Goal: Task Accomplishment & Management: Complete application form

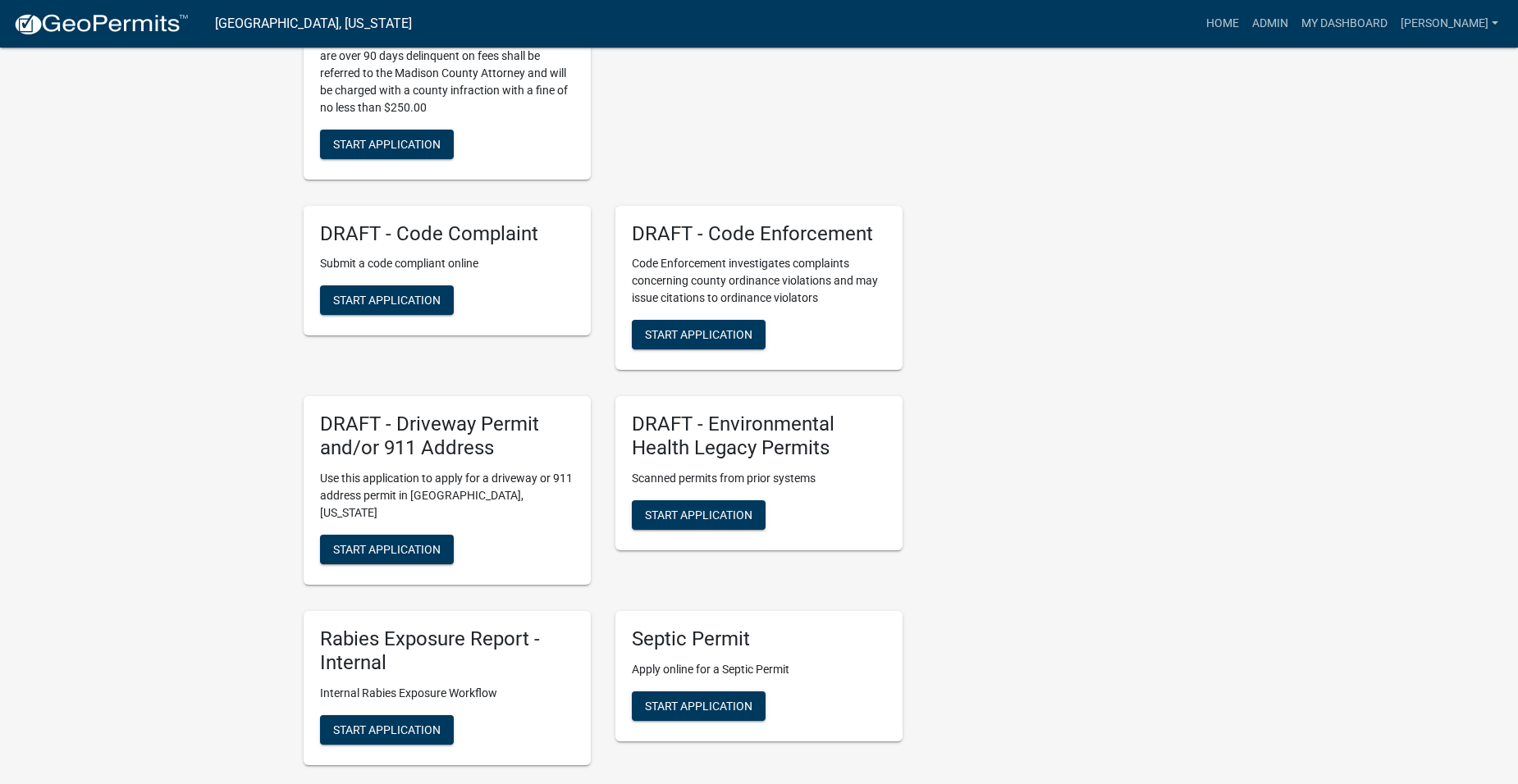
scroll to position [1230, 0]
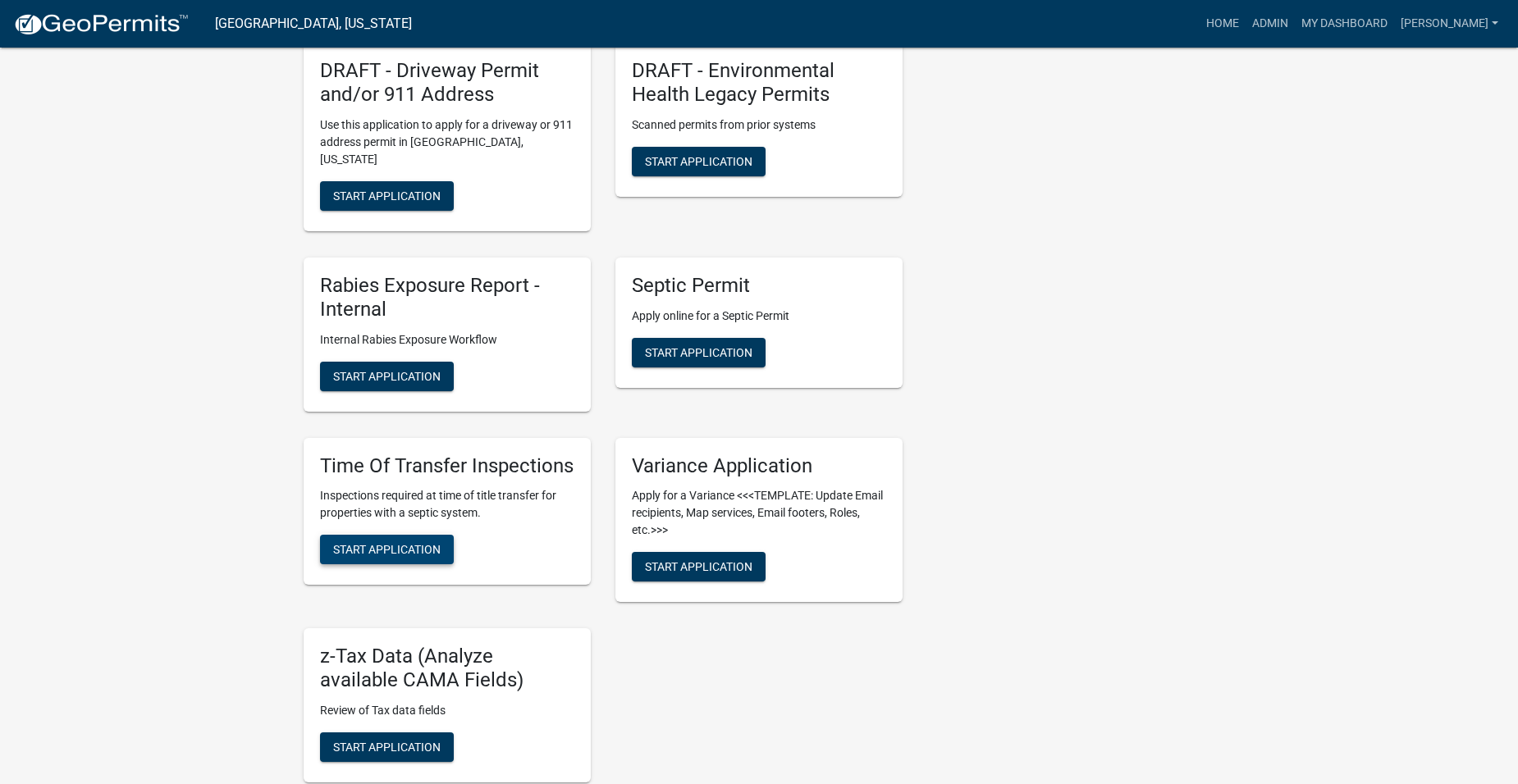
click at [424, 557] on button "Start Application" at bounding box center [386, 550] width 134 height 30
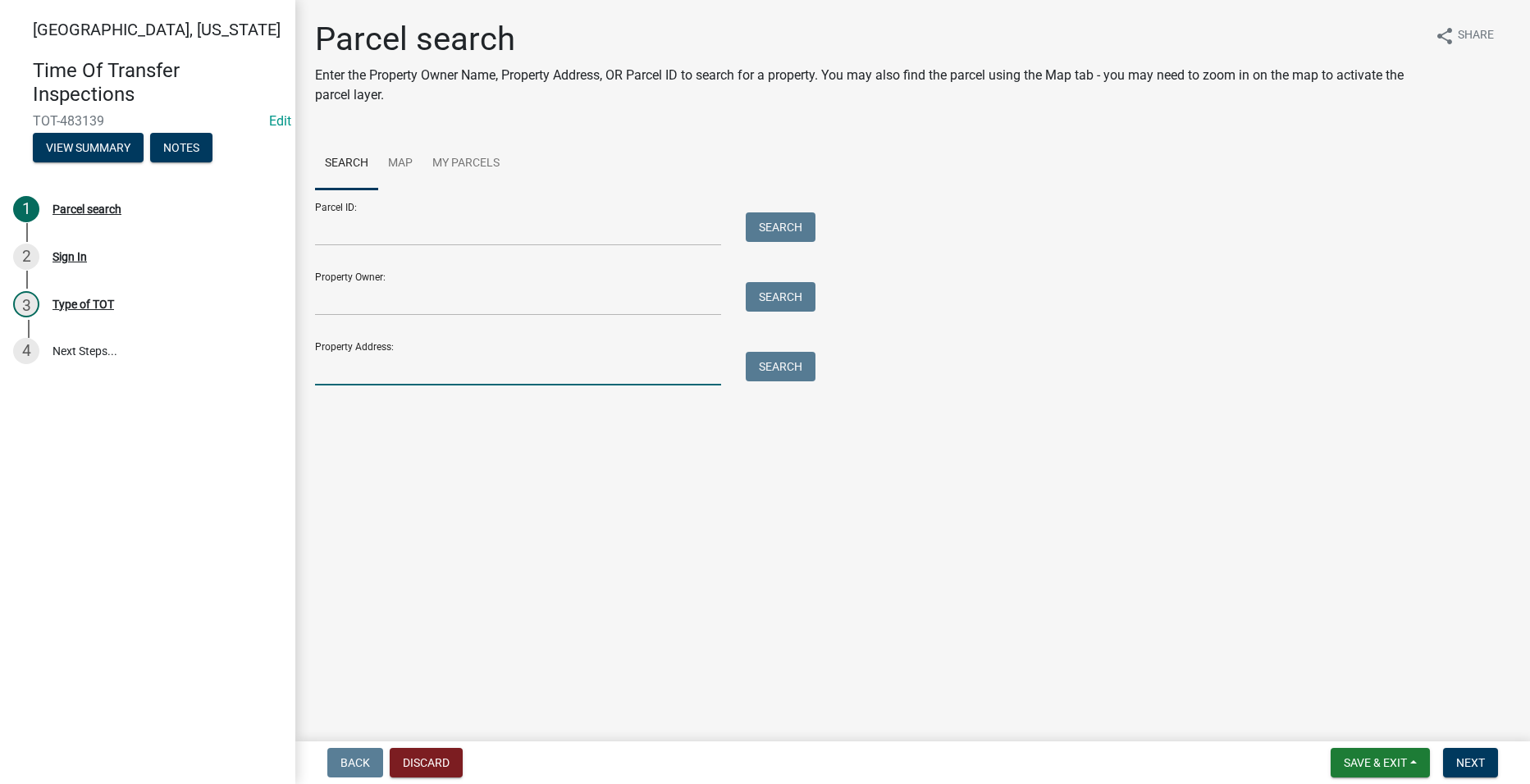
click at [433, 361] on input "Property Address:" at bounding box center [518, 368] width 406 height 34
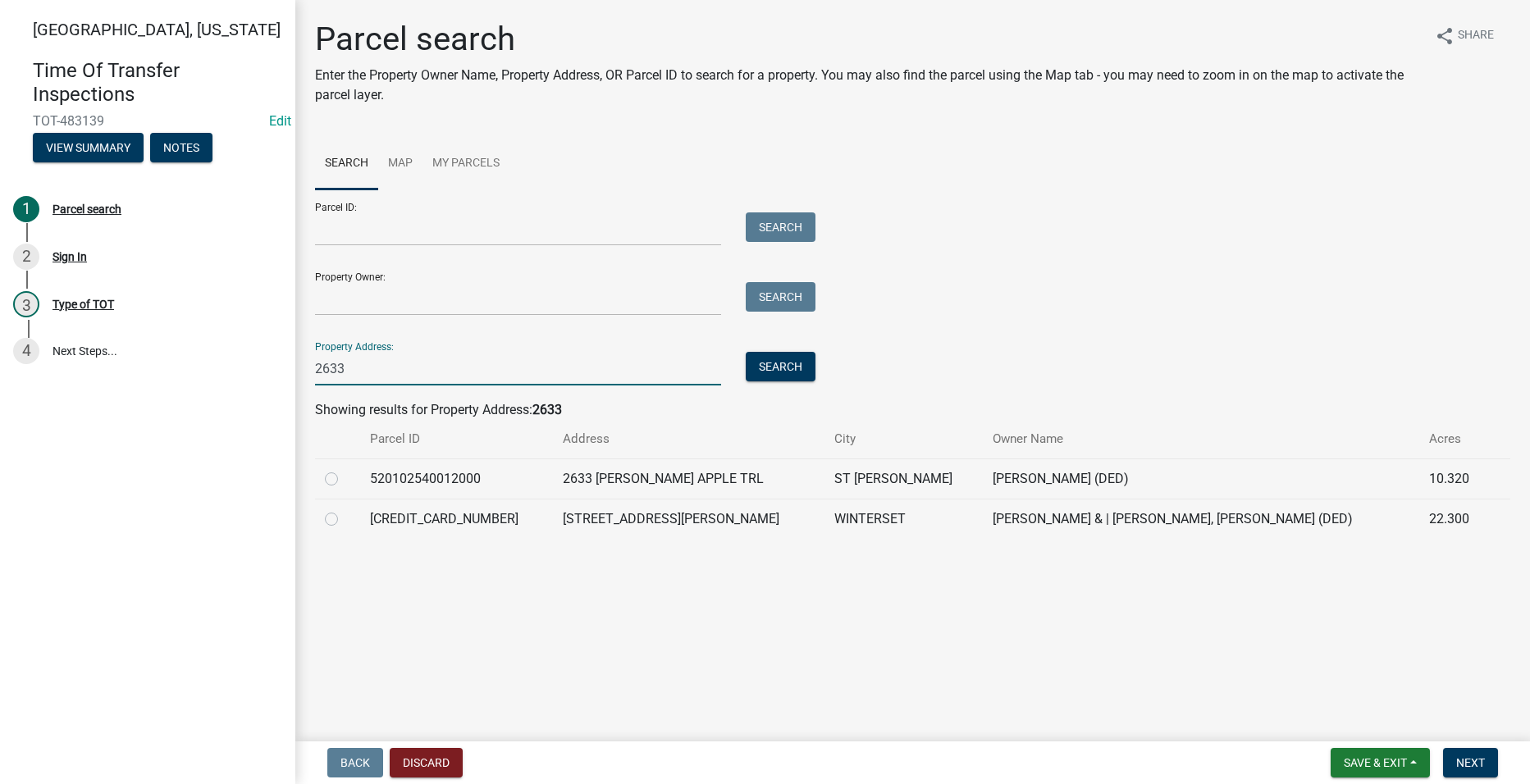
type input "2633"
click at [345, 509] on label at bounding box center [345, 509] width 0 height 0
click at [345, 520] on input "radio" at bounding box center [350, 514] width 10 height 10
radio input "true"
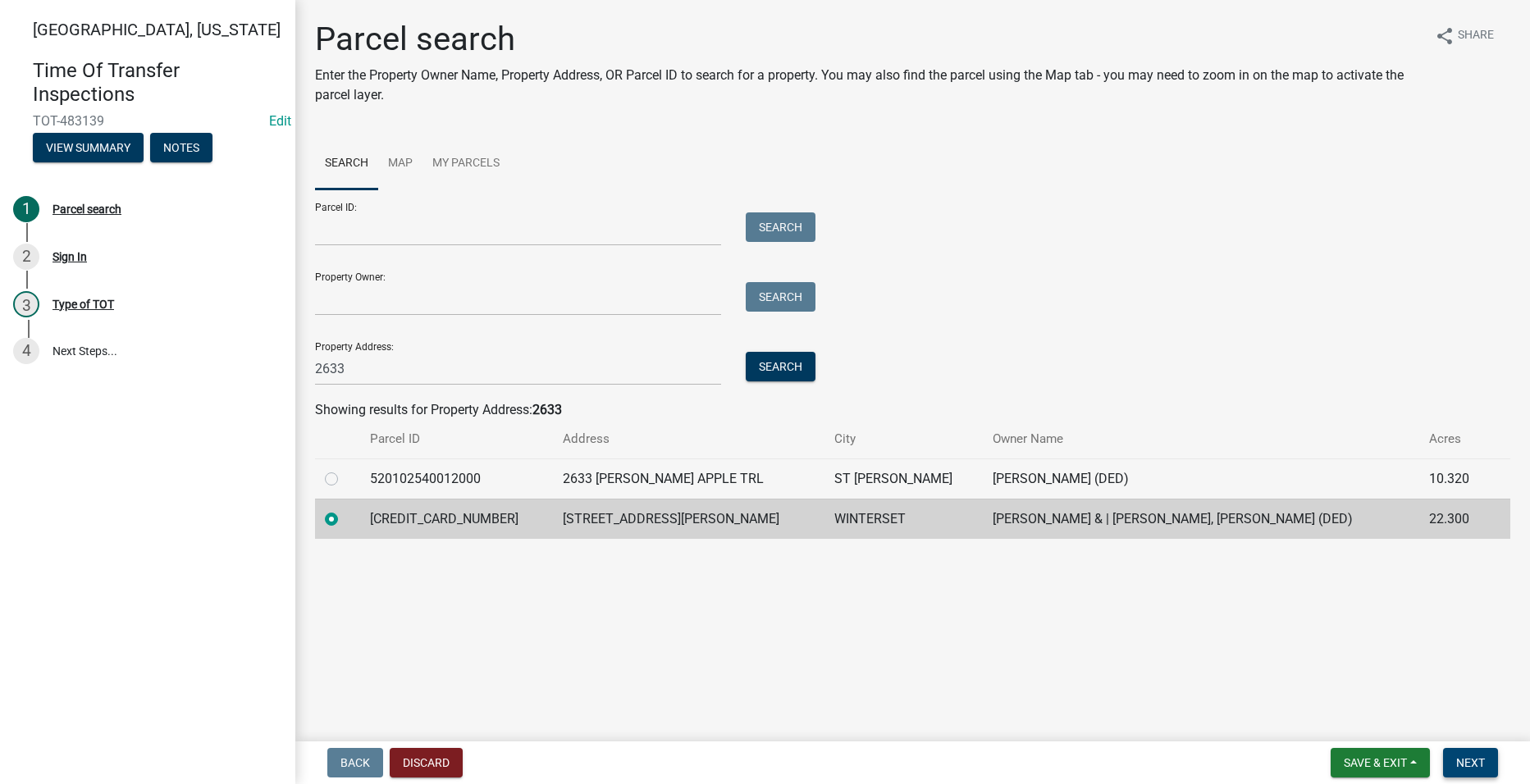
click at [1481, 758] on span "Next" at bounding box center [1471, 762] width 29 height 13
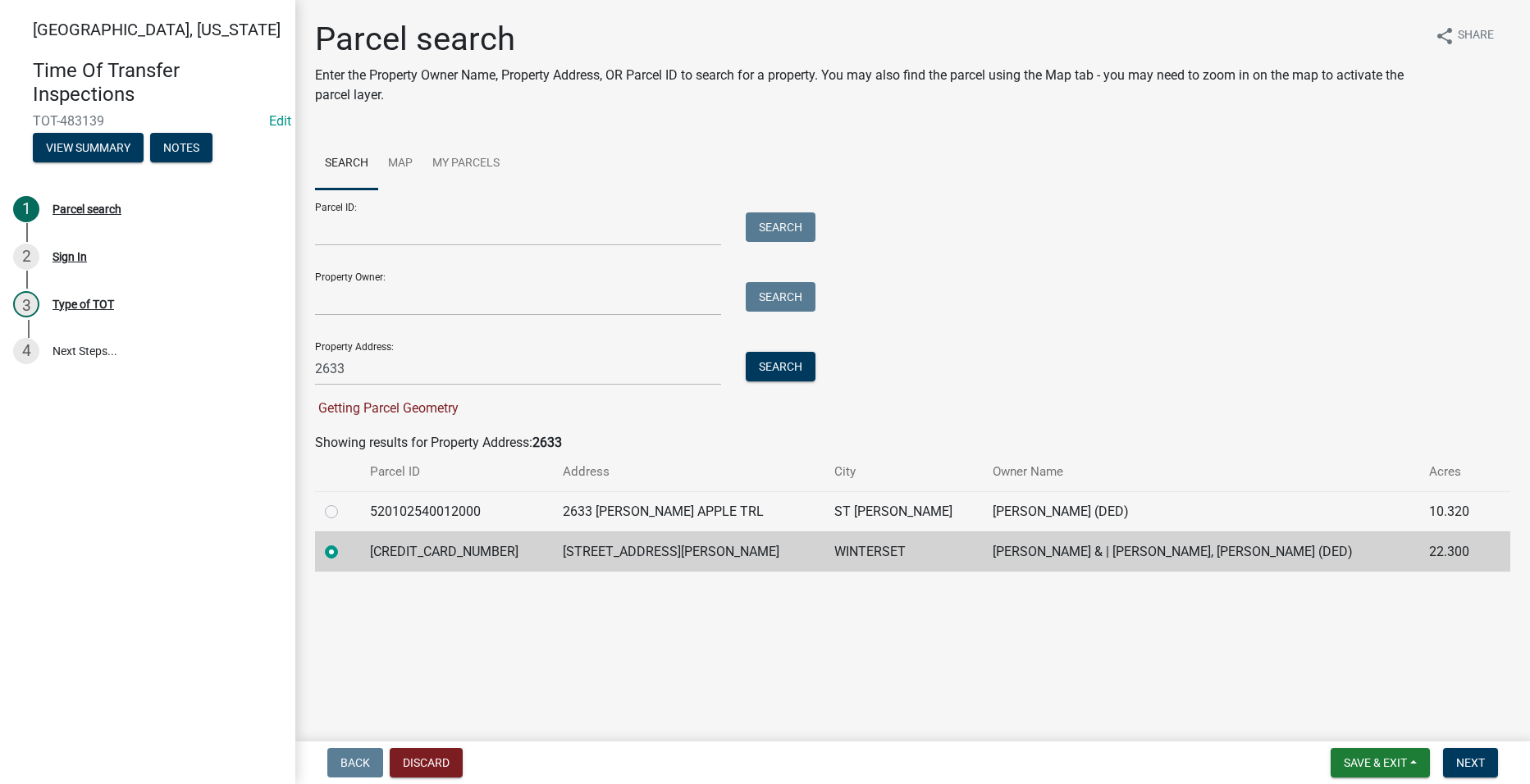
click at [395, 544] on td "[CREDIT_CARD_NUMBER]" at bounding box center [456, 552] width 193 height 40
click at [389, 352] on input "2633" at bounding box center [518, 368] width 406 height 34
click at [384, 403] on span "Getting Parcel Geometry" at bounding box center [387, 409] width 143 height 16
click at [345, 542] on label at bounding box center [345, 542] width 0 height 0
click at [345, 553] on input "radio" at bounding box center [350, 547] width 10 height 10
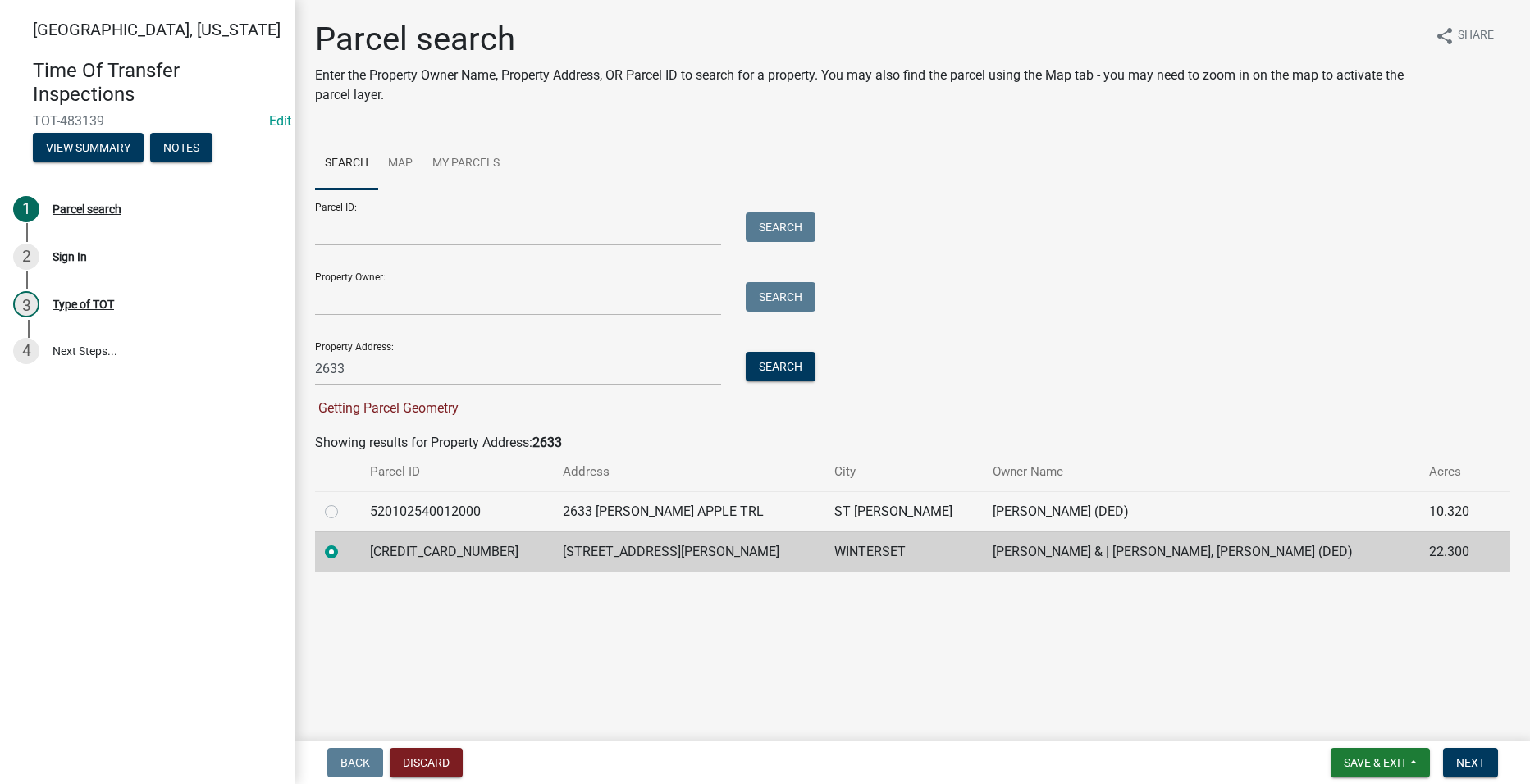
click at [345, 542] on label at bounding box center [345, 542] width 0 height 0
click at [345, 553] on input "radio" at bounding box center [350, 547] width 10 height 10
click at [1138, 682] on main "Parcel search Enter the Property Owner Name, Property Address, OR Parcel ID to …" at bounding box center [913, 368] width 1235 height 735
click at [1465, 753] on button "Next" at bounding box center [1471, 763] width 55 height 30
drag, startPoint x: 399, startPoint y: 373, endPoint x: 308, endPoint y: 368, distance: 91.1
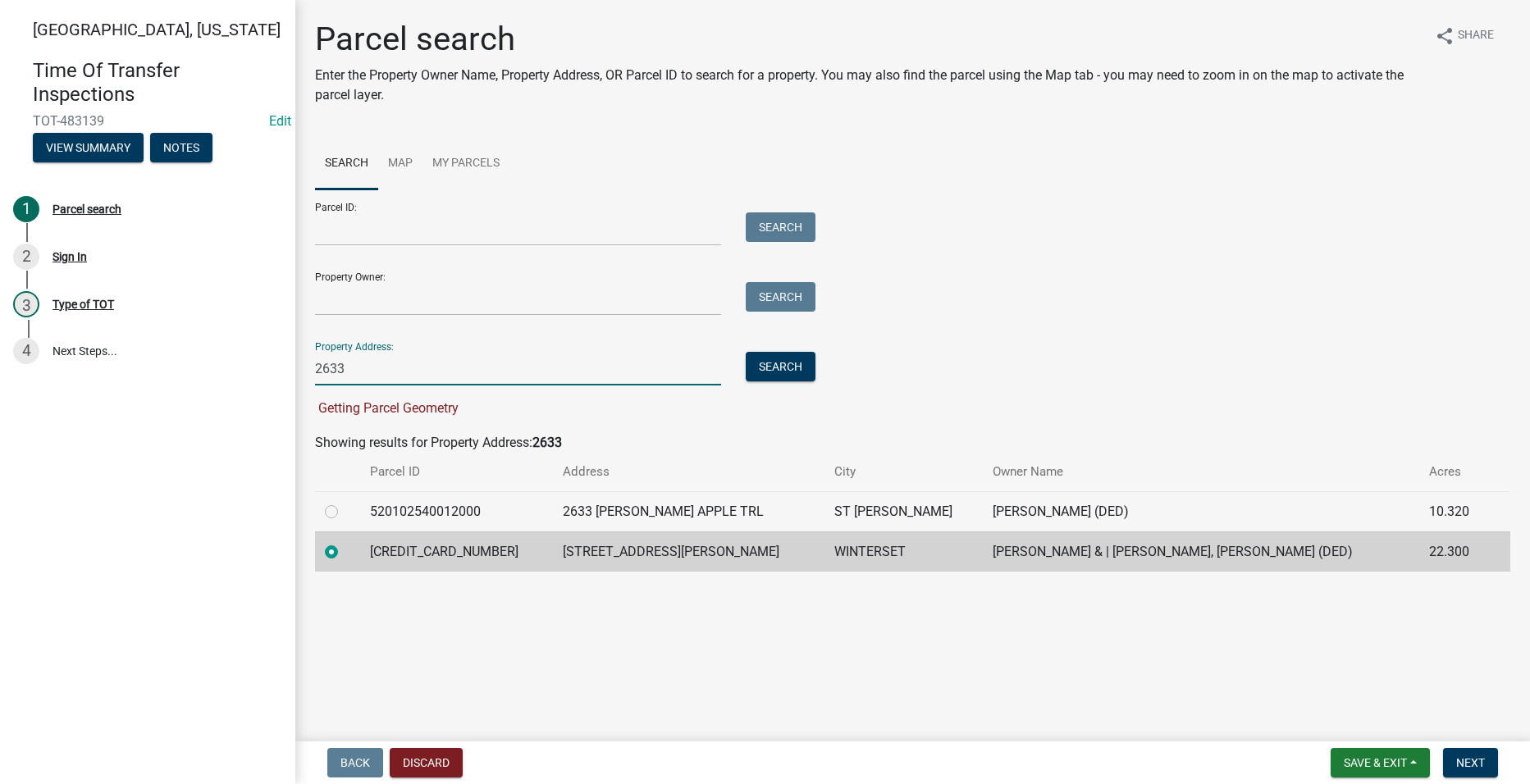
click at [308, 368] on div "2633" at bounding box center [518, 368] width 431 height 34
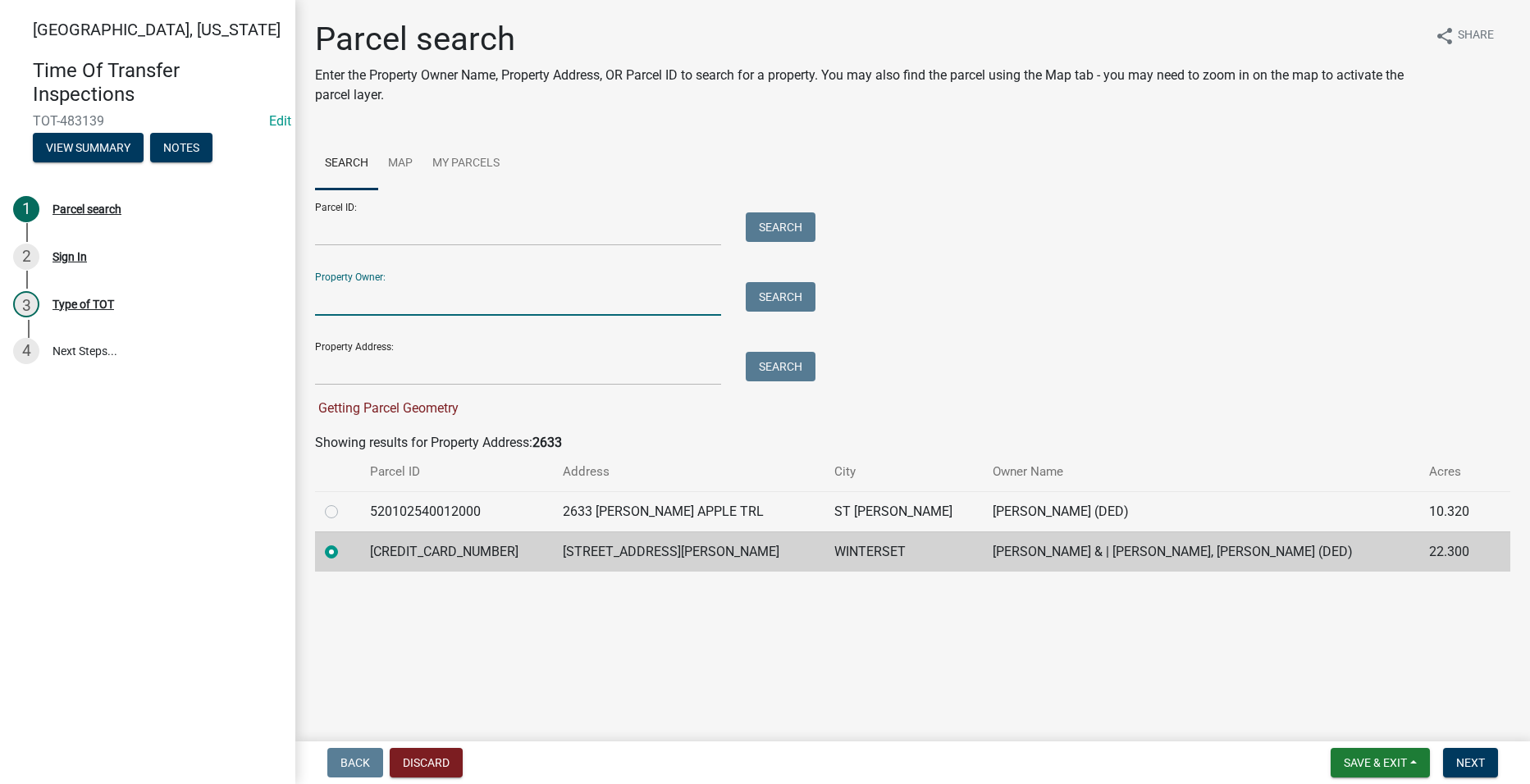
click at [354, 292] on input "Property Owner:" at bounding box center [518, 299] width 406 height 34
type input "[PERSON_NAME]"
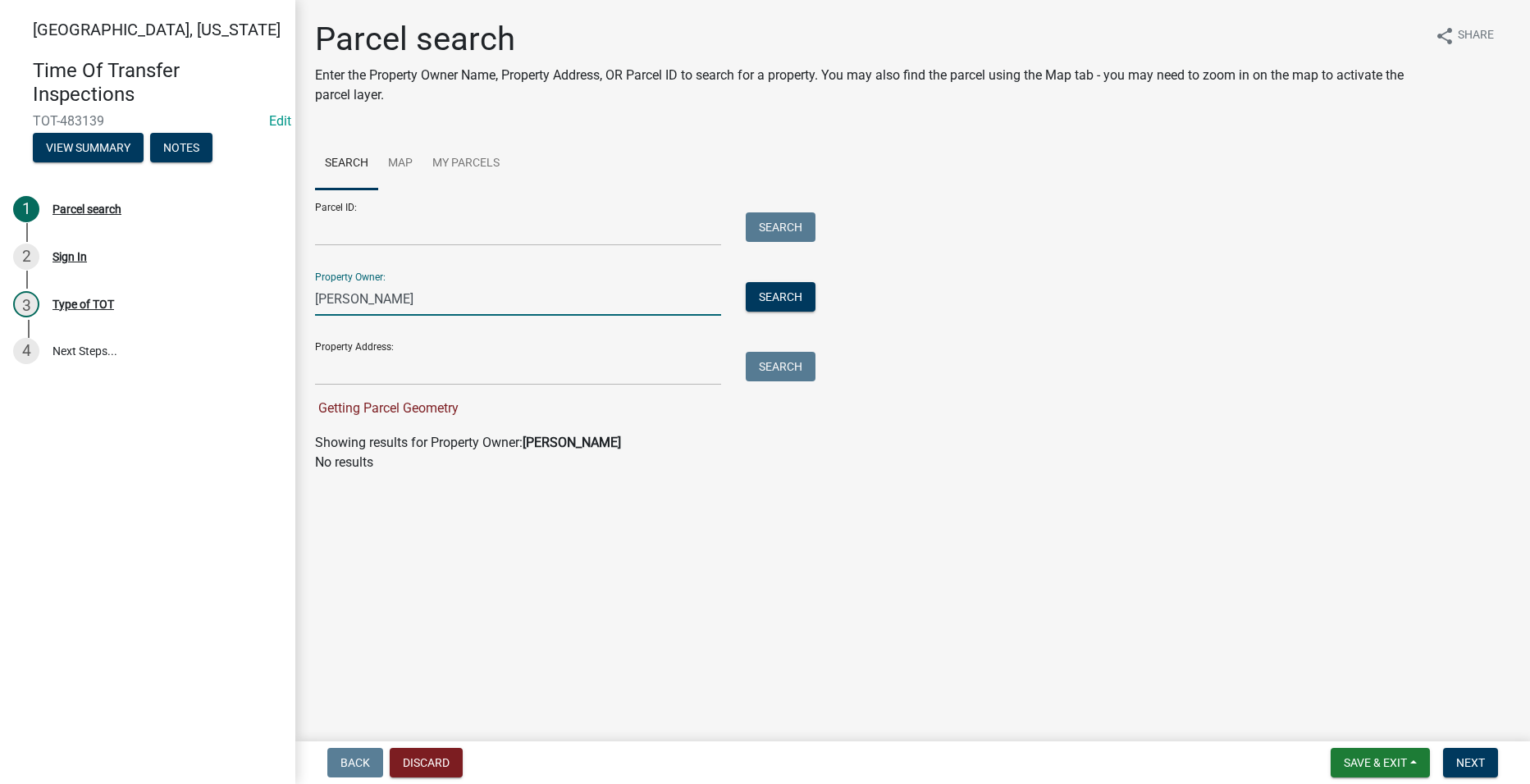
drag, startPoint x: 401, startPoint y: 301, endPoint x: 306, endPoint y: 294, distance: 95.3
click at [306, 294] on div "[PERSON_NAME]" at bounding box center [518, 299] width 431 height 34
type input "[PERSON_NAME]"
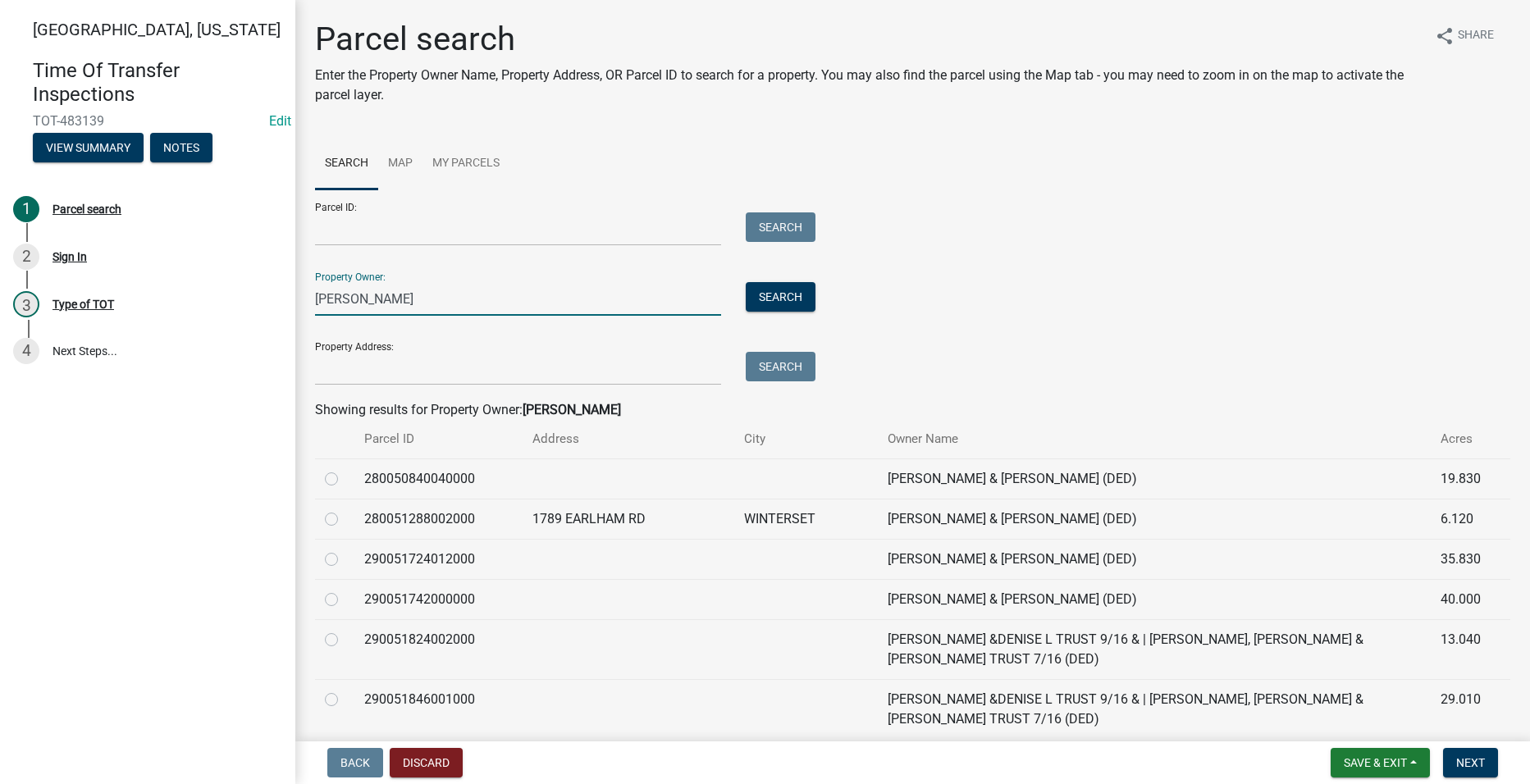
drag, startPoint x: 359, startPoint y: 299, endPoint x: 311, endPoint y: 305, distance: 48.4
click at [311, 305] on div "[PERSON_NAME]" at bounding box center [518, 299] width 431 height 34
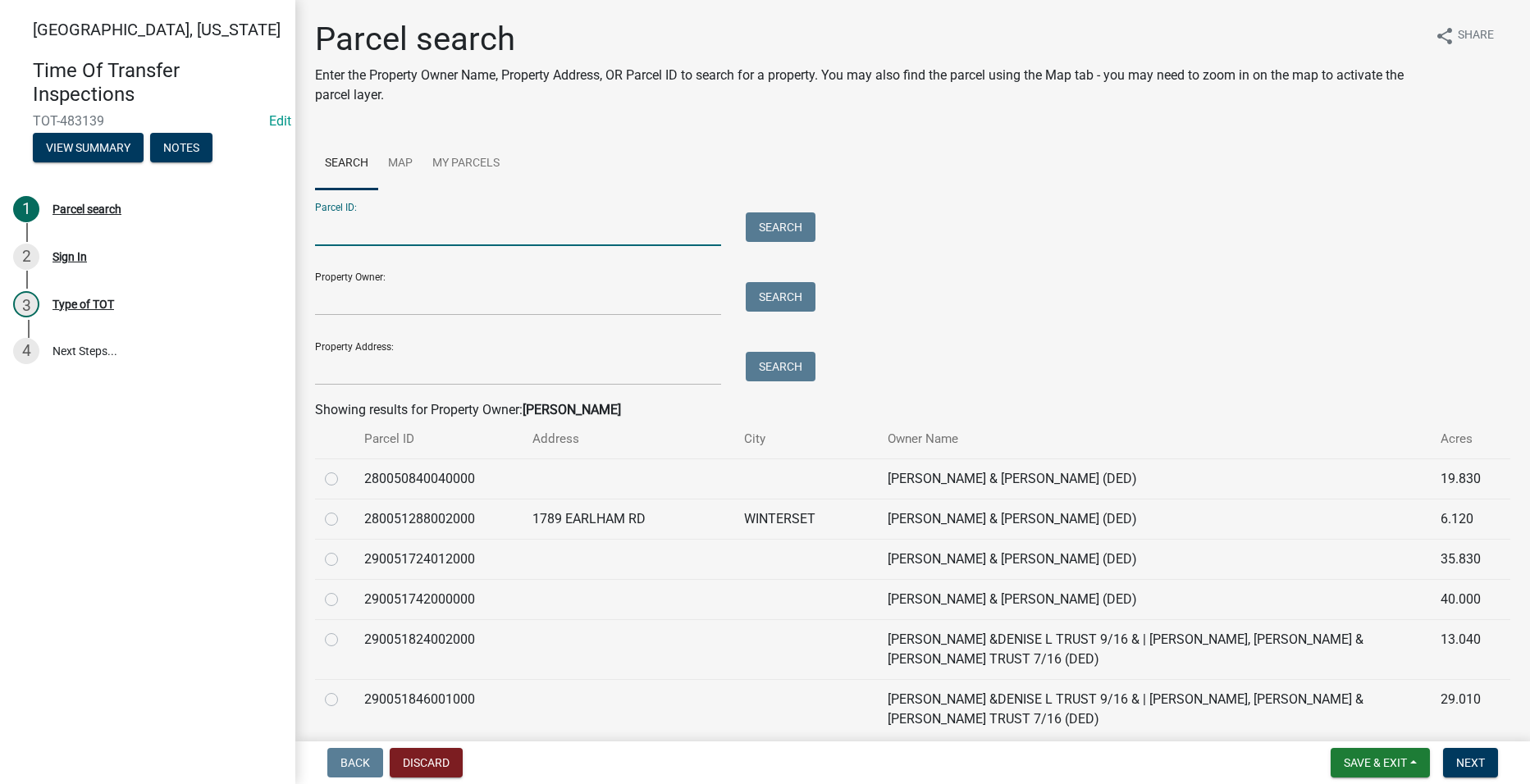
paste input "[CREDIT_CARD_NUMBER]"
type input "[CREDIT_CARD_NUMBER]"
click at [788, 224] on button "Search" at bounding box center [781, 227] width 70 height 30
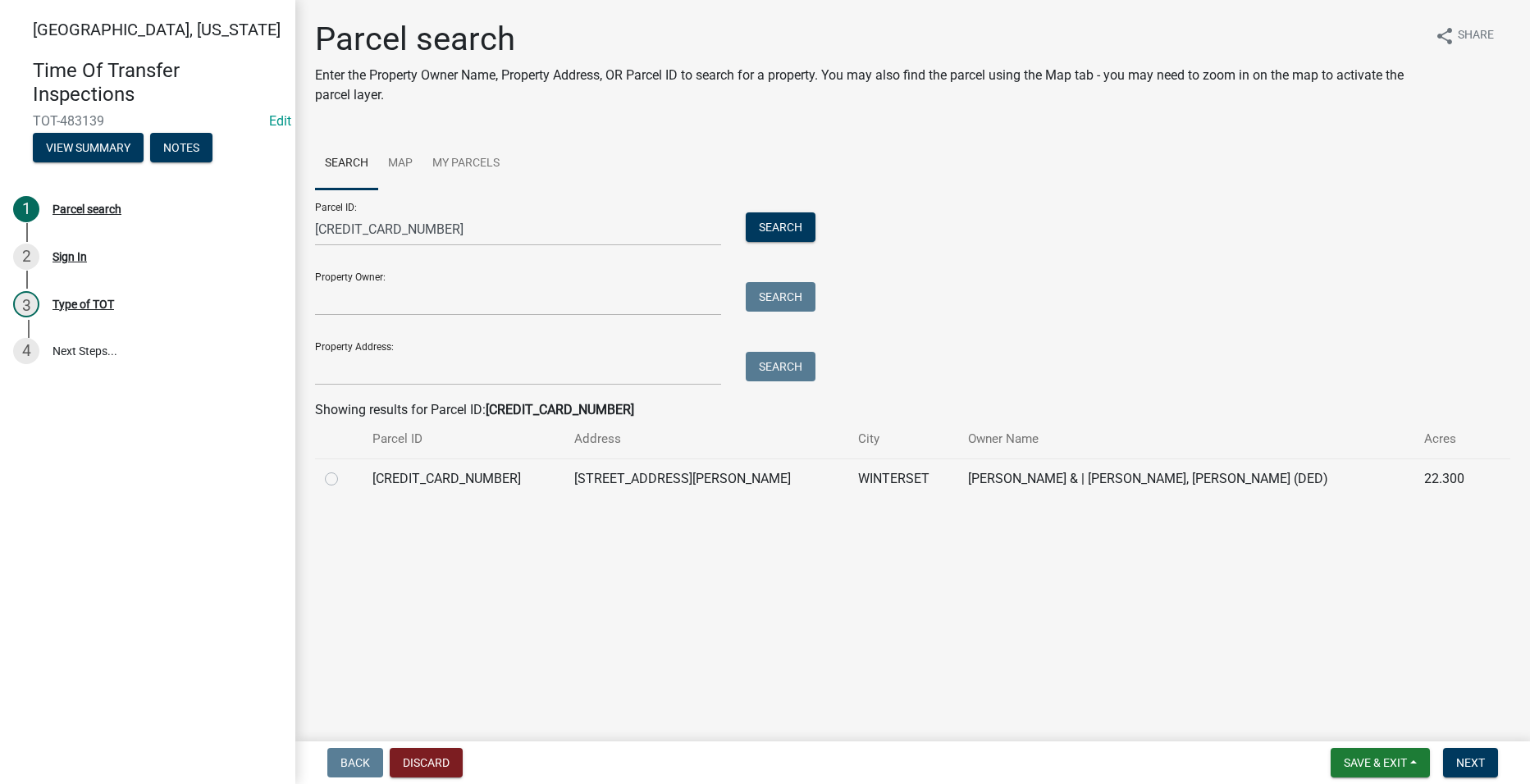
click at [345, 469] on label at bounding box center [345, 469] width 0 height 0
click at [345, 478] on input "radio" at bounding box center [350, 474] width 10 height 10
radio input "true"
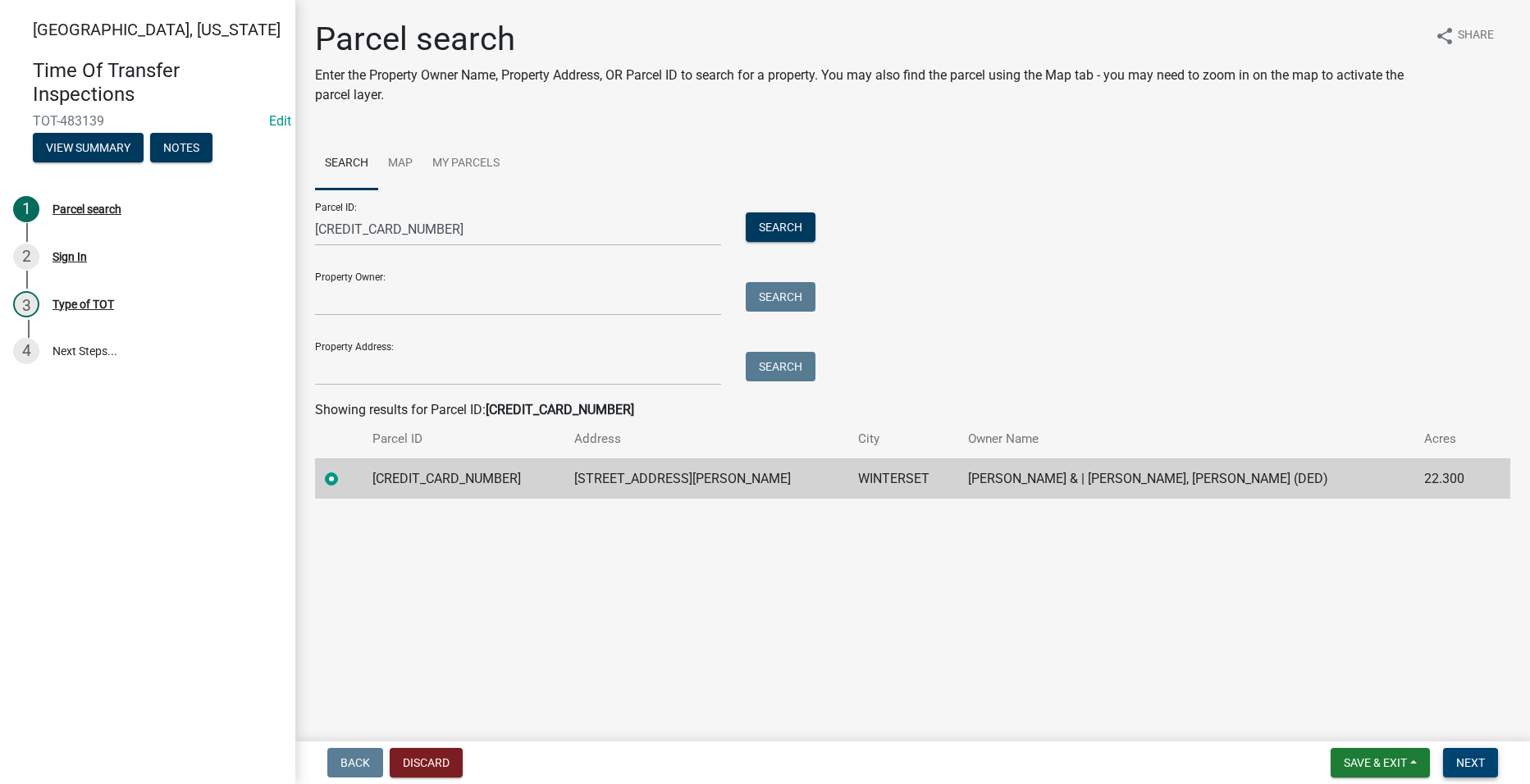
click at [1490, 772] on button "Next" at bounding box center [1471, 763] width 55 height 30
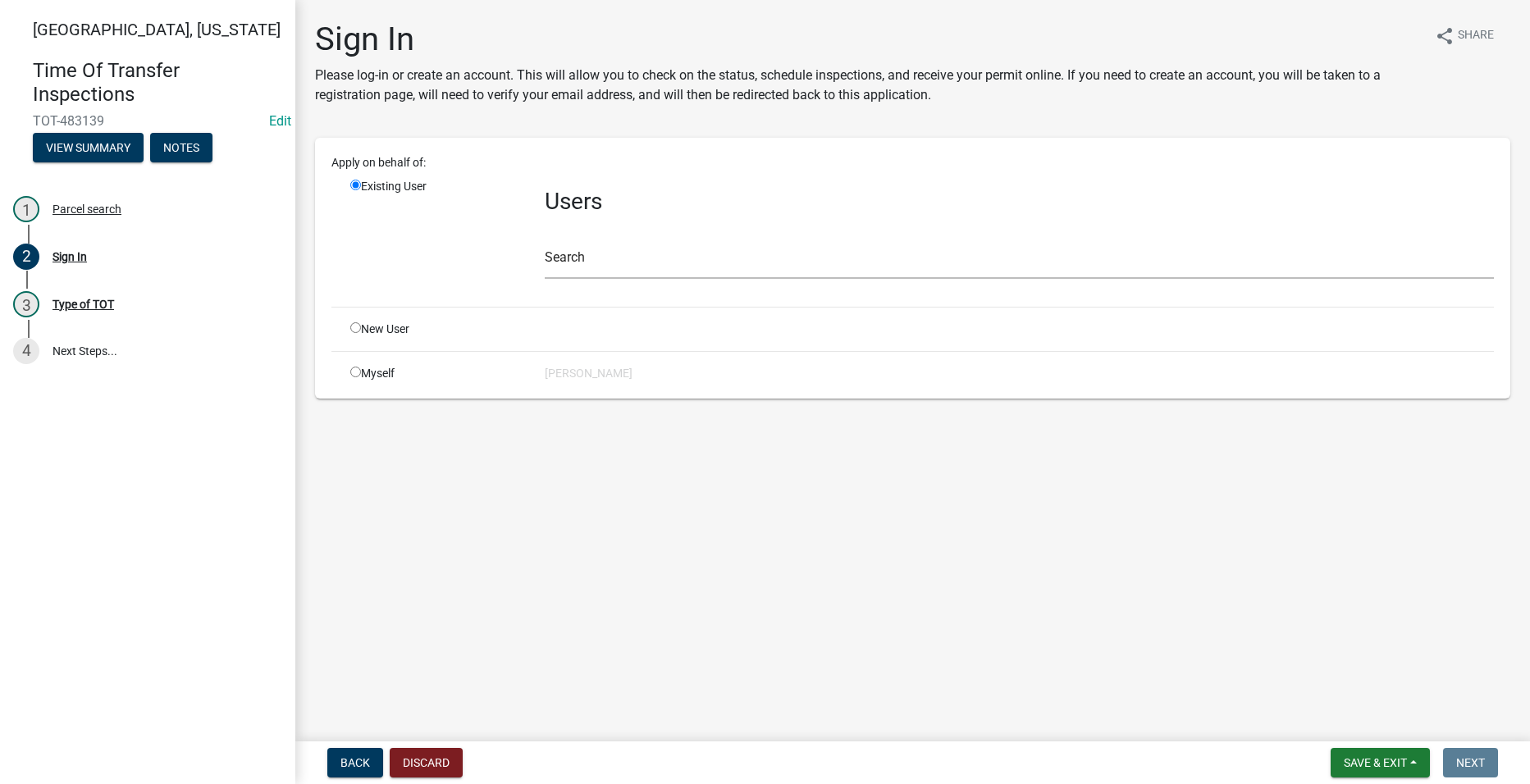
click at [356, 375] on input "radio" at bounding box center [355, 372] width 10 height 10
radio input "true"
radio input "false"
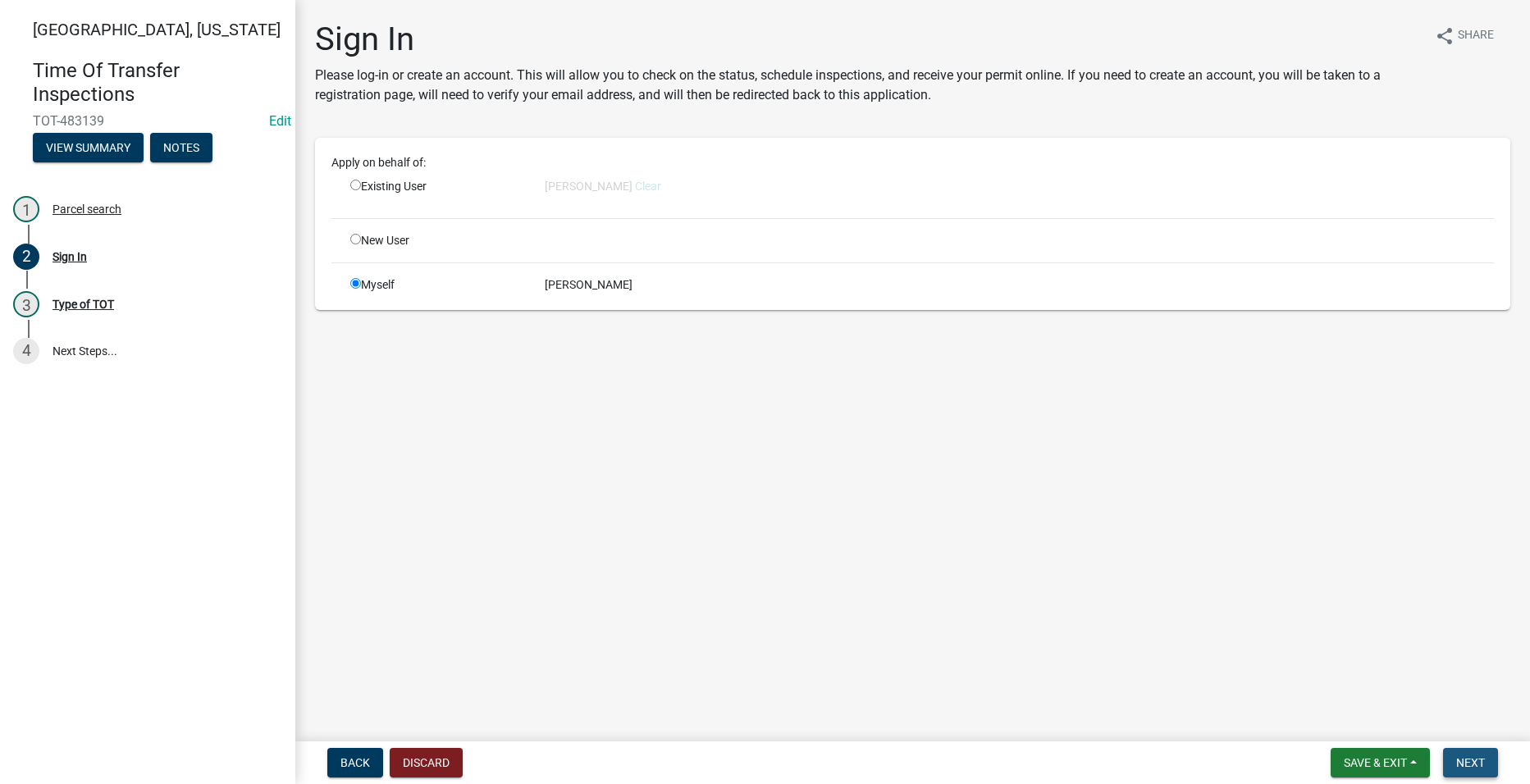
click at [1479, 757] on span "Next" at bounding box center [1471, 762] width 29 height 13
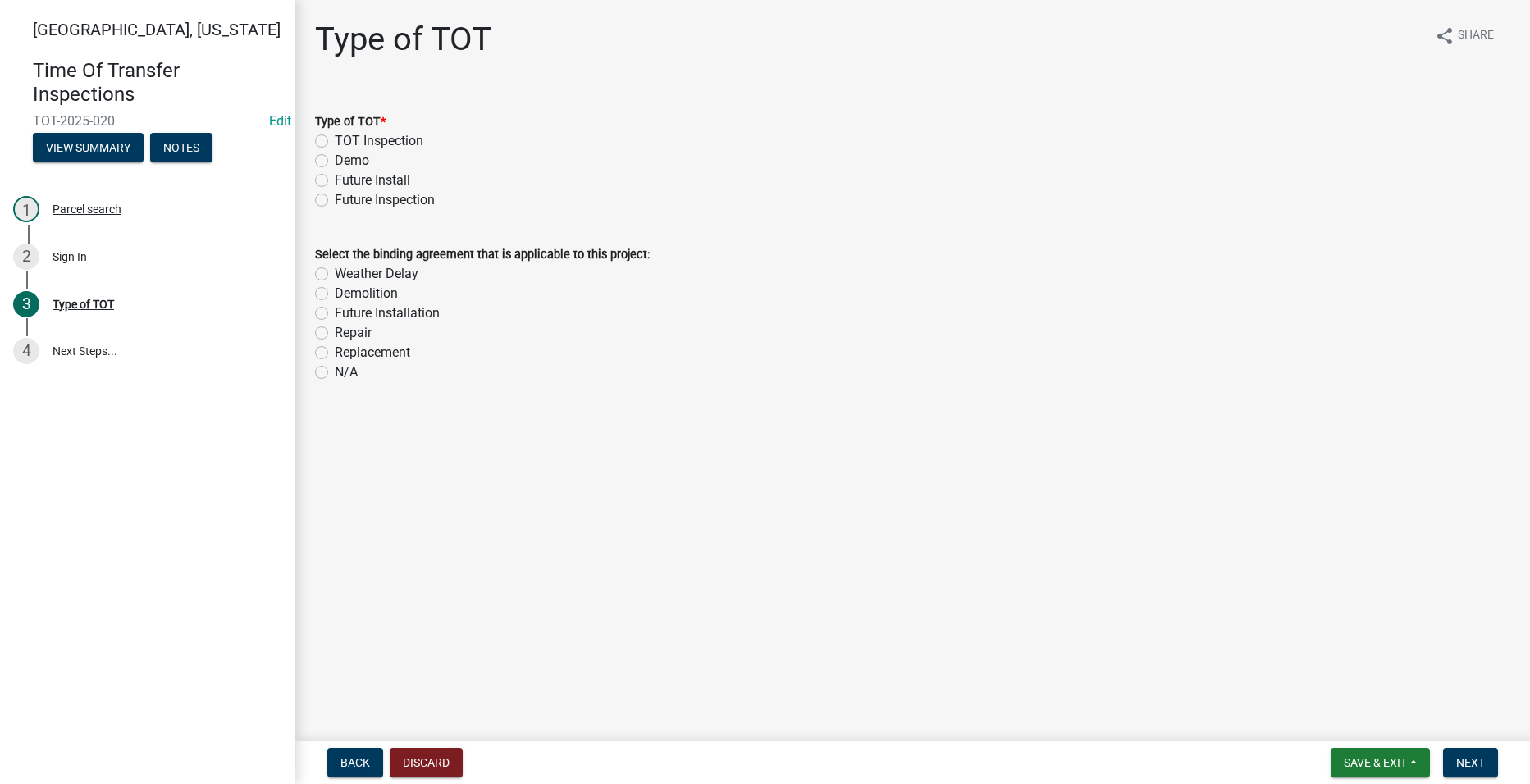
click at [334, 141] on label "TOT Inspection" at bounding box center [378, 141] width 88 height 20
click at [334, 141] on input "TOT Inspection" at bounding box center [340, 136] width 10 height 10
radio input "true"
click at [334, 372] on label "N/A" at bounding box center [346, 372] width 23 height 20
click at [334, 372] on input "N/A" at bounding box center [340, 368] width 10 height 10
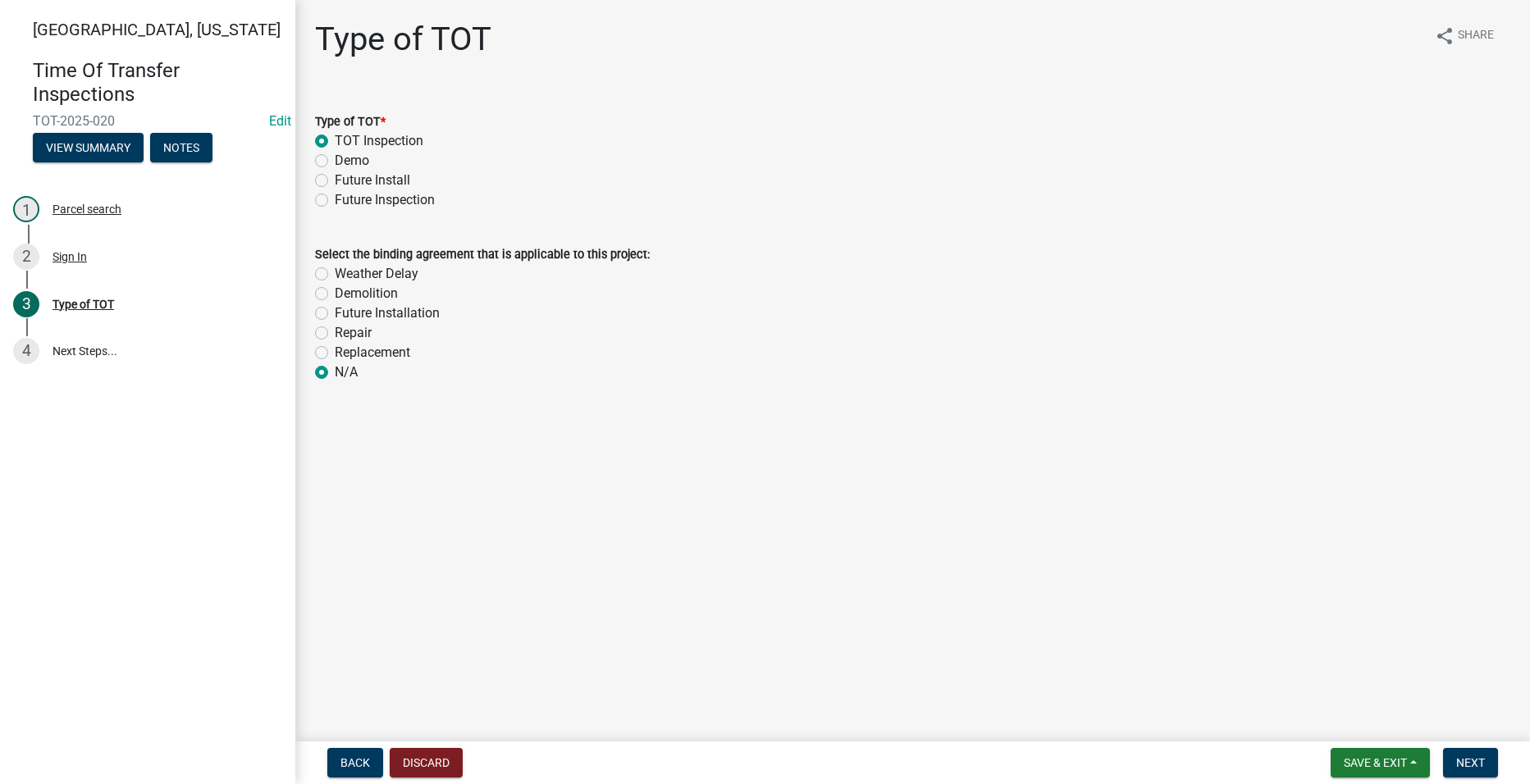
radio input "true"
click at [1466, 759] on span "Next" at bounding box center [1471, 762] width 29 height 13
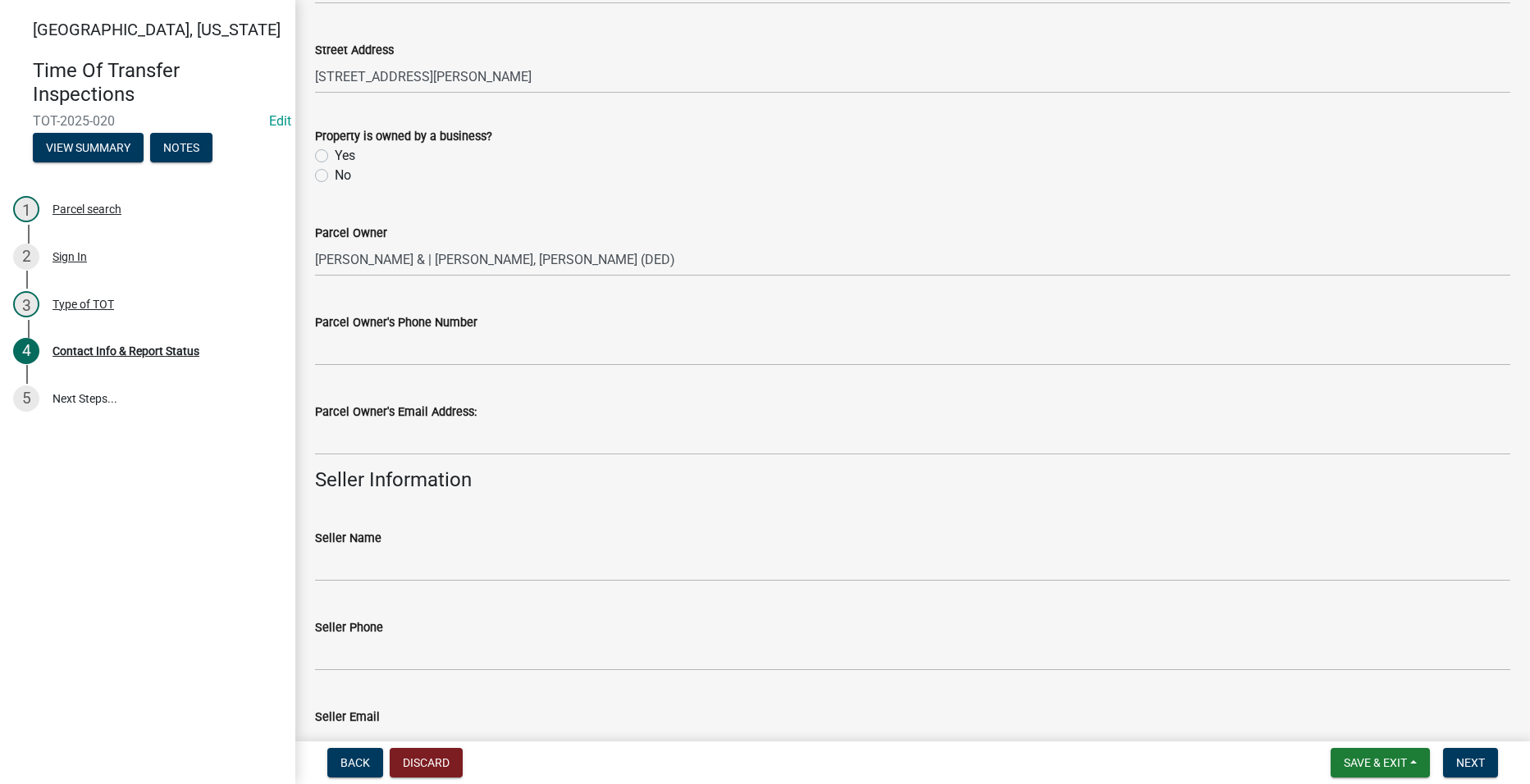
scroll to position [82, 0]
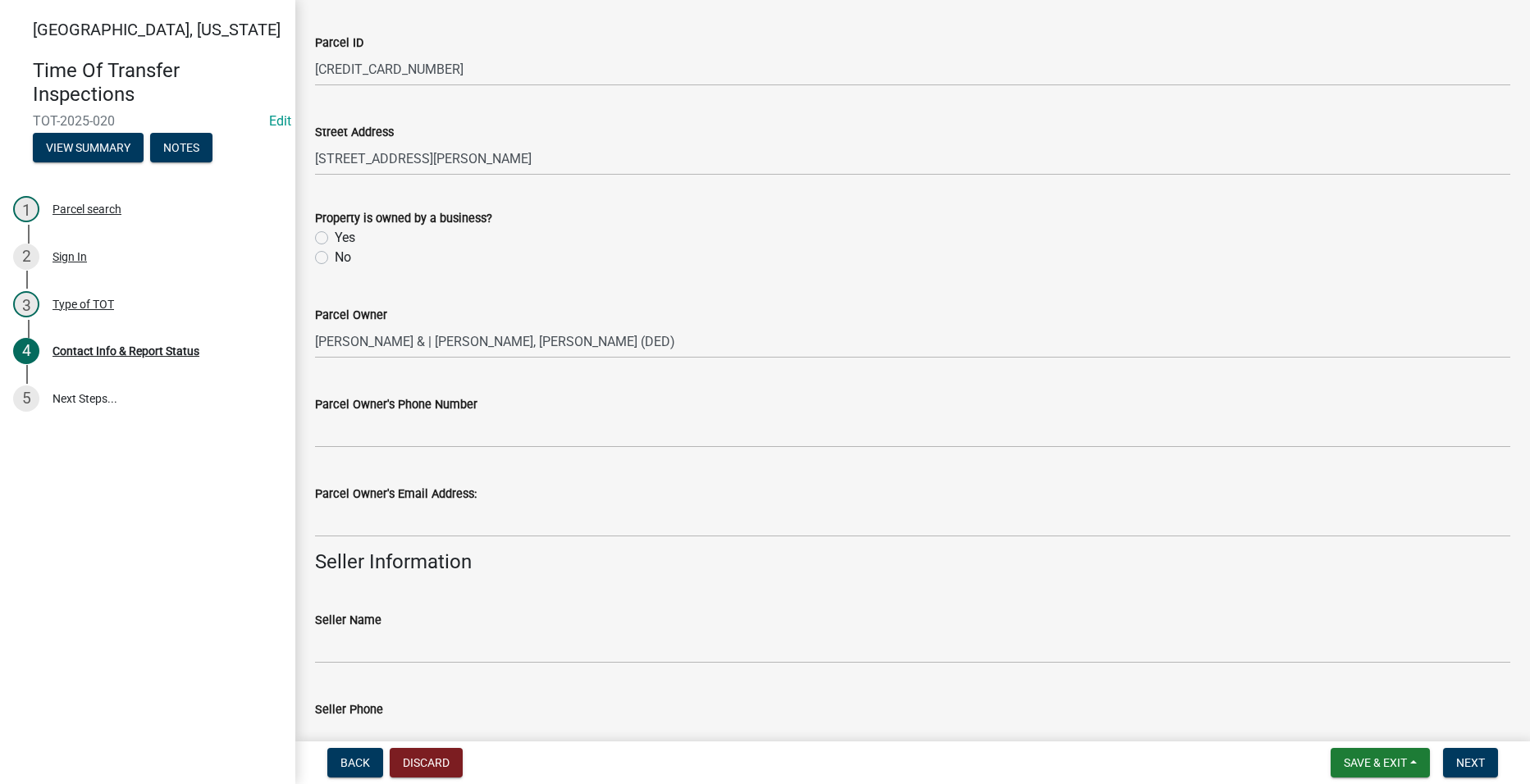
click at [334, 254] on label "No" at bounding box center [342, 258] width 17 height 20
click at [334, 254] on input "No" at bounding box center [340, 253] width 10 height 10
radio input "true"
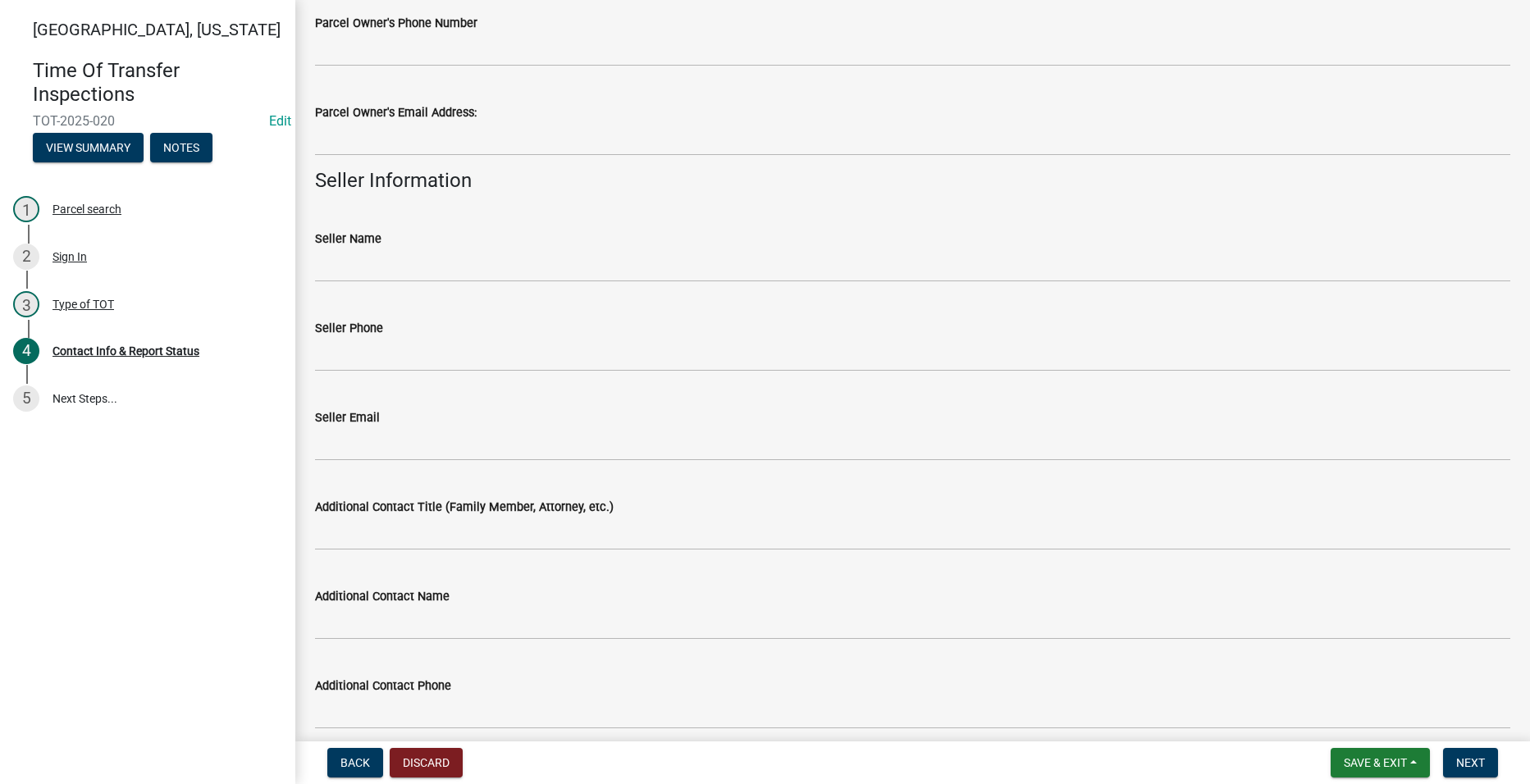
scroll to position [464, 0]
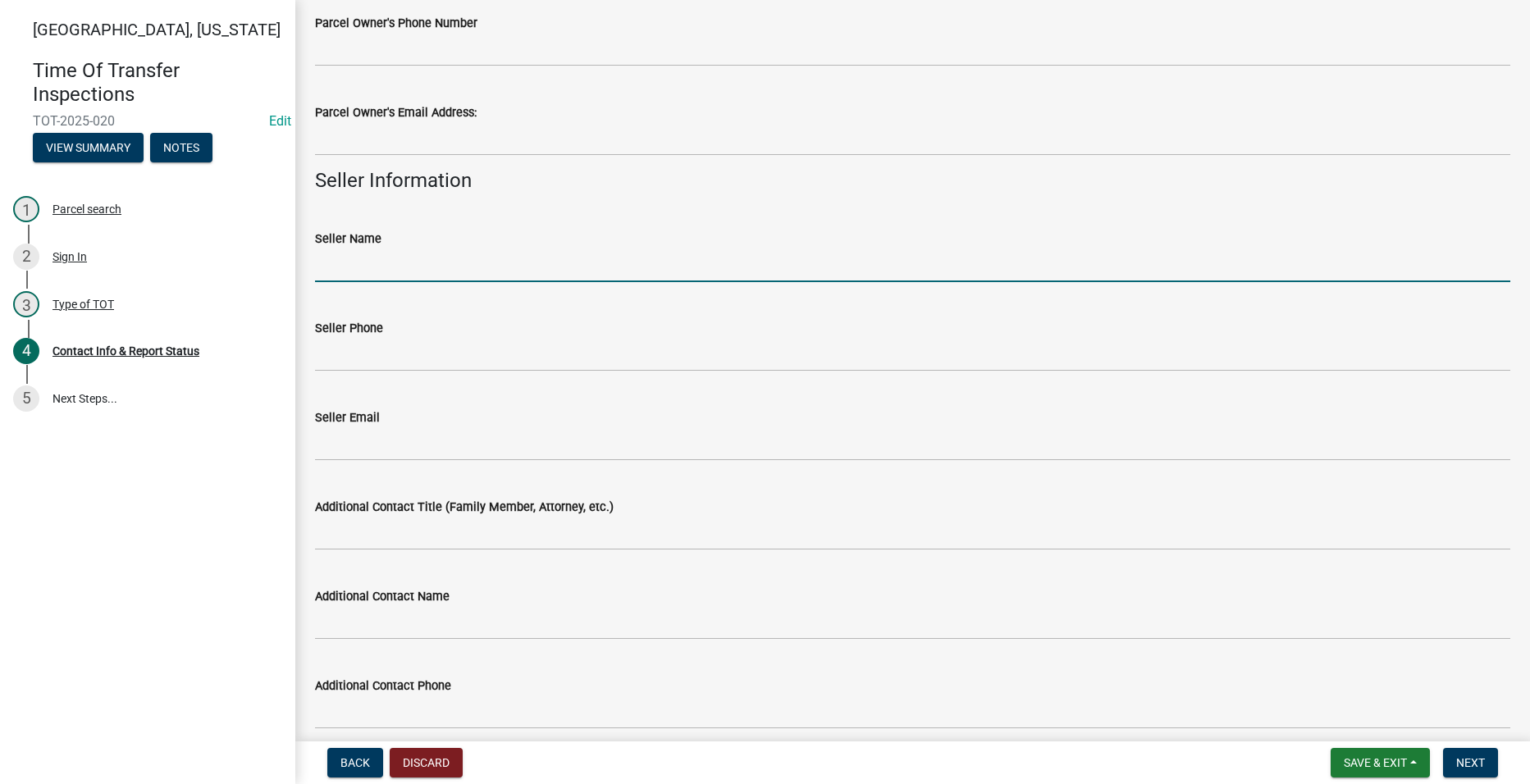
click at [339, 265] on input "Seller Name" at bounding box center [913, 265] width 1196 height 34
paste input "[PERSON_NAME] & [PERSON_NAME]"
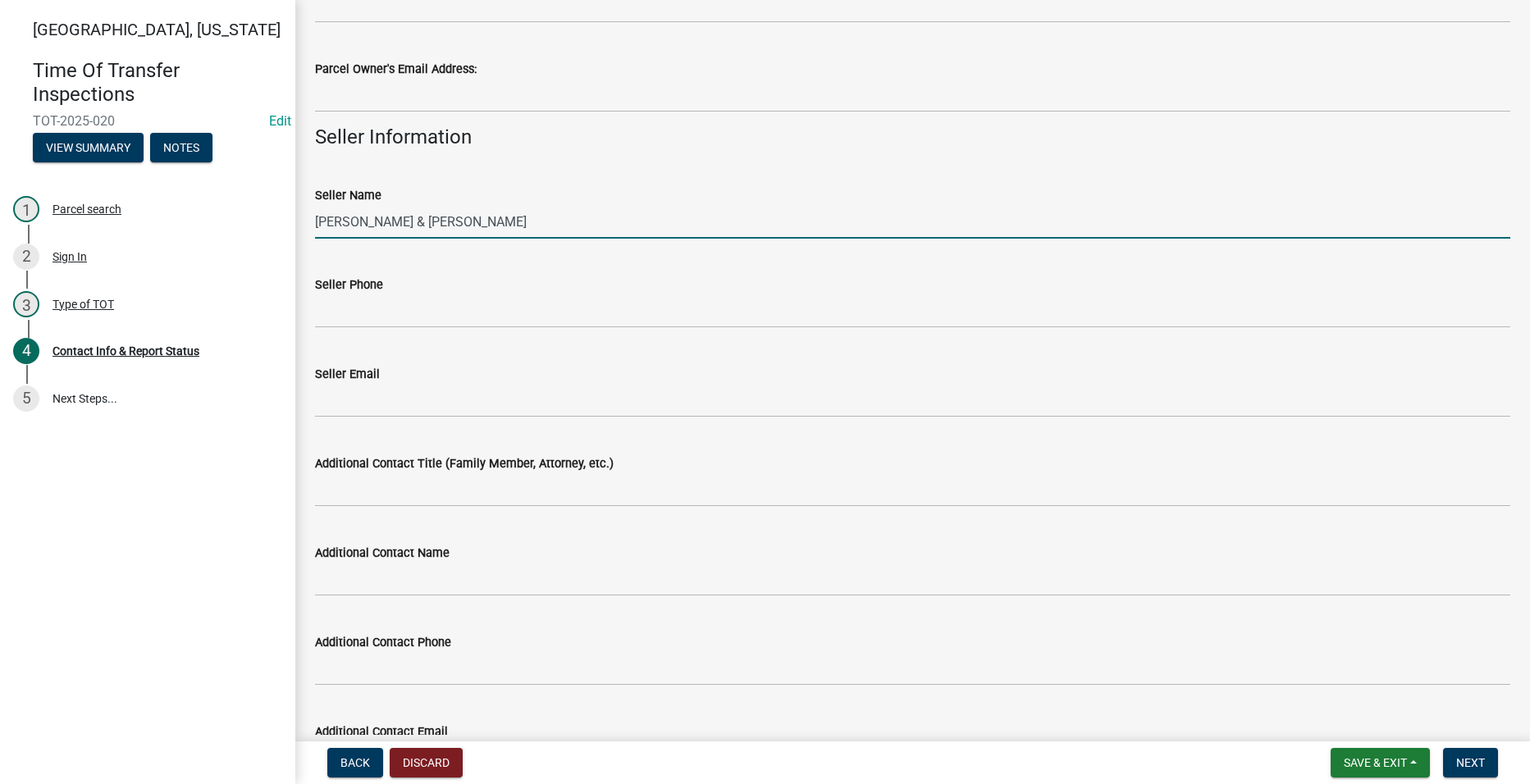
scroll to position [546, 0]
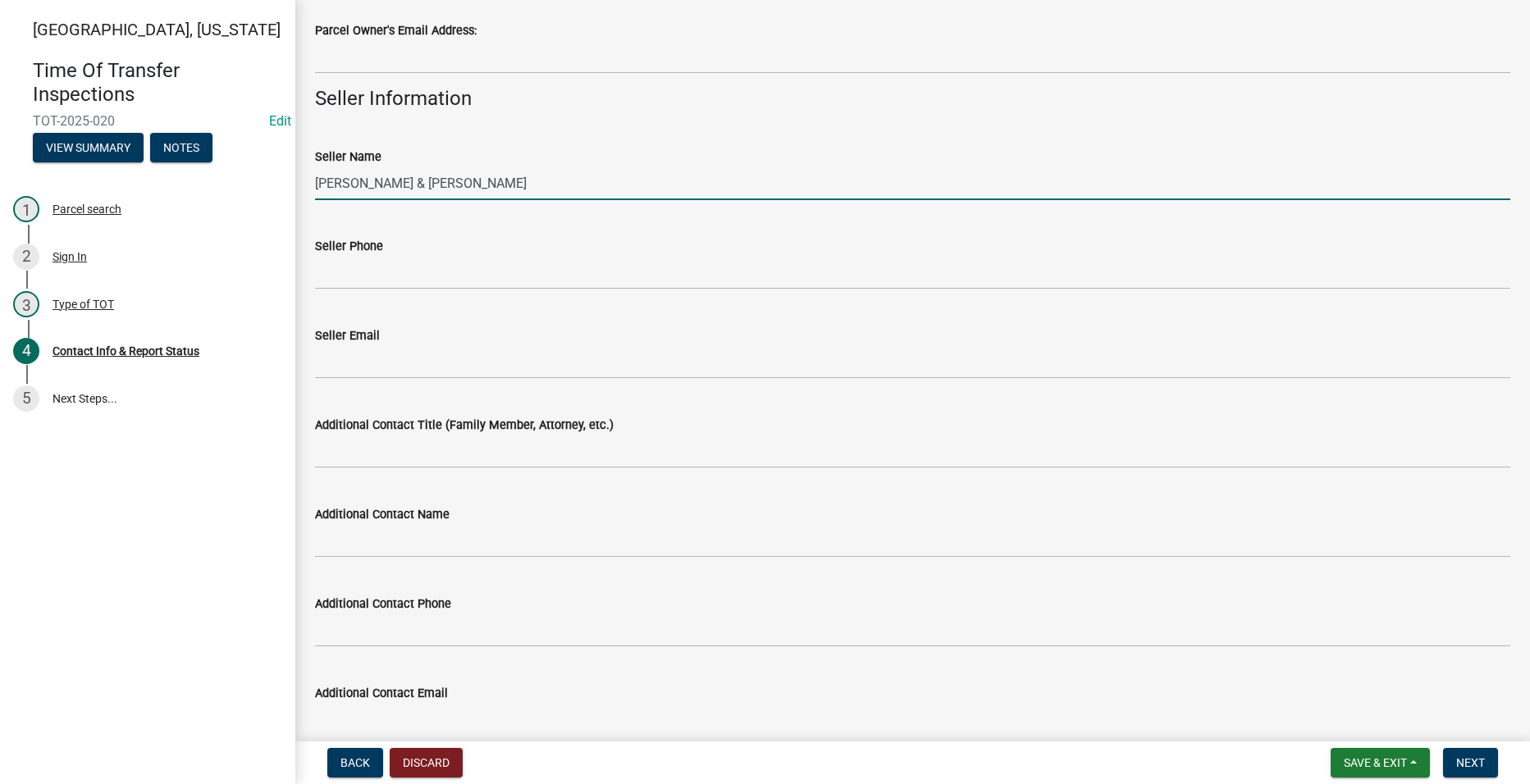
type input "[PERSON_NAME] & [PERSON_NAME]"
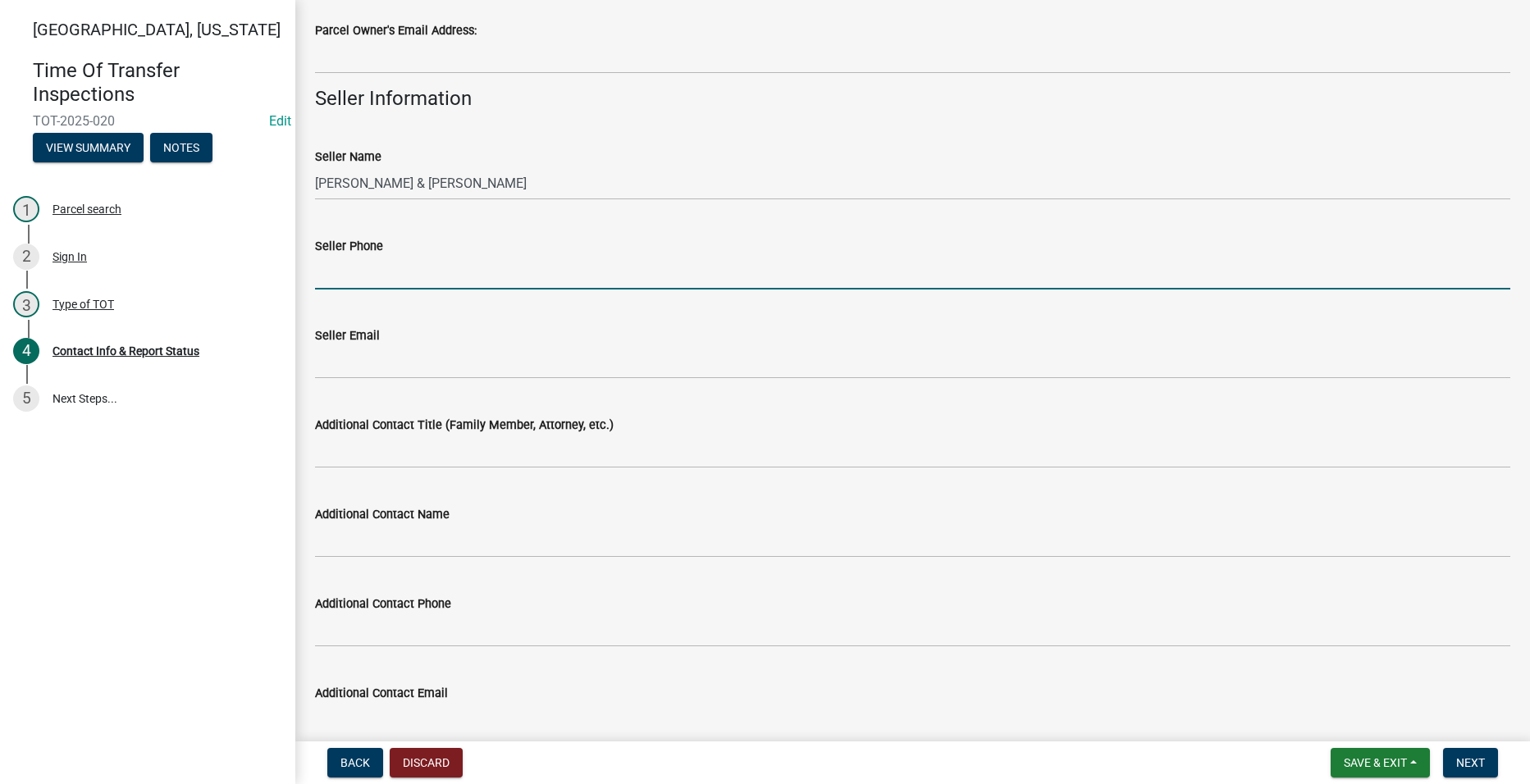
paste input "[PHONE_NUMBER]"
type input "[PHONE_NUMBER]"
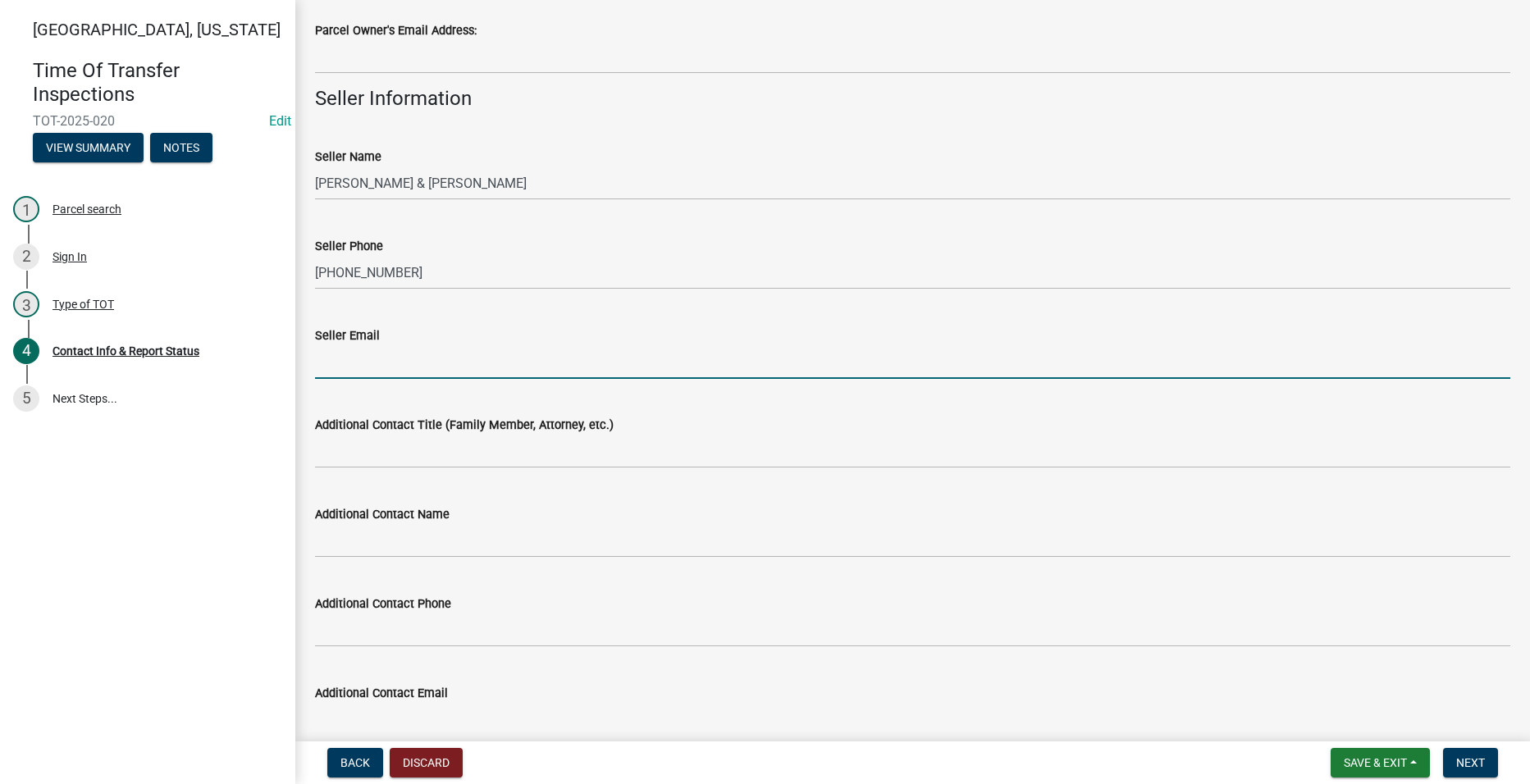
click at [410, 373] on input "Seller Email" at bounding box center [913, 362] width 1196 height 34
type input "E"
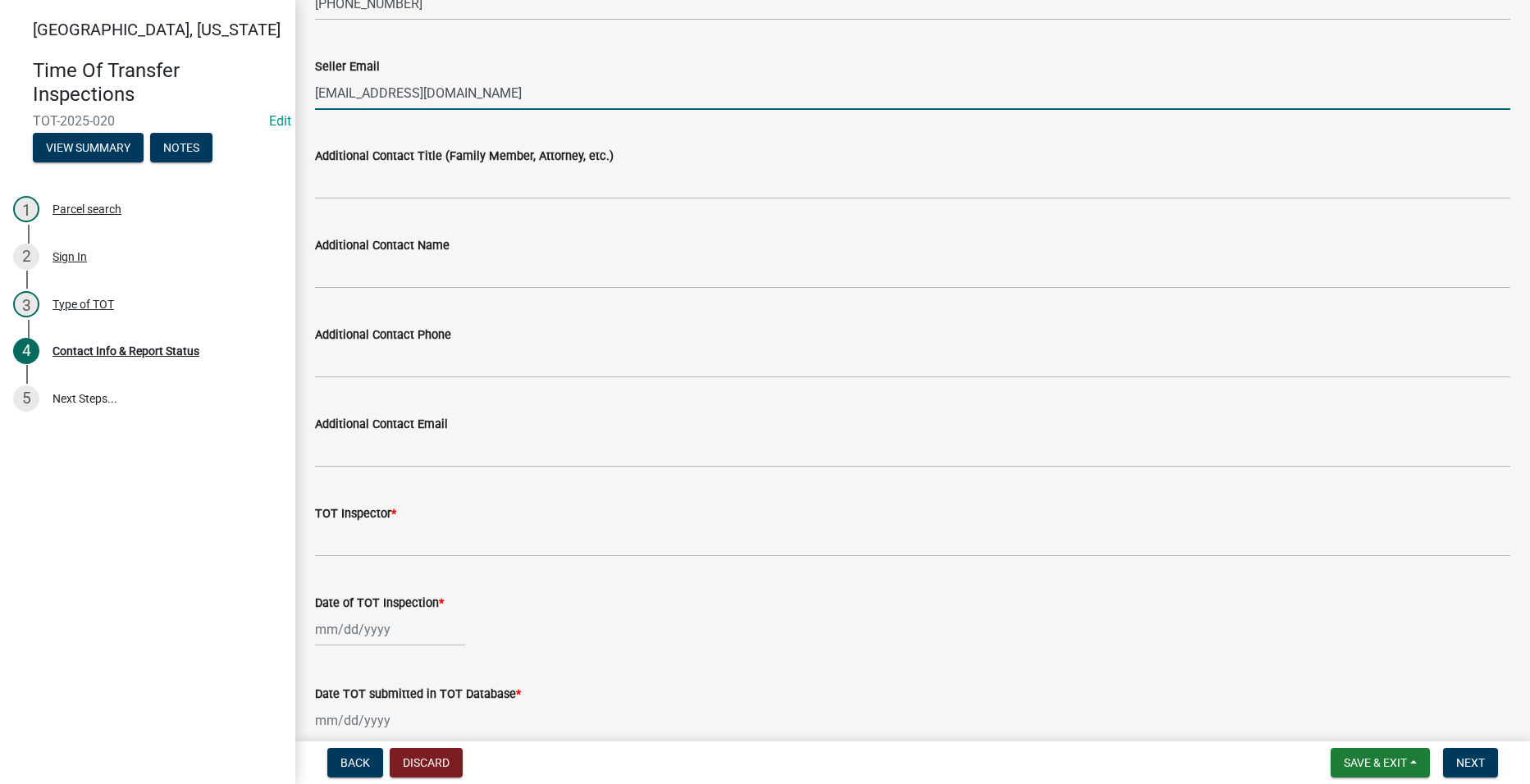
scroll to position [956, 0]
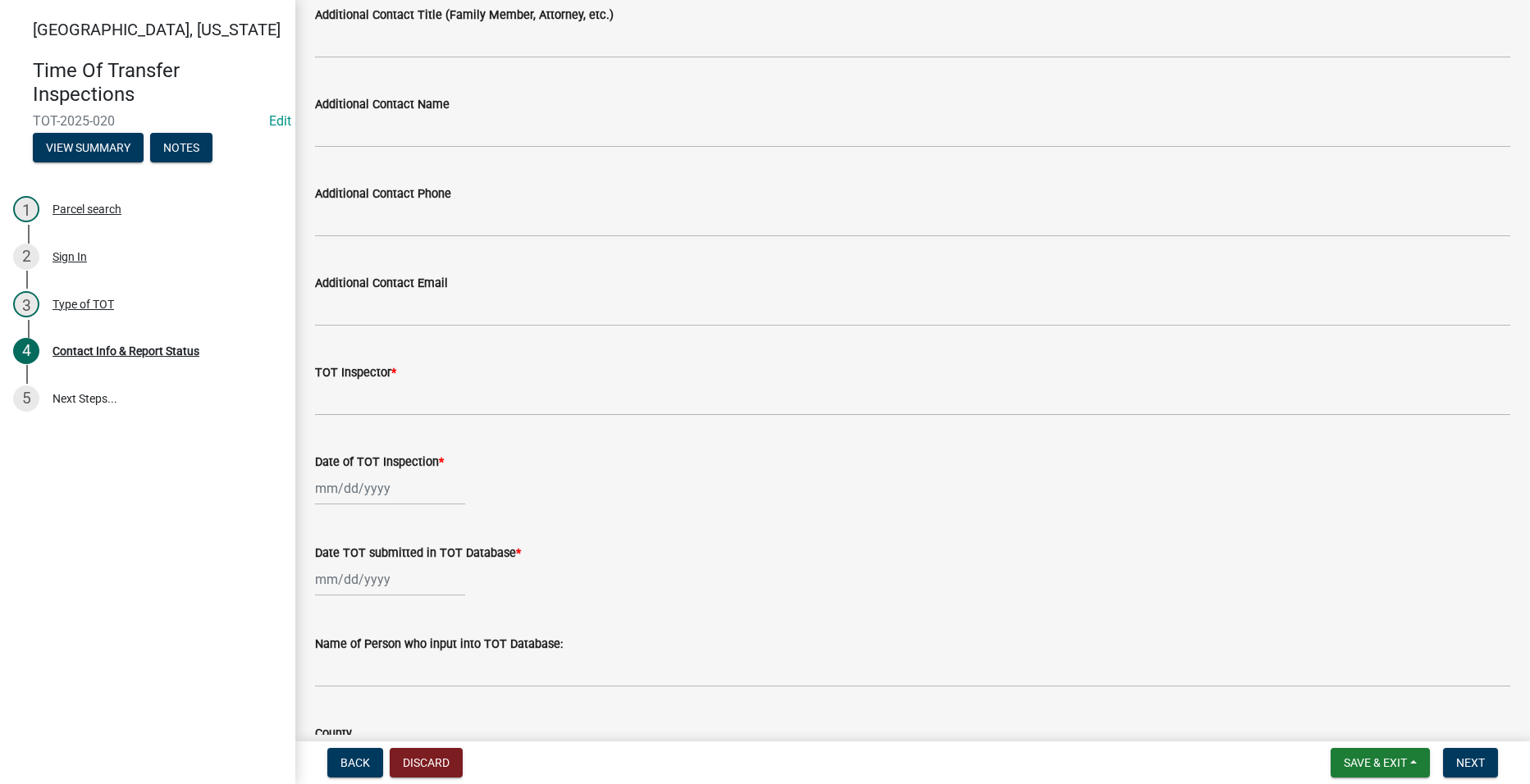
type input "[EMAIL_ADDRESS][DOMAIN_NAME]"
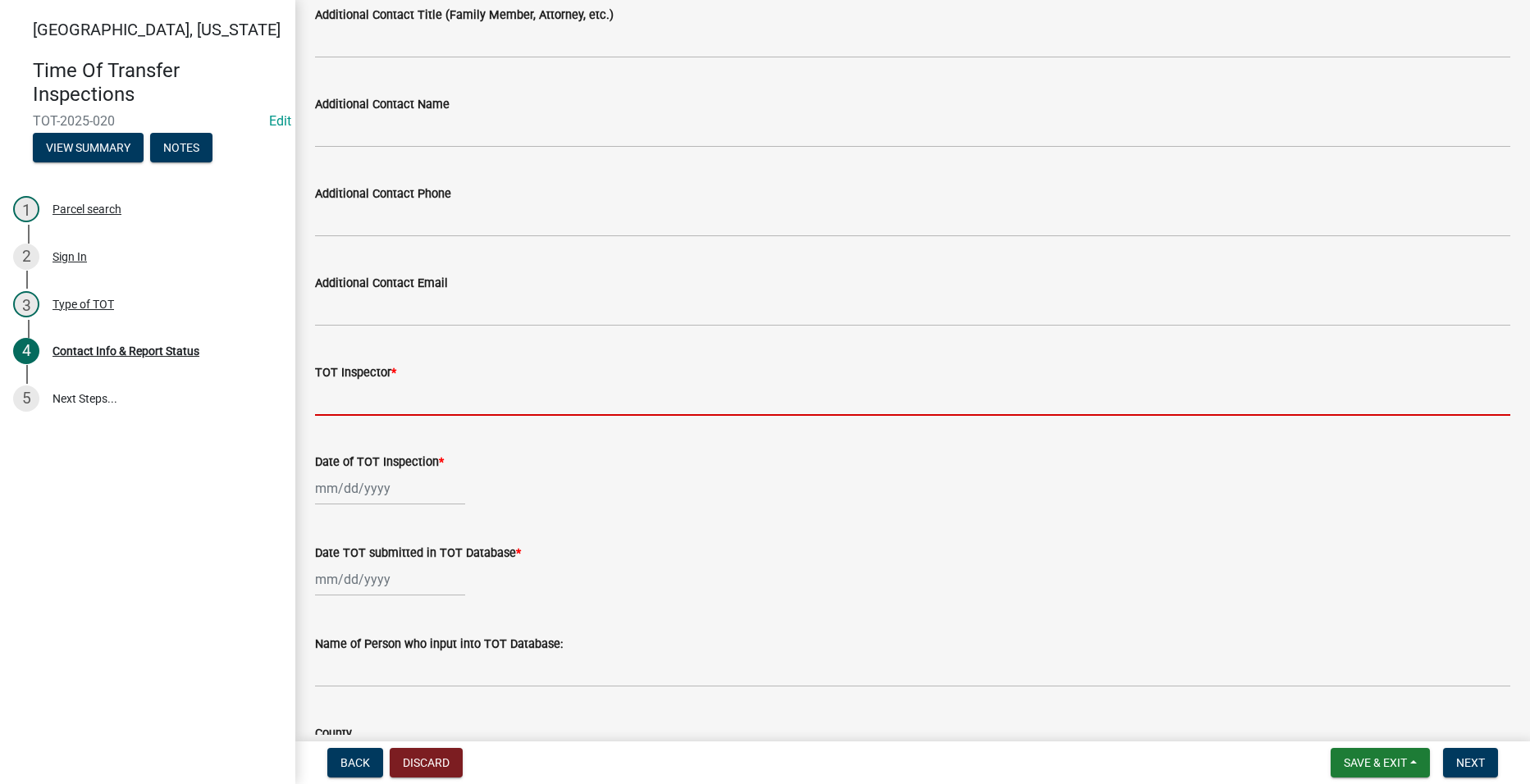
click at [419, 390] on input "TOT Inspector *" at bounding box center [913, 399] width 1196 height 34
type input "[PERSON_NAME]"
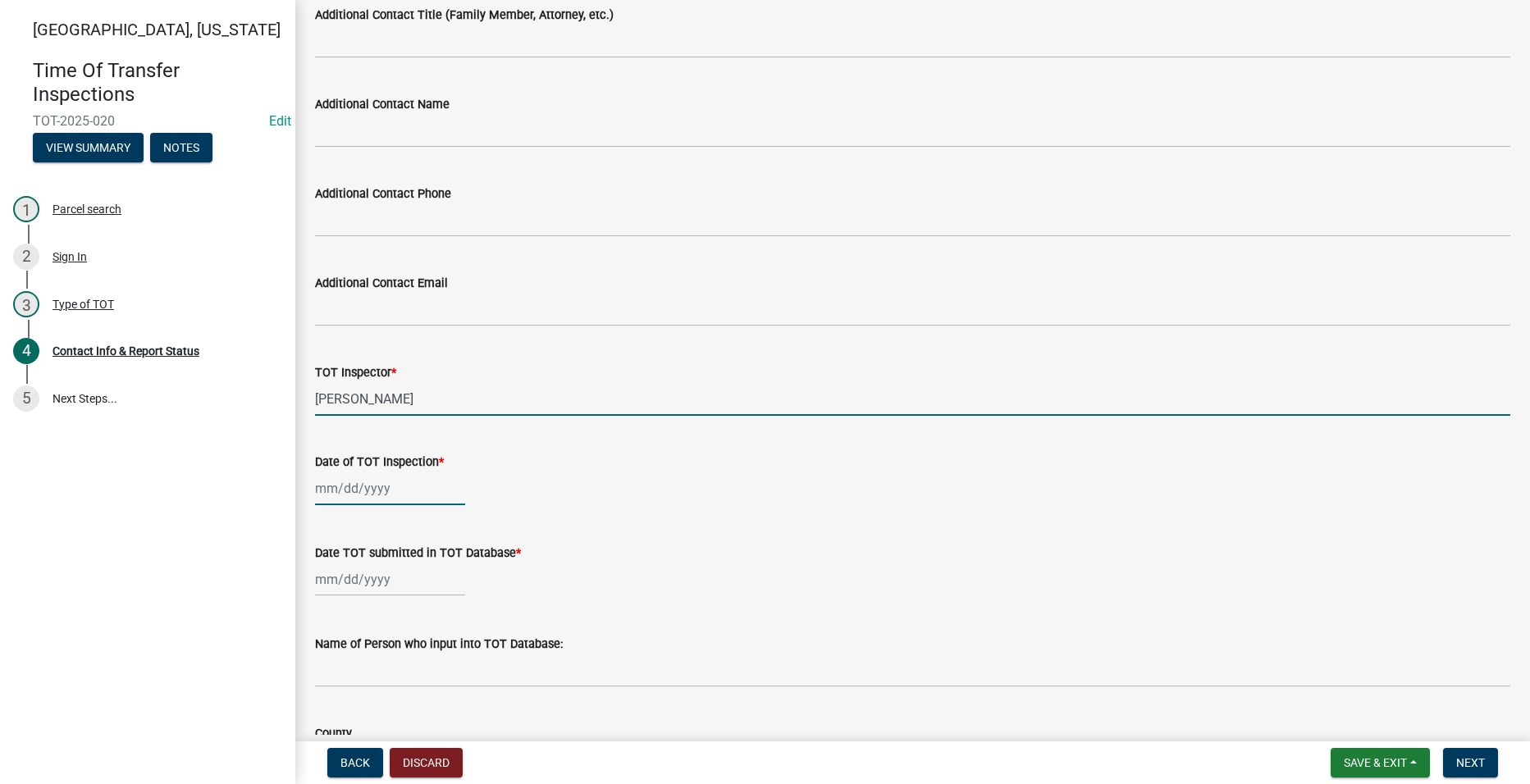
click at [349, 486] on div at bounding box center [390, 488] width 150 height 34
select select "9"
select select "2025"
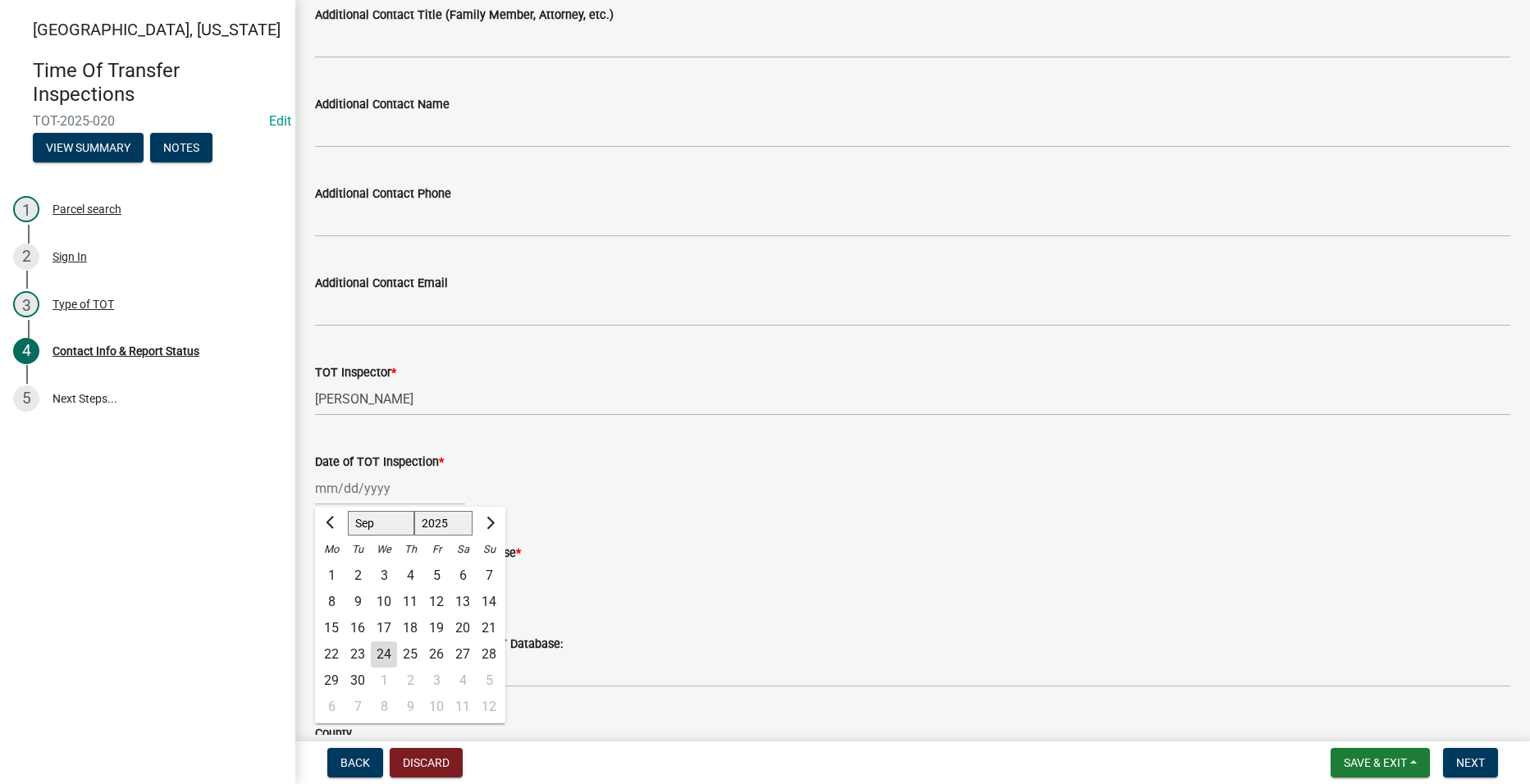
click at [332, 653] on div "22" at bounding box center [332, 655] width 26 height 26
type input "[DATE]"
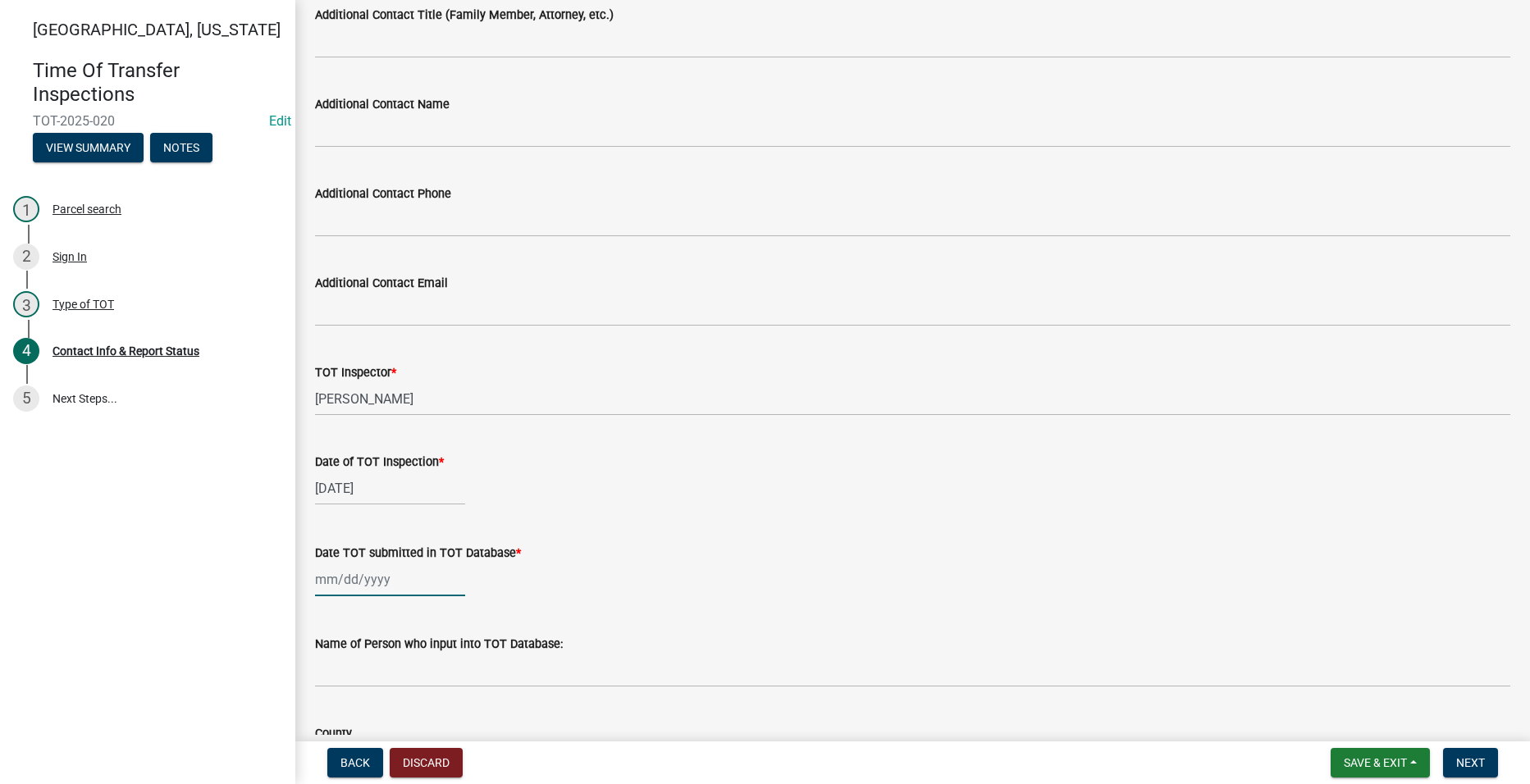
click at [353, 583] on div at bounding box center [390, 580] width 150 height 34
select select "9"
select select "2025"
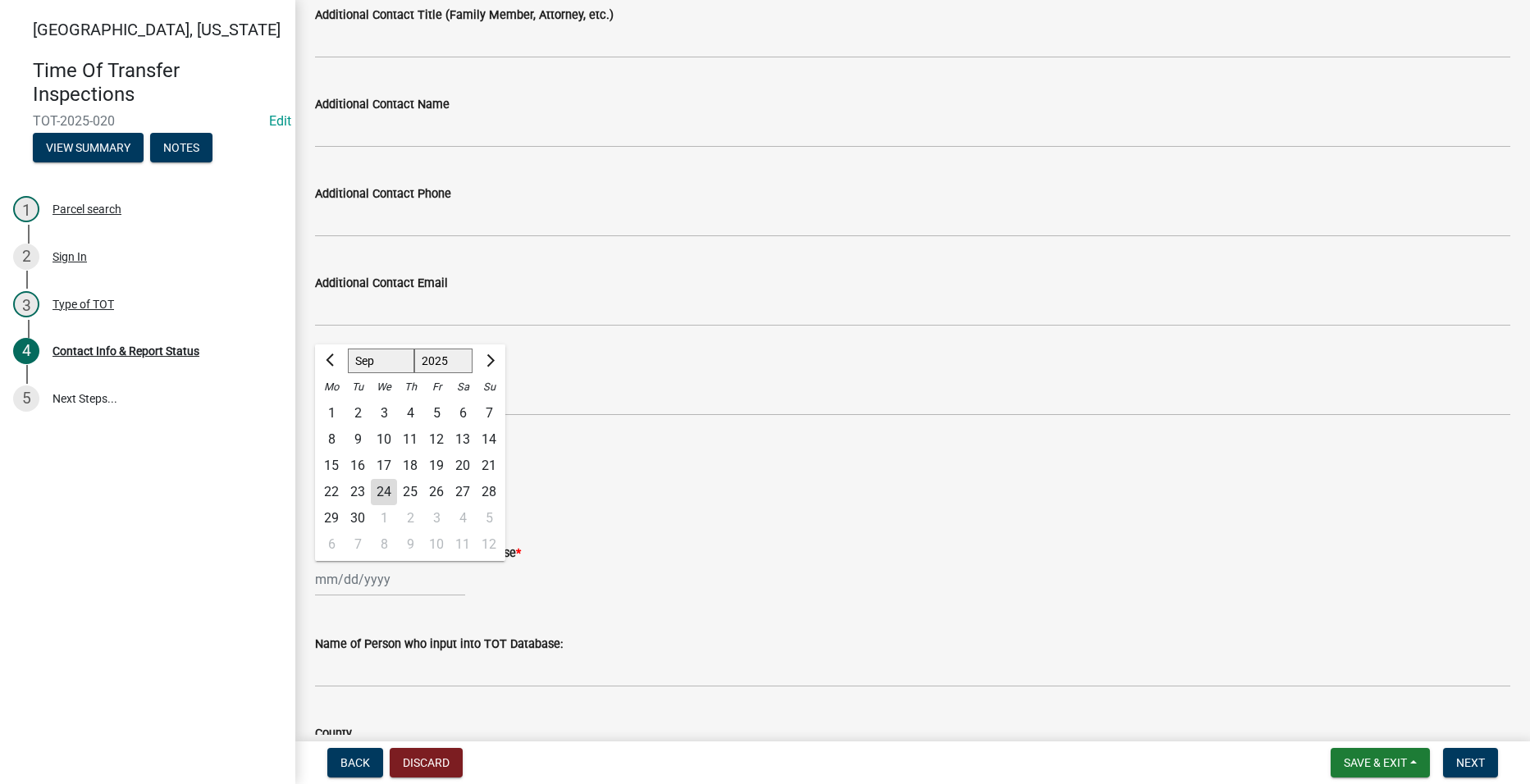
click at [390, 486] on div "24" at bounding box center [384, 492] width 26 height 26
type input "[DATE]"
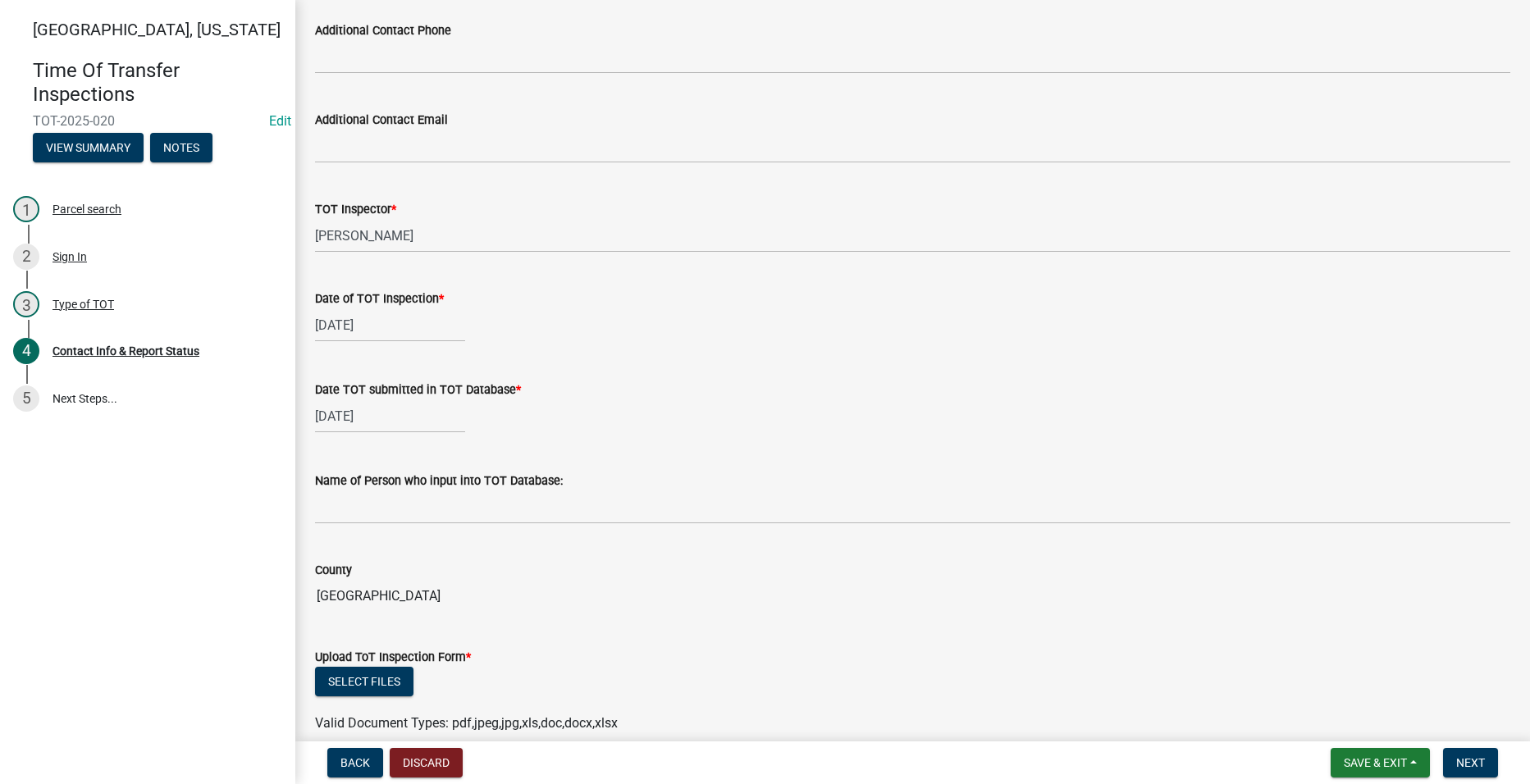
scroll to position [1120, 0]
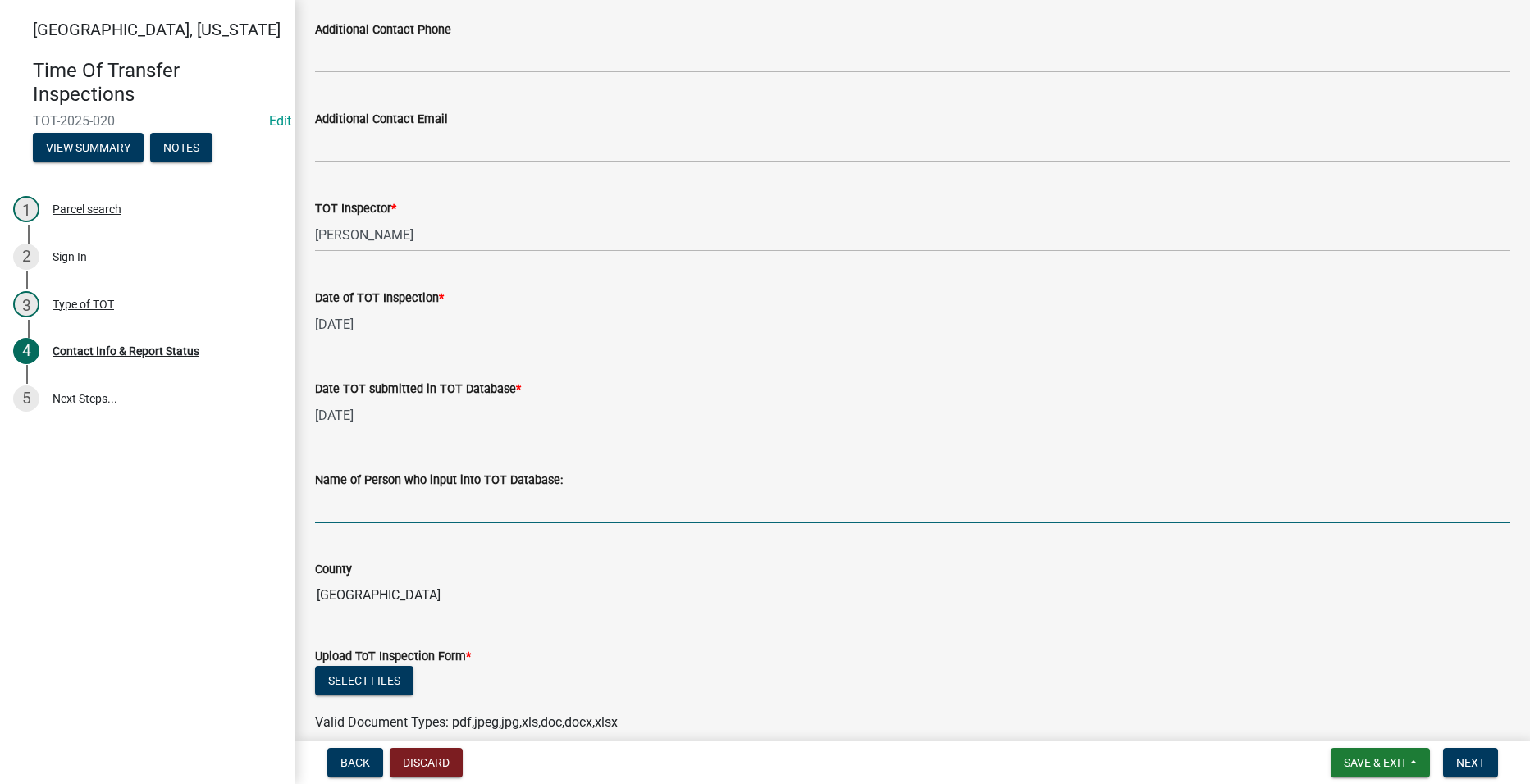
click at [488, 512] on input "Name of Person who input into TOT Database:" at bounding box center [913, 506] width 1196 height 34
type input "[PERSON_NAME]"
click at [701, 582] on input "[GEOGRAPHIC_DATA]" at bounding box center [913, 595] width 1196 height 33
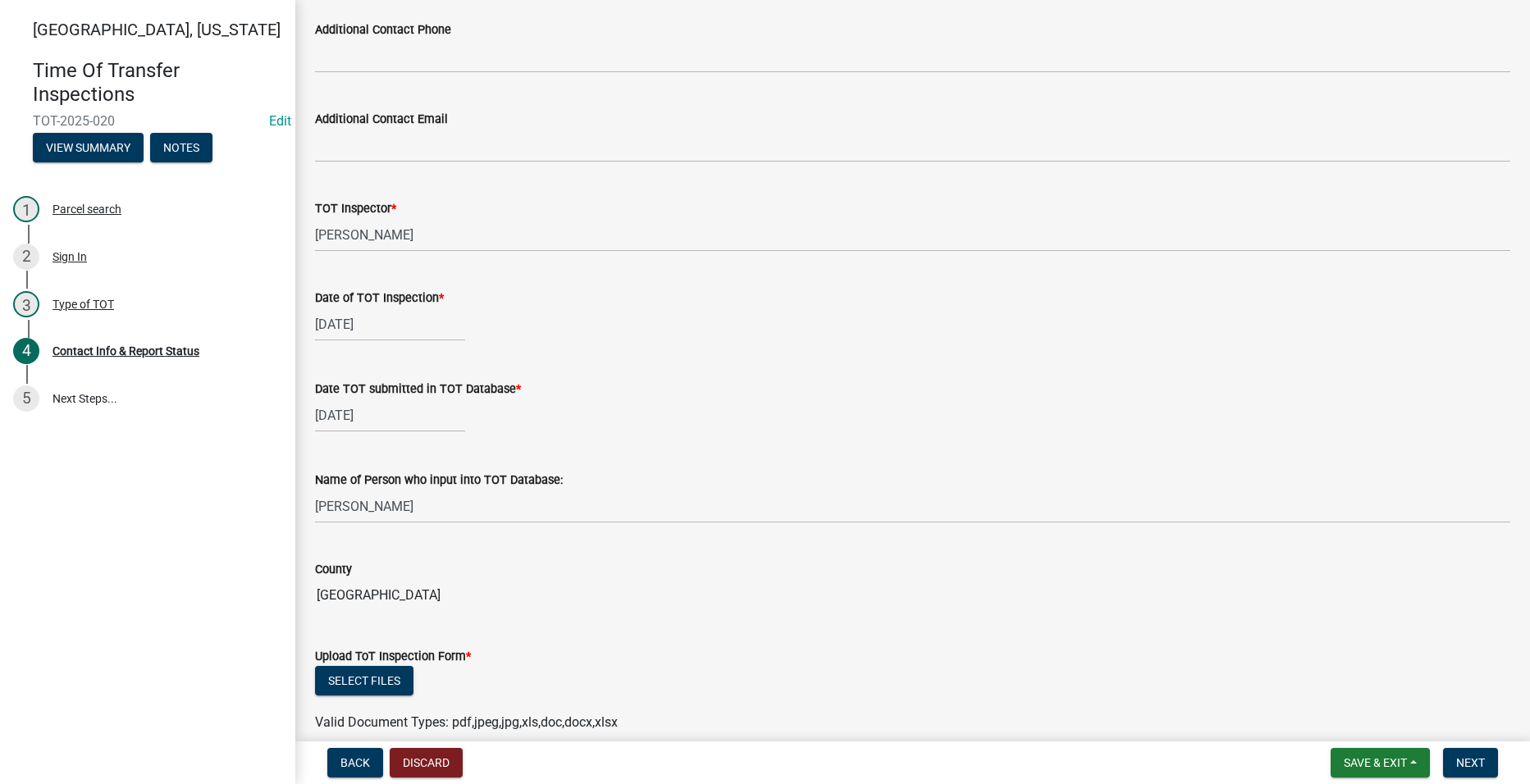
click at [721, 661] on div "Upload ToT Inspection Form *" at bounding box center [913, 656] width 1196 height 20
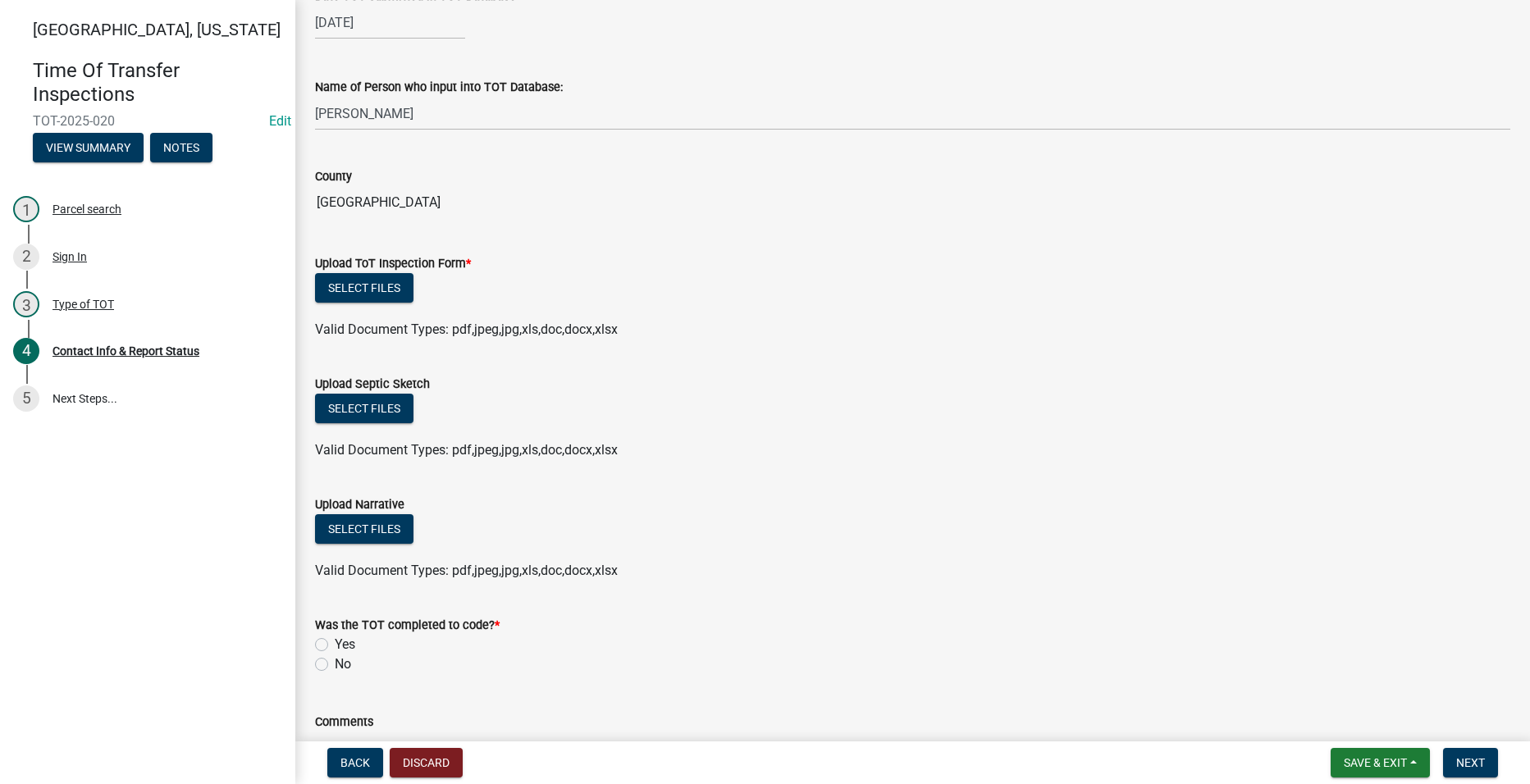
scroll to position [1664, 0]
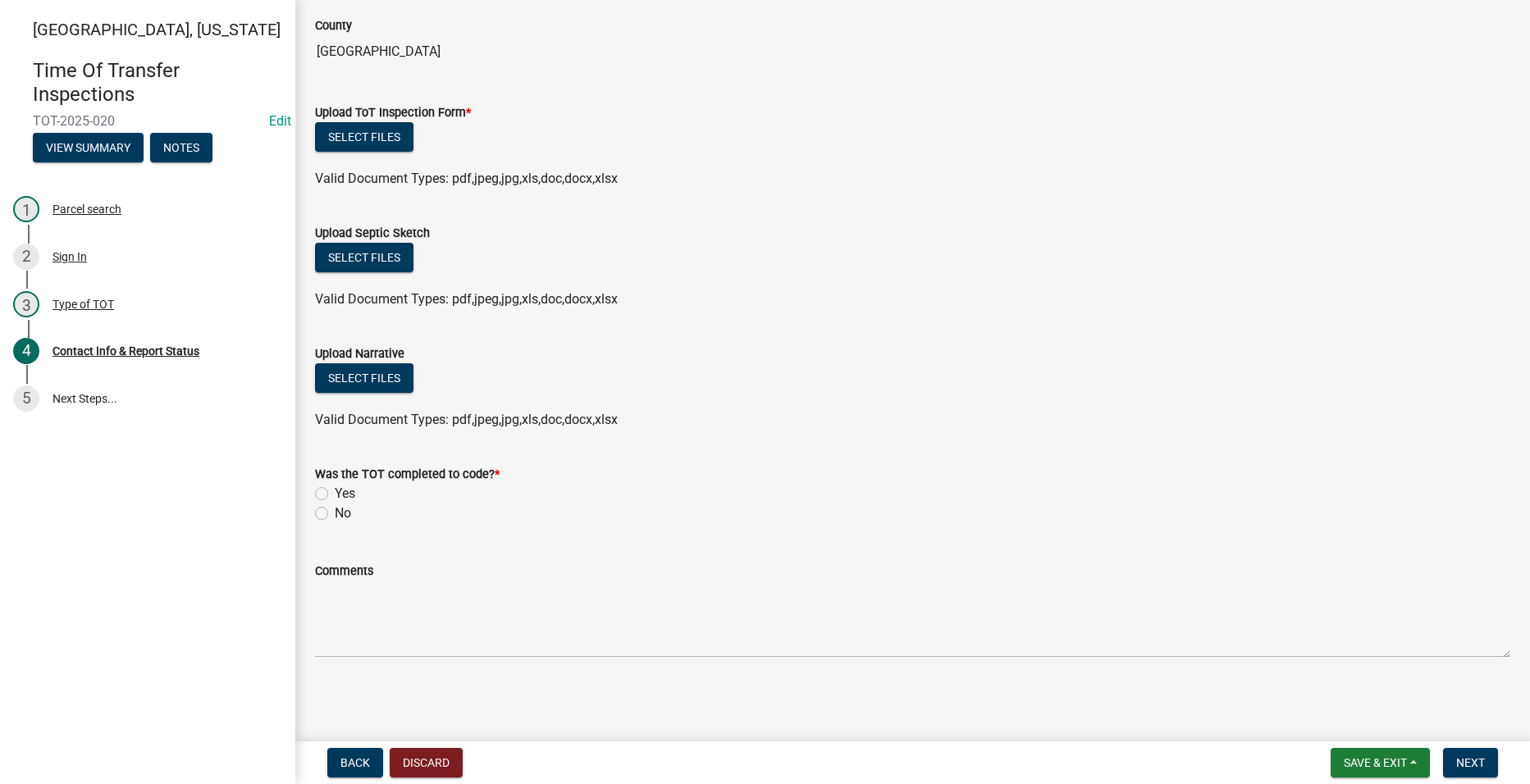
click at [334, 492] on label "Yes" at bounding box center [344, 493] width 20 height 20
click at [334, 492] on input "Yes" at bounding box center [340, 489] width 10 height 10
radio input "true"
click at [369, 132] on button "Select files" at bounding box center [364, 137] width 99 height 30
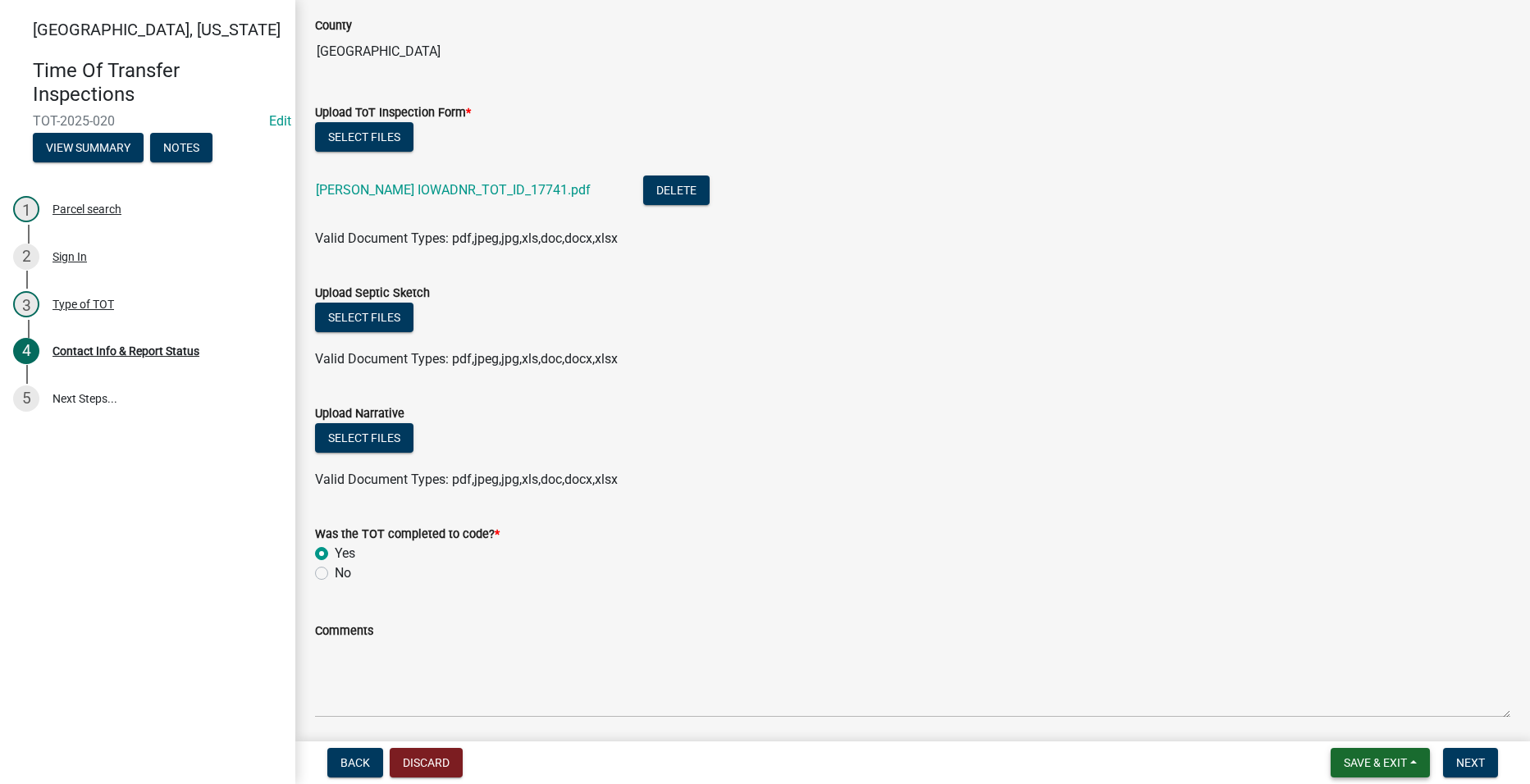
click at [1392, 756] on span "Save & Exit" at bounding box center [1375, 762] width 63 height 13
click at [1368, 677] on button "Save" at bounding box center [1364, 680] width 131 height 39
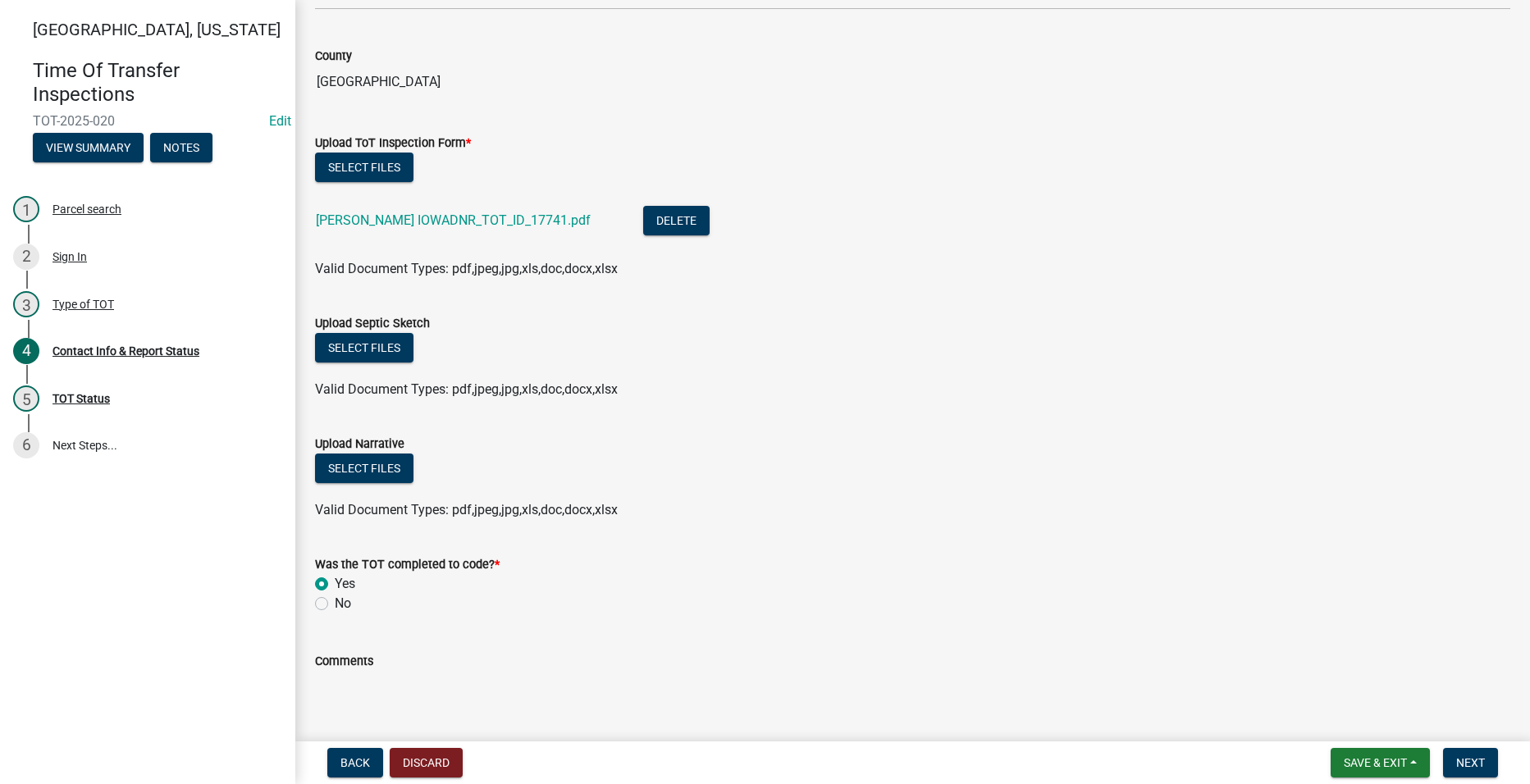
scroll to position [1640, 0]
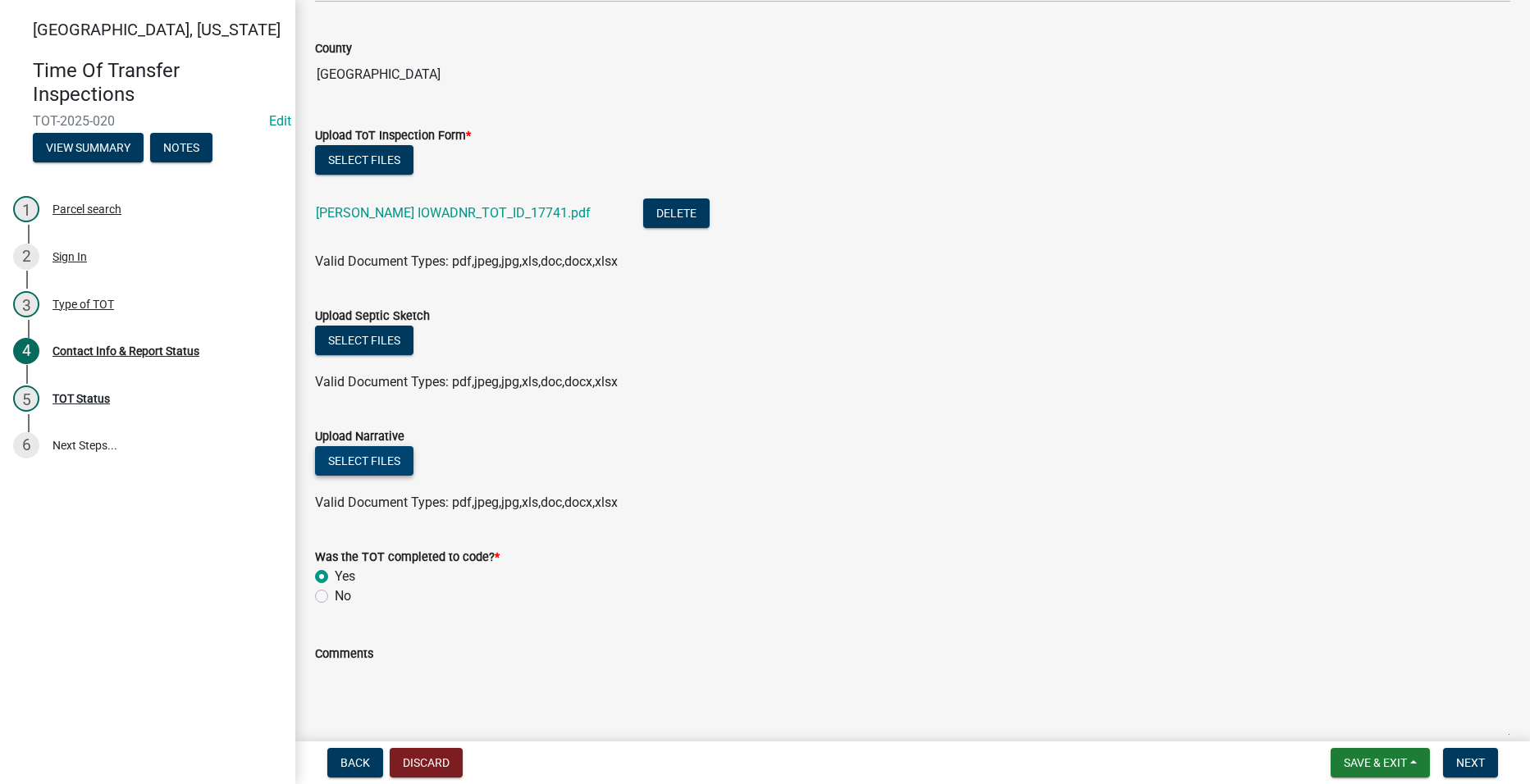
click at [370, 454] on button "Select files" at bounding box center [364, 461] width 99 height 30
click at [373, 455] on button "Select files" at bounding box center [364, 461] width 99 height 30
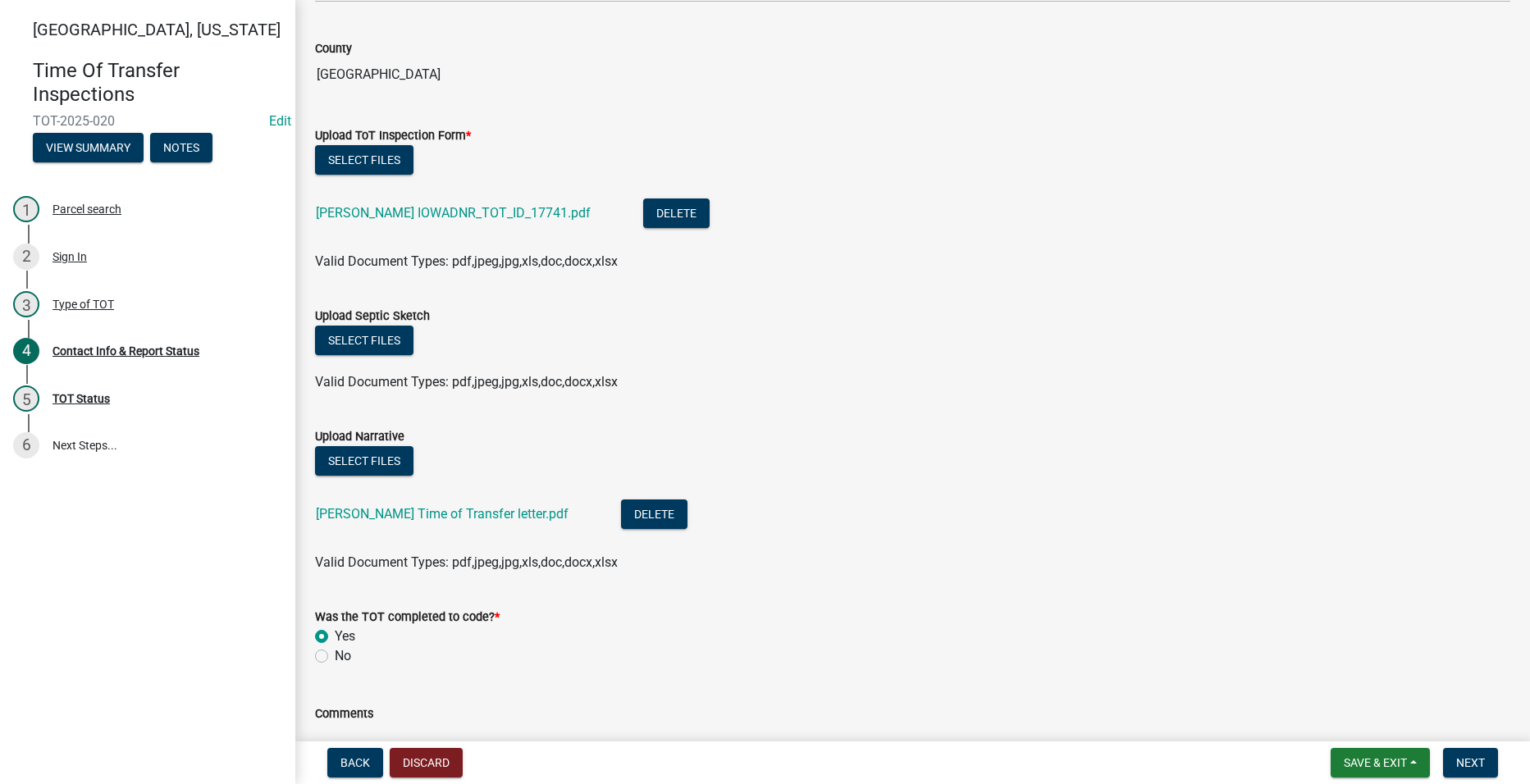
click at [436, 502] on div "[PERSON_NAME] Time of Transfer letter.pdf" at bounding box center [455, 516] width 279 height 34
click at [436, 508] on link "[PERSON_NAME] Time of Transfer letter.pdf" at bounding box center [442, 514] width 252 height 16
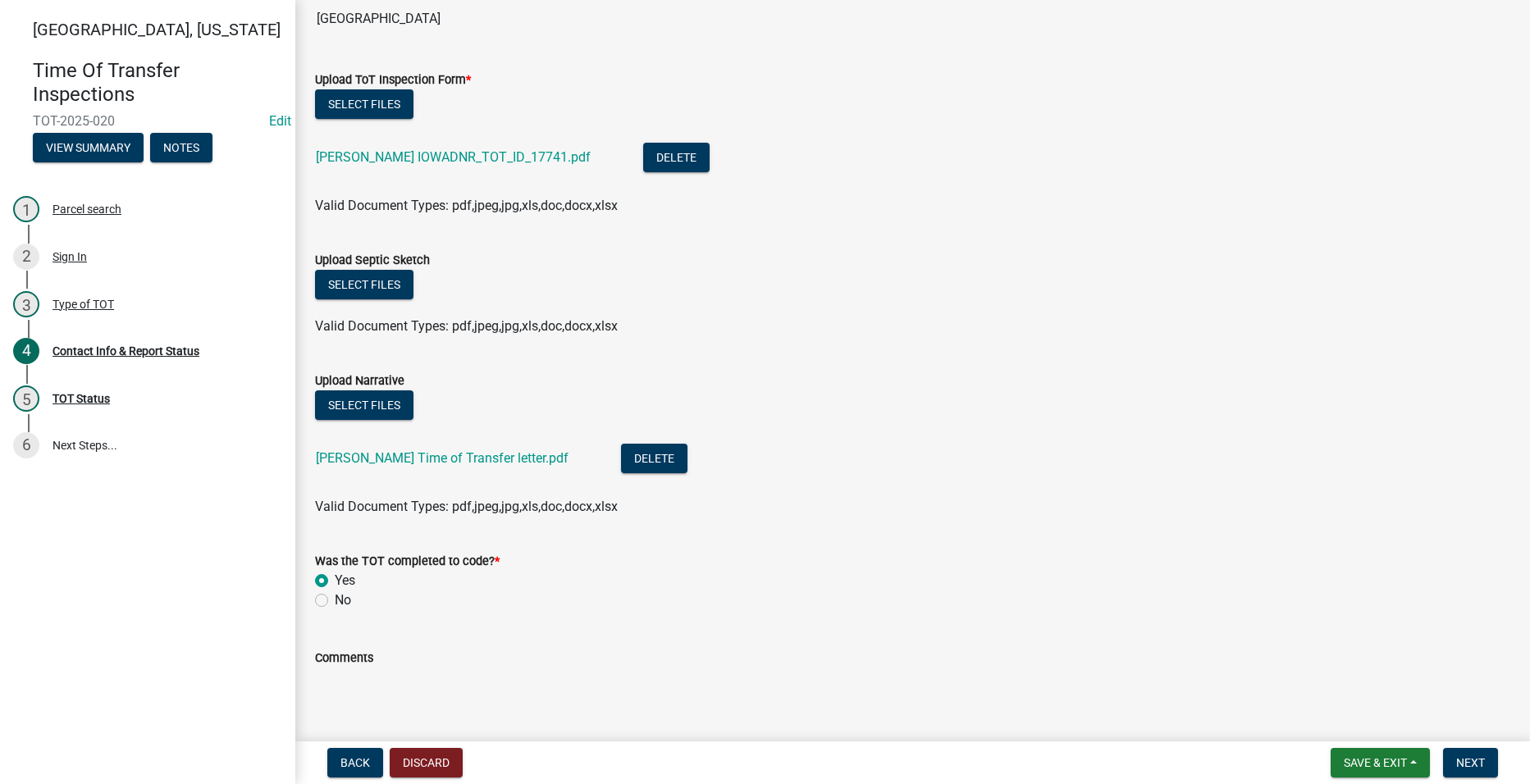
scroll to position [1784, 0]
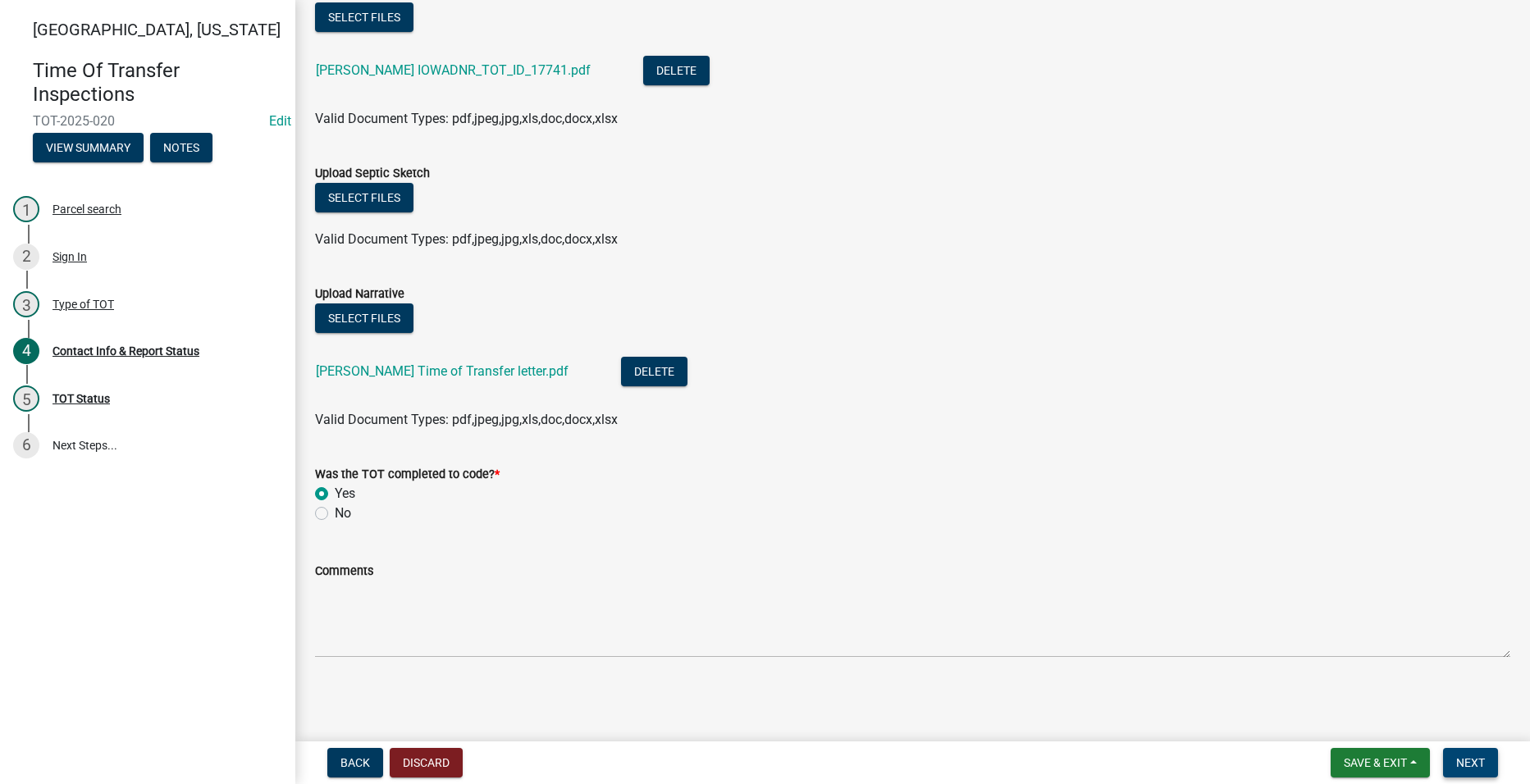
click at [1480, 762] on span "Next" at bounding box center [1471, 762] width 29 height 13
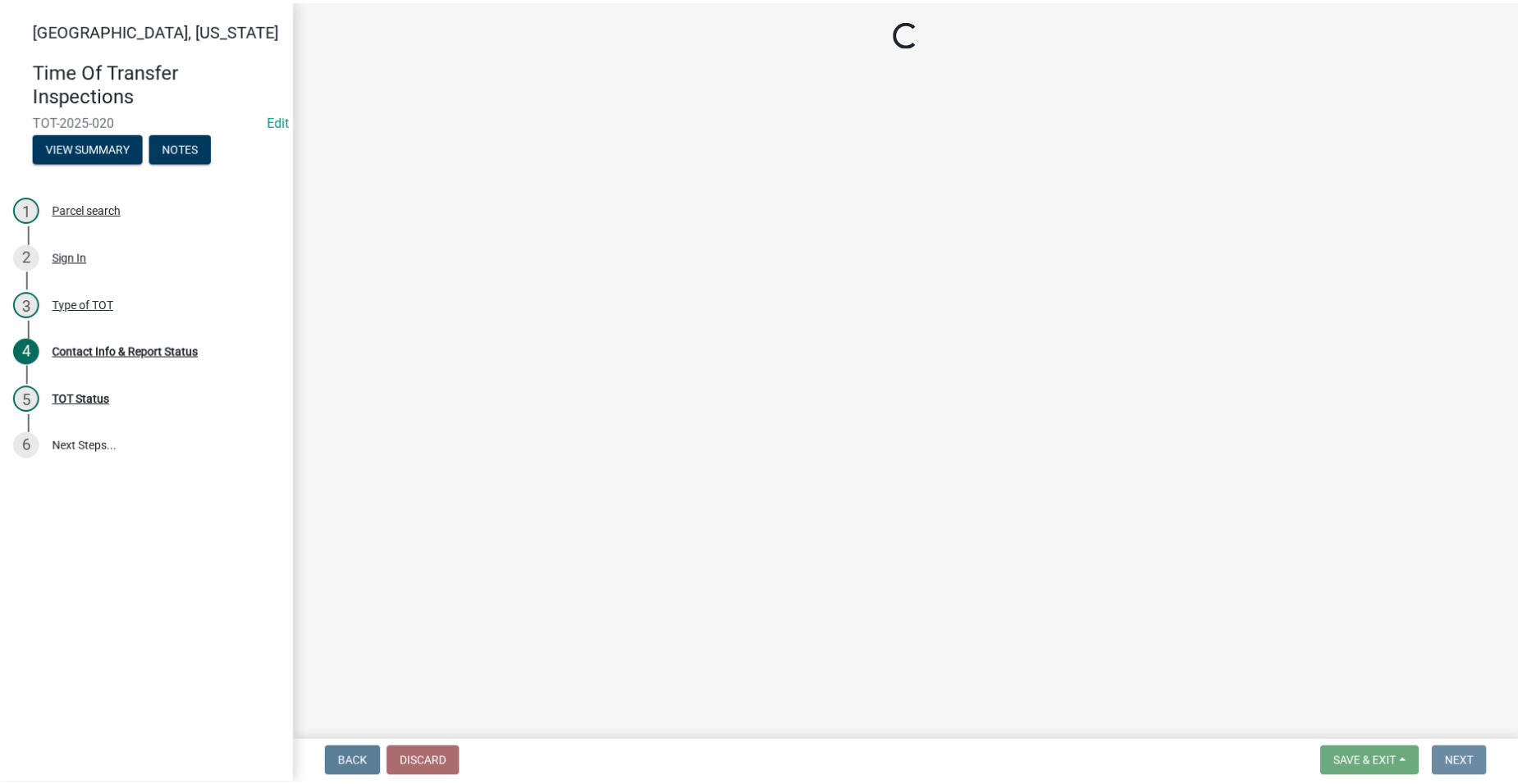
scroll to position [0, 0]
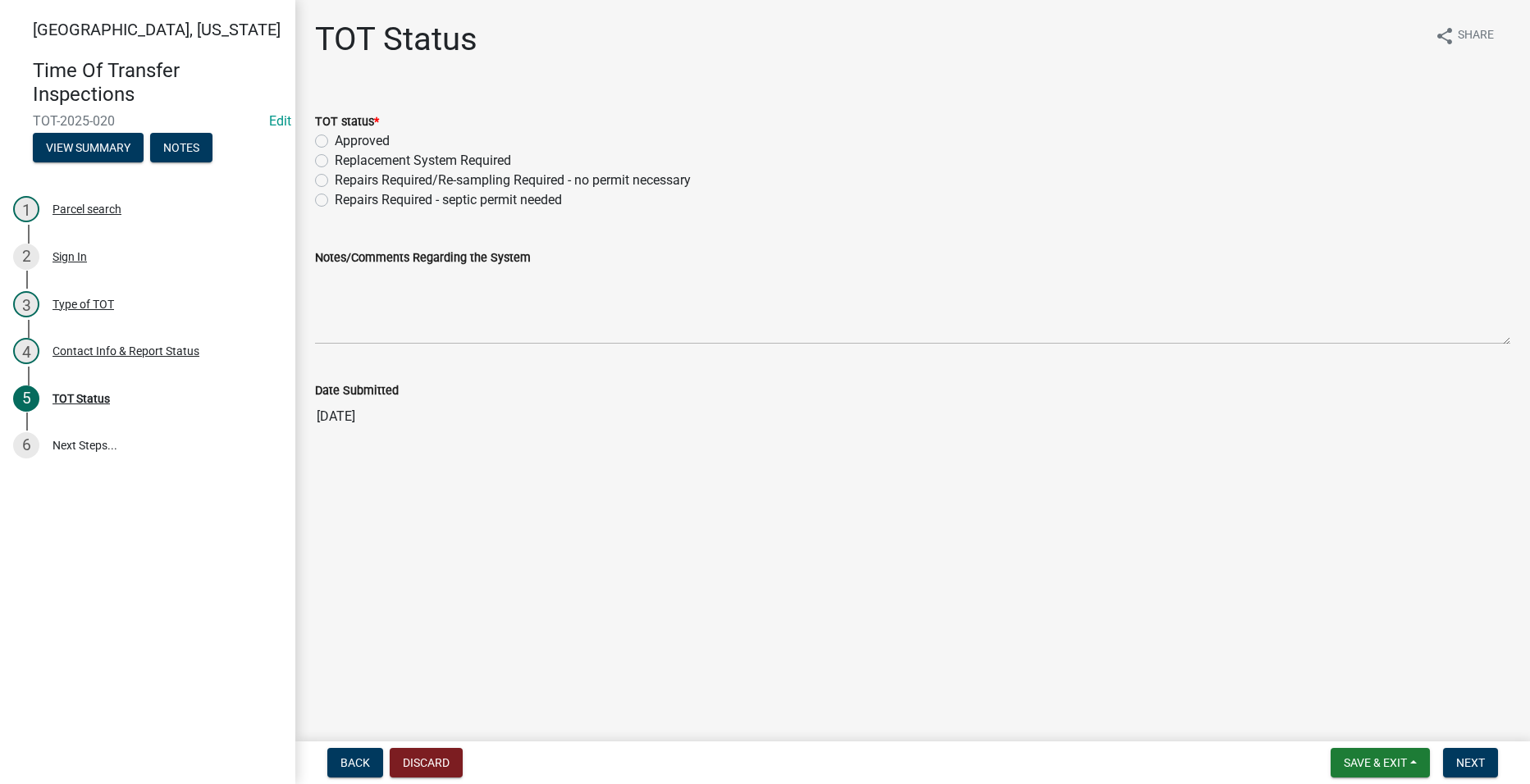
click at [334, 141] on label "Approved" at bounding box center [362, 141] width 55 height 20
click at [334, 141] on input "Approved" at bounding box center [340, 136] width 10 height 10
radio input "true"
click at [1478, 763] on span "Next" at bounding box center [1471, 762] width 29 height 13
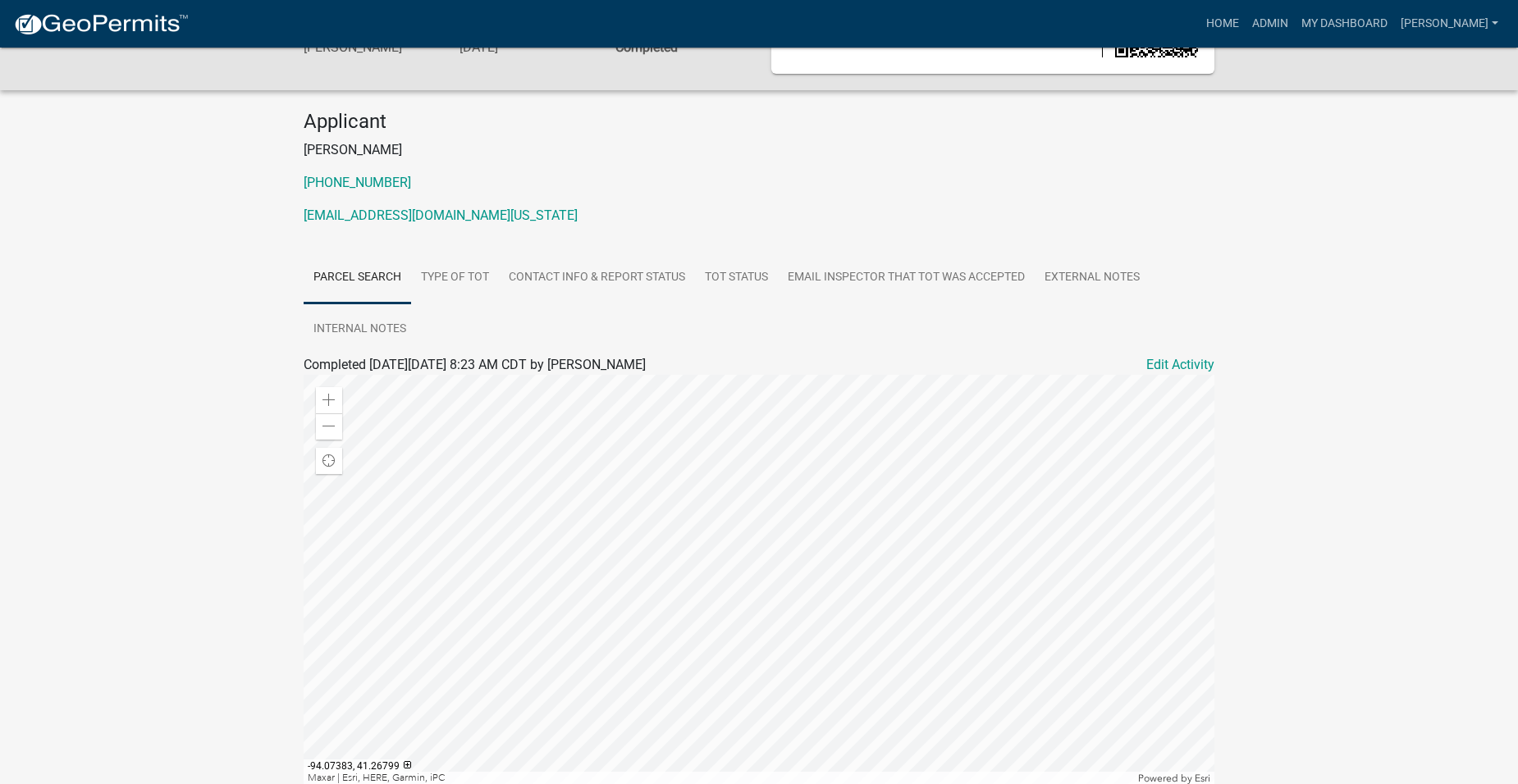
scroll to position [106, 0]
click at [1245, 20] on link "Home" at bounding box center [1223, 24] width 46 height 31
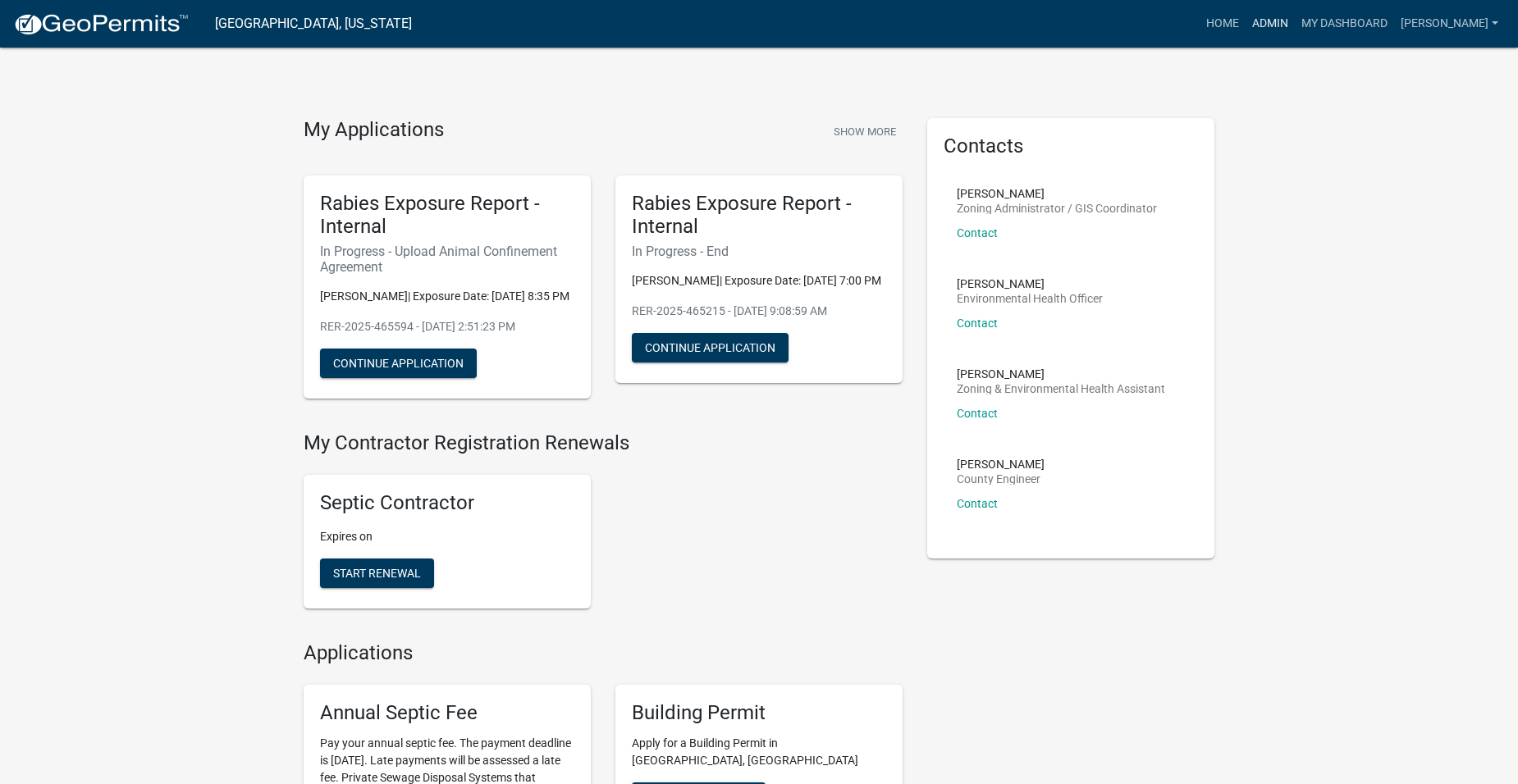
click at [1294, 18] on link "Admin" at bounding box center [1270, 24] width 49 height 31
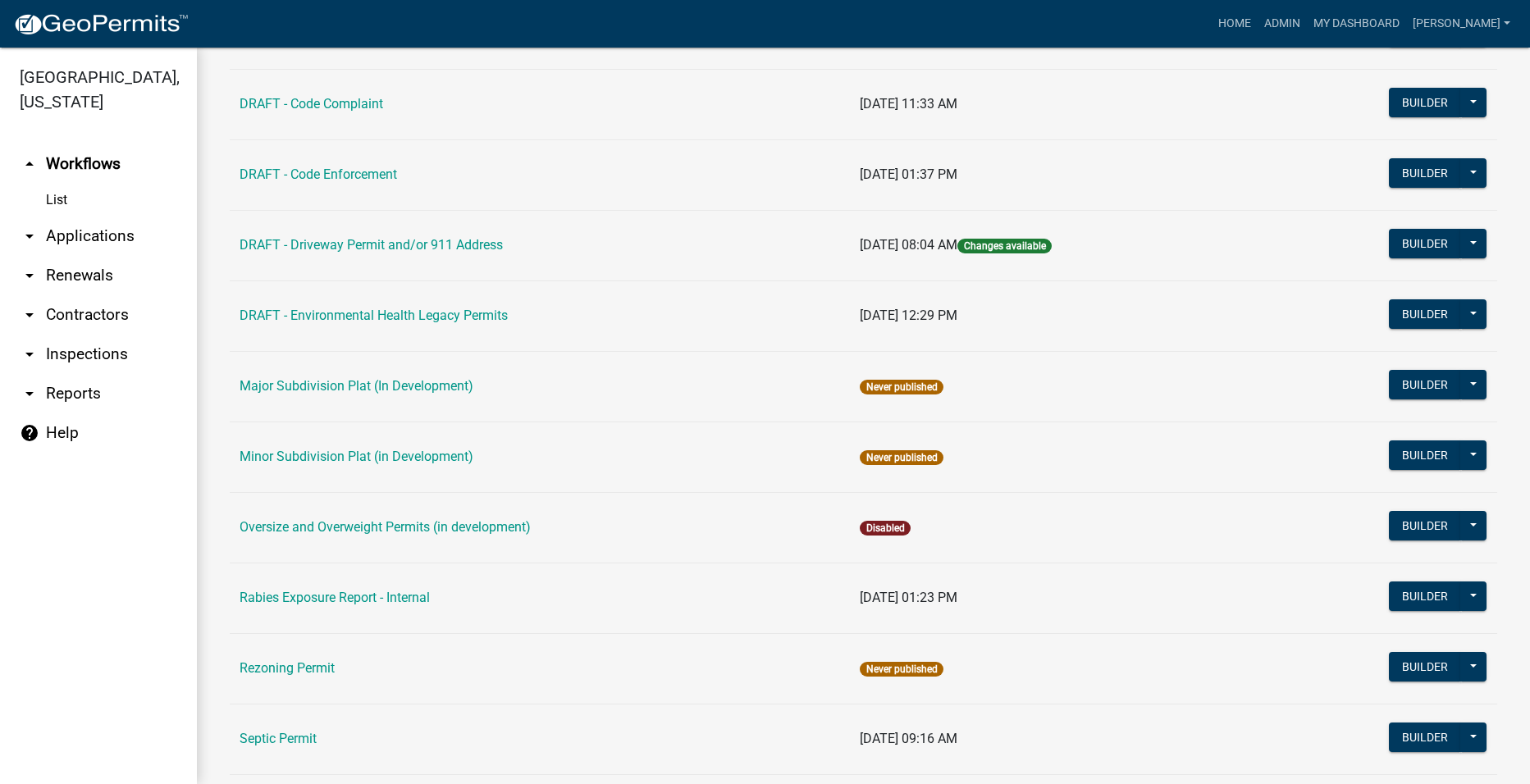
scroll to position [657, 0]
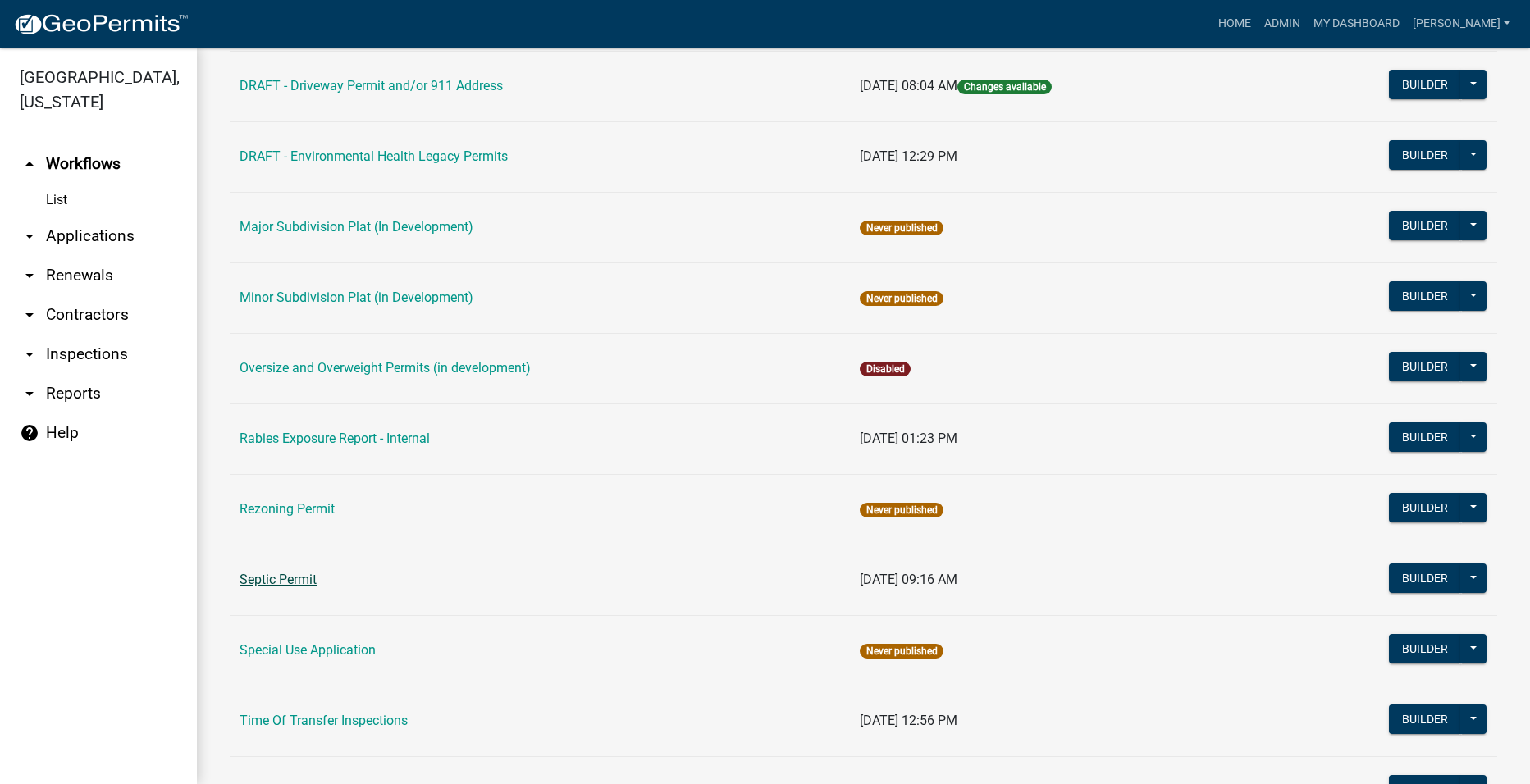
click at [272, 576] on link "Septic Permit" at bounding box center [278, 580] width 77 height 16
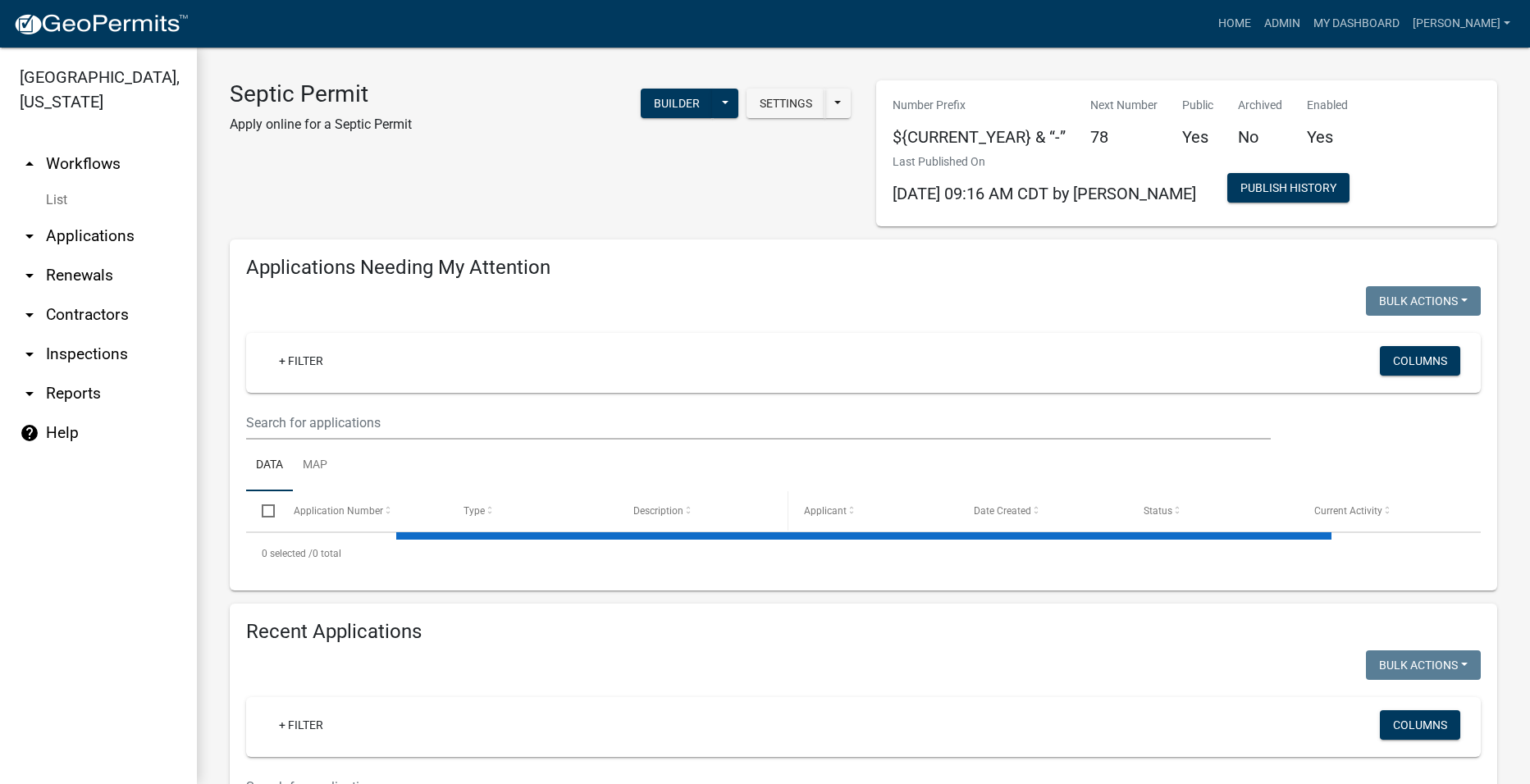
select select "2: 50"
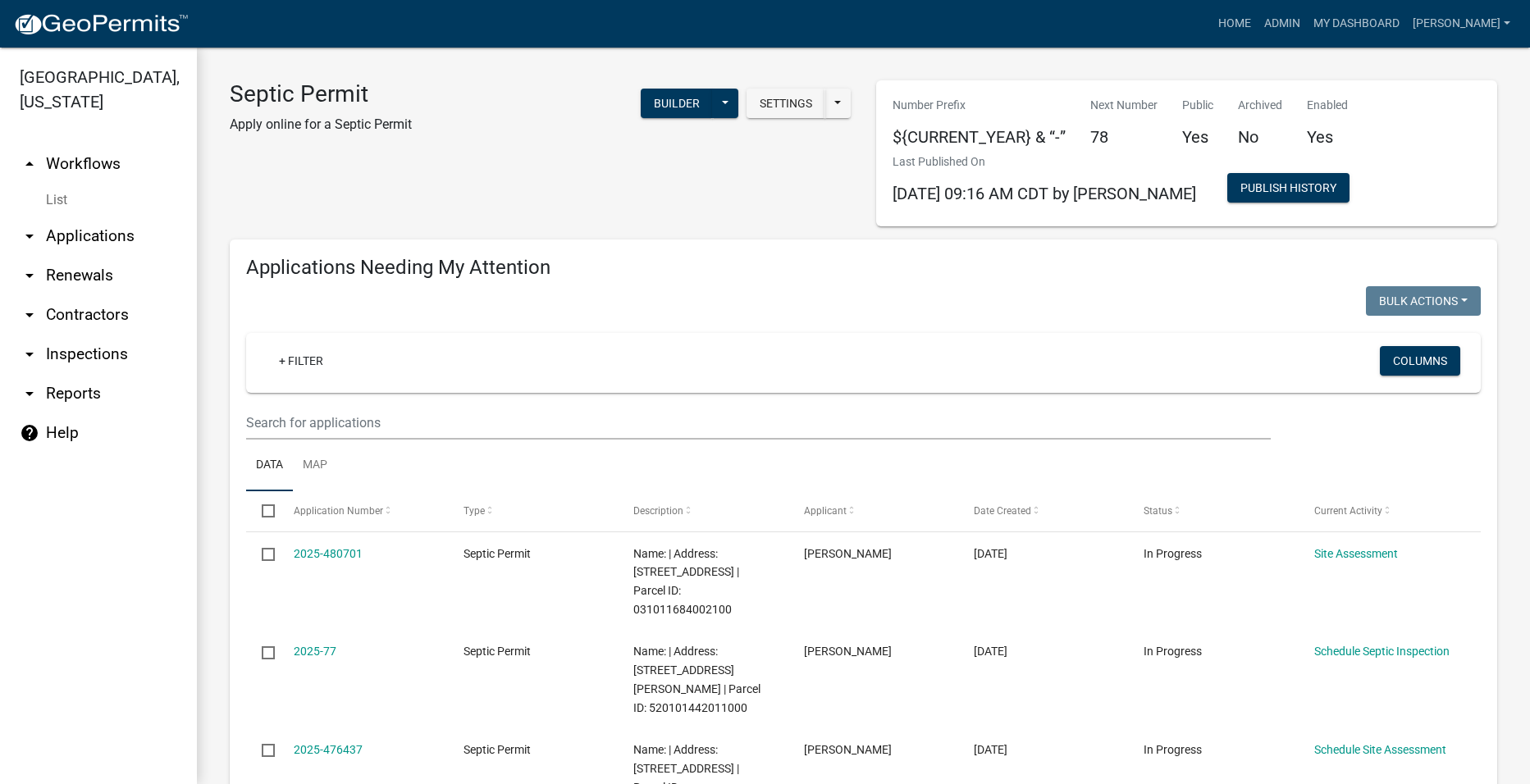
click at [86, 217] on link "arrow_drop_down Applications" at bounding box center [99, 236] width 197 height 39
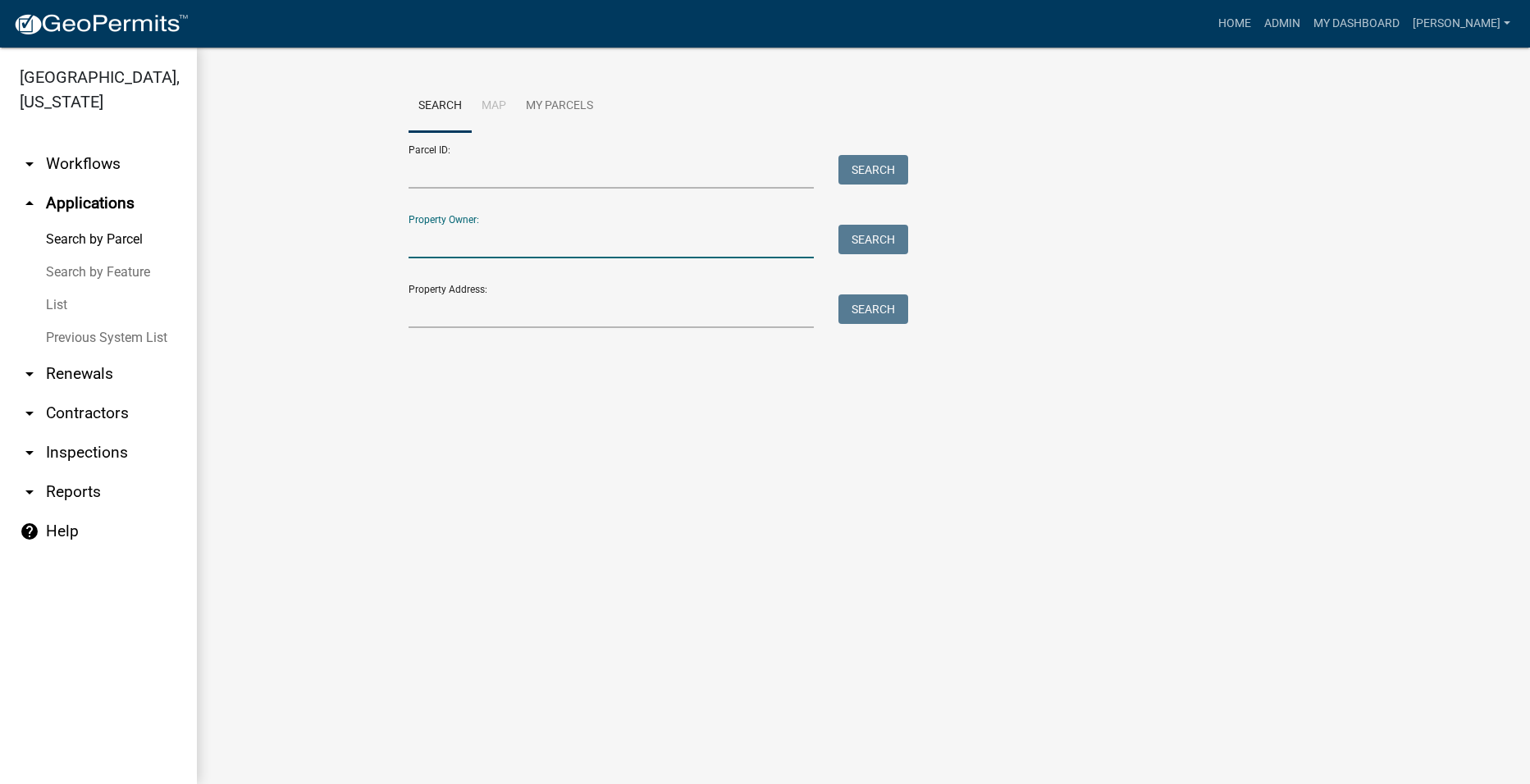
click at [577, 249] on input "Property Owner:" at bounding box center [611, 241] width 406 height 34
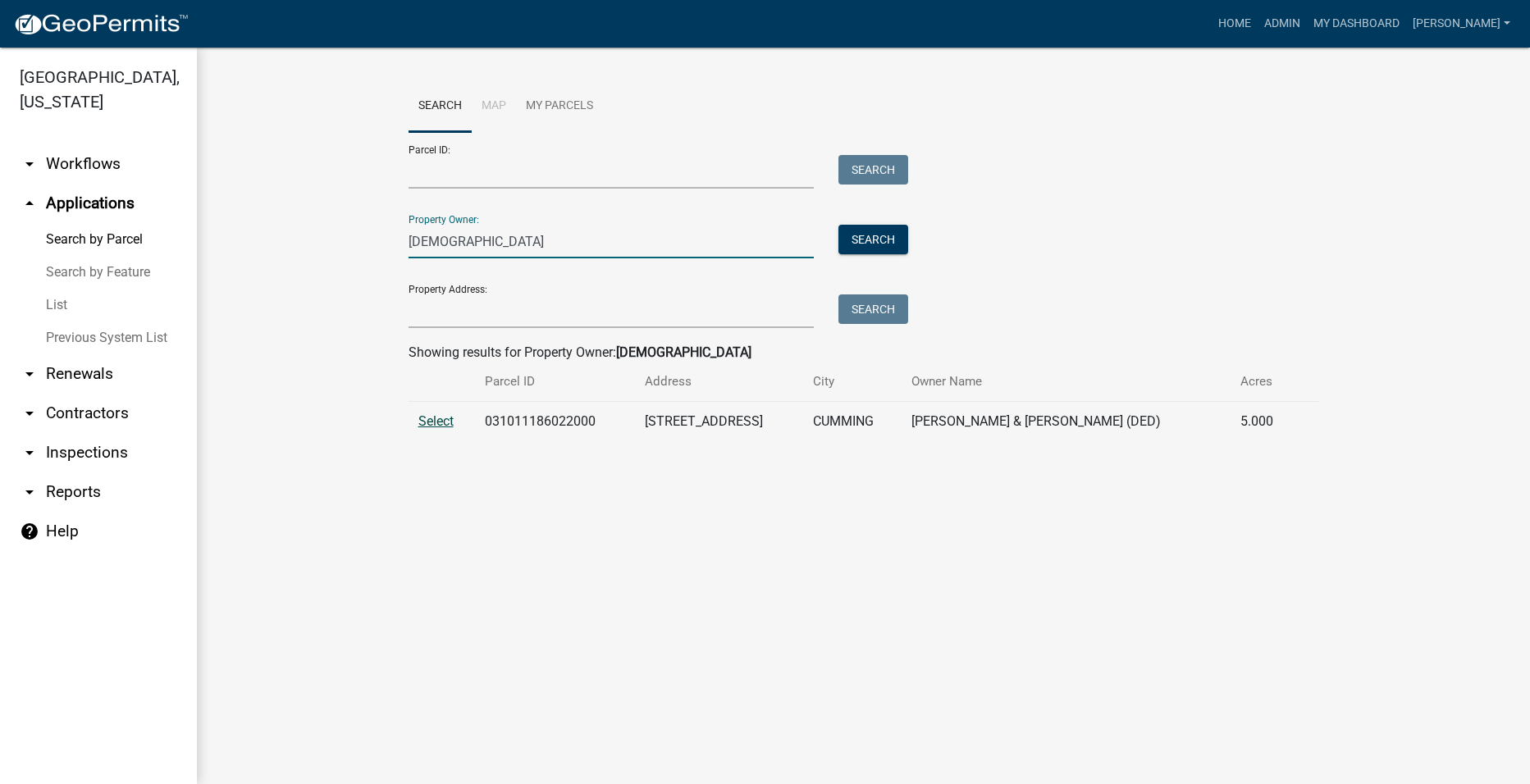
type input "[DEMOGRAPHIC_DATA]"
click at [451, 415] on span "Select" at bounding box center [436, 422] width 35 height 16
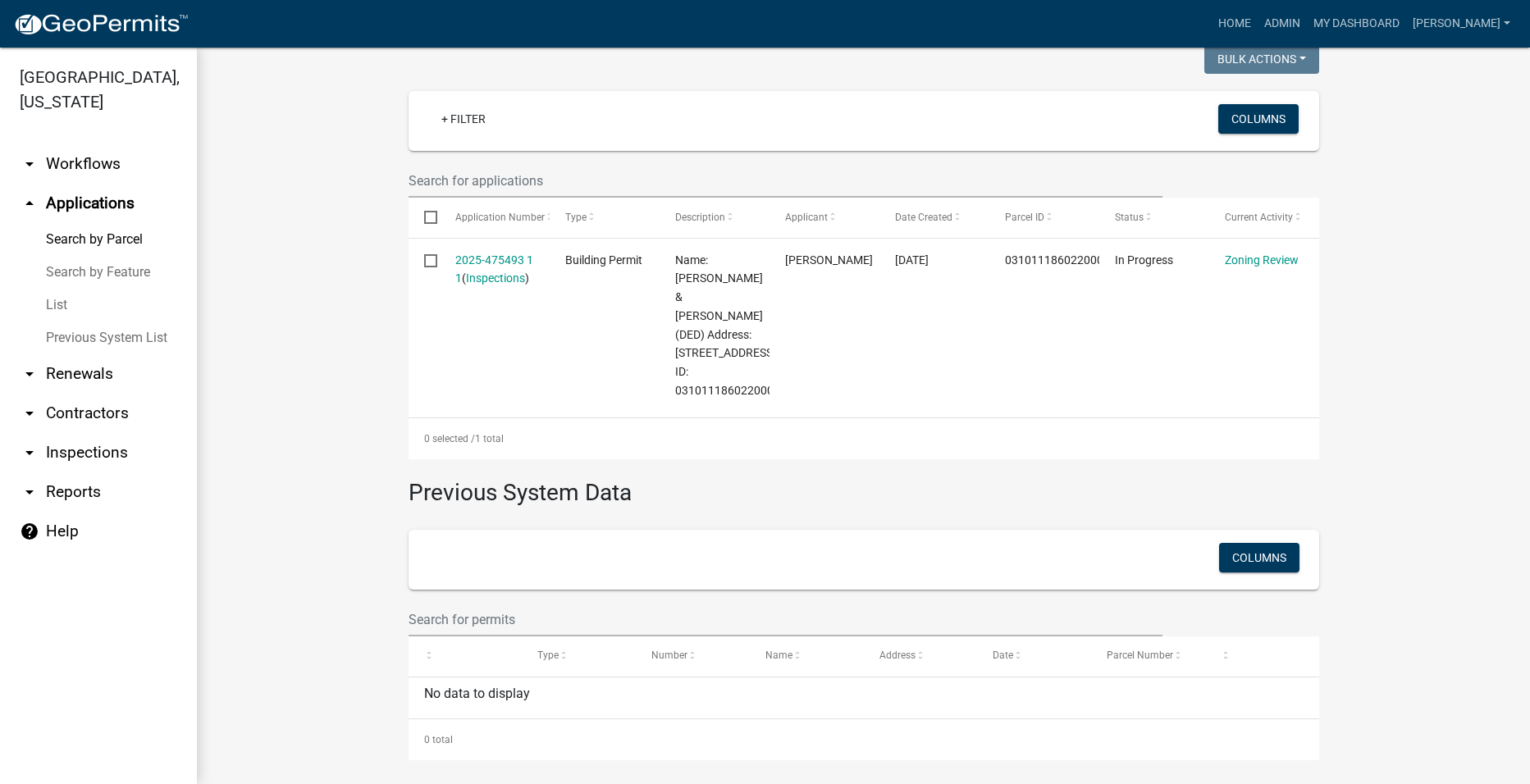
scroll to position [418, 0]
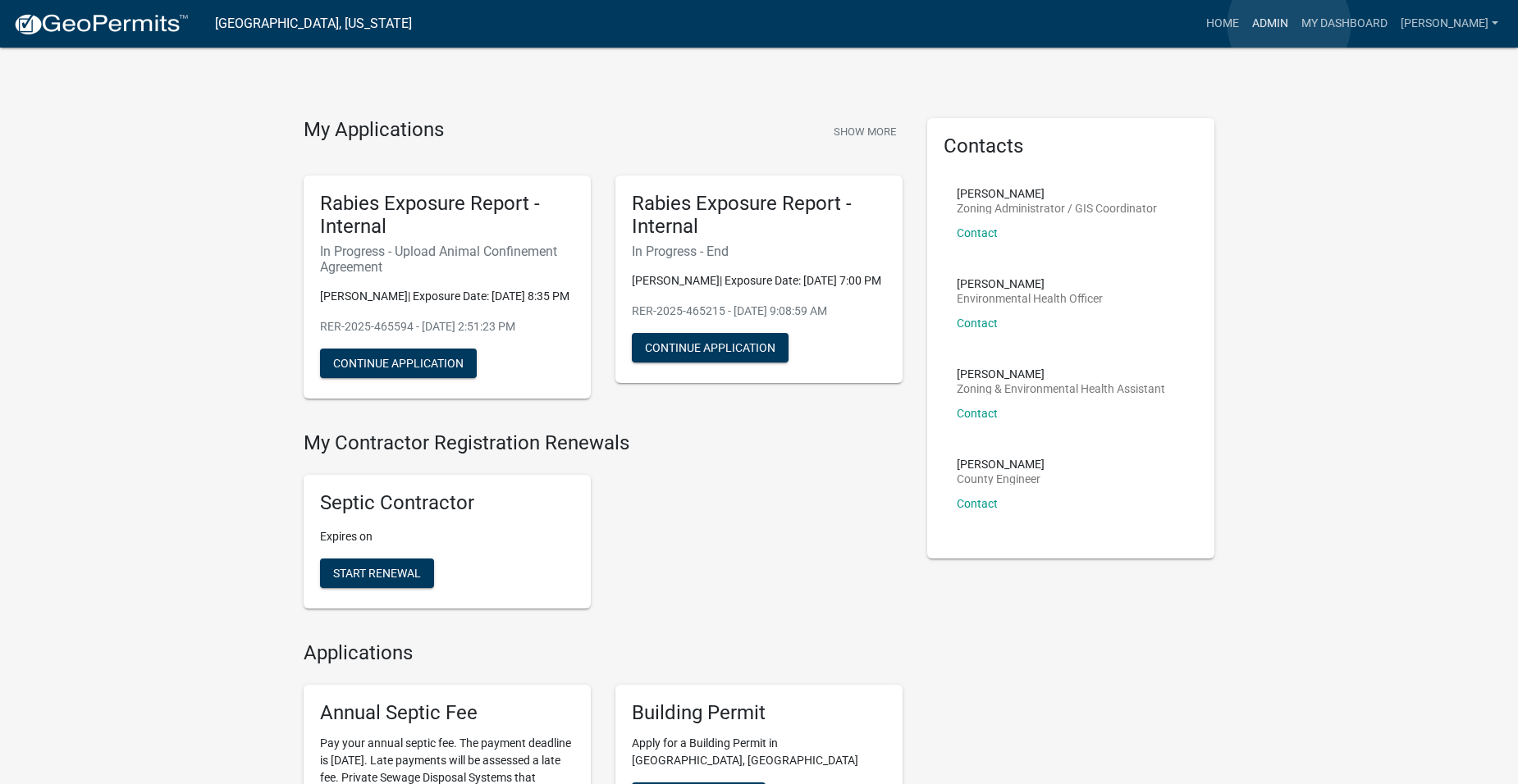
click at [1289, 24] on link "Admin" at bounding box center [1270, 24] width 49 height 31
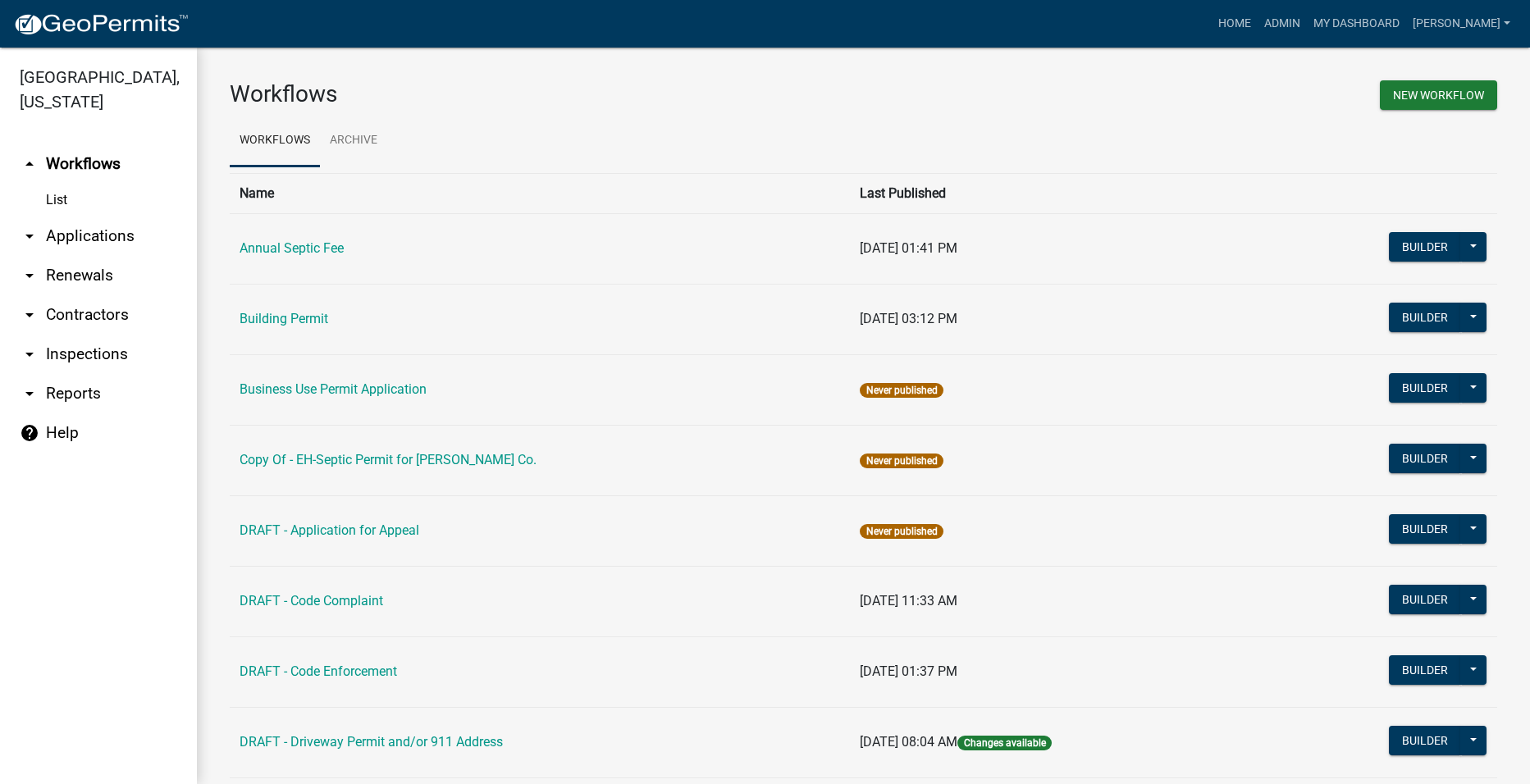
click at [104, 217] on link "arrow_drop_down Applications" at bounding box center [99, 236] width 197 height 39
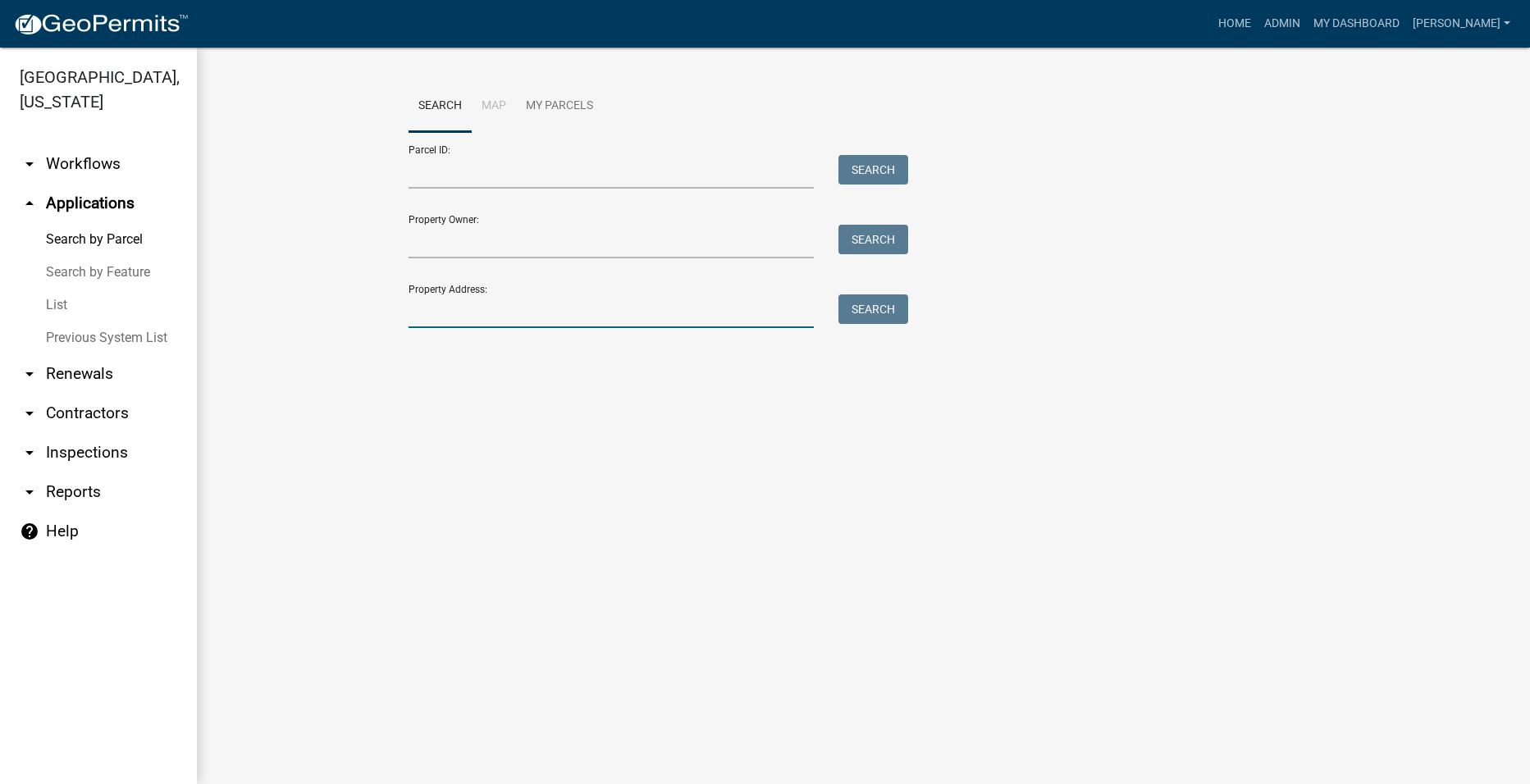
click at [522, 319] on input "Property Address:" at bounding box center [611, 311] width 406 height 34
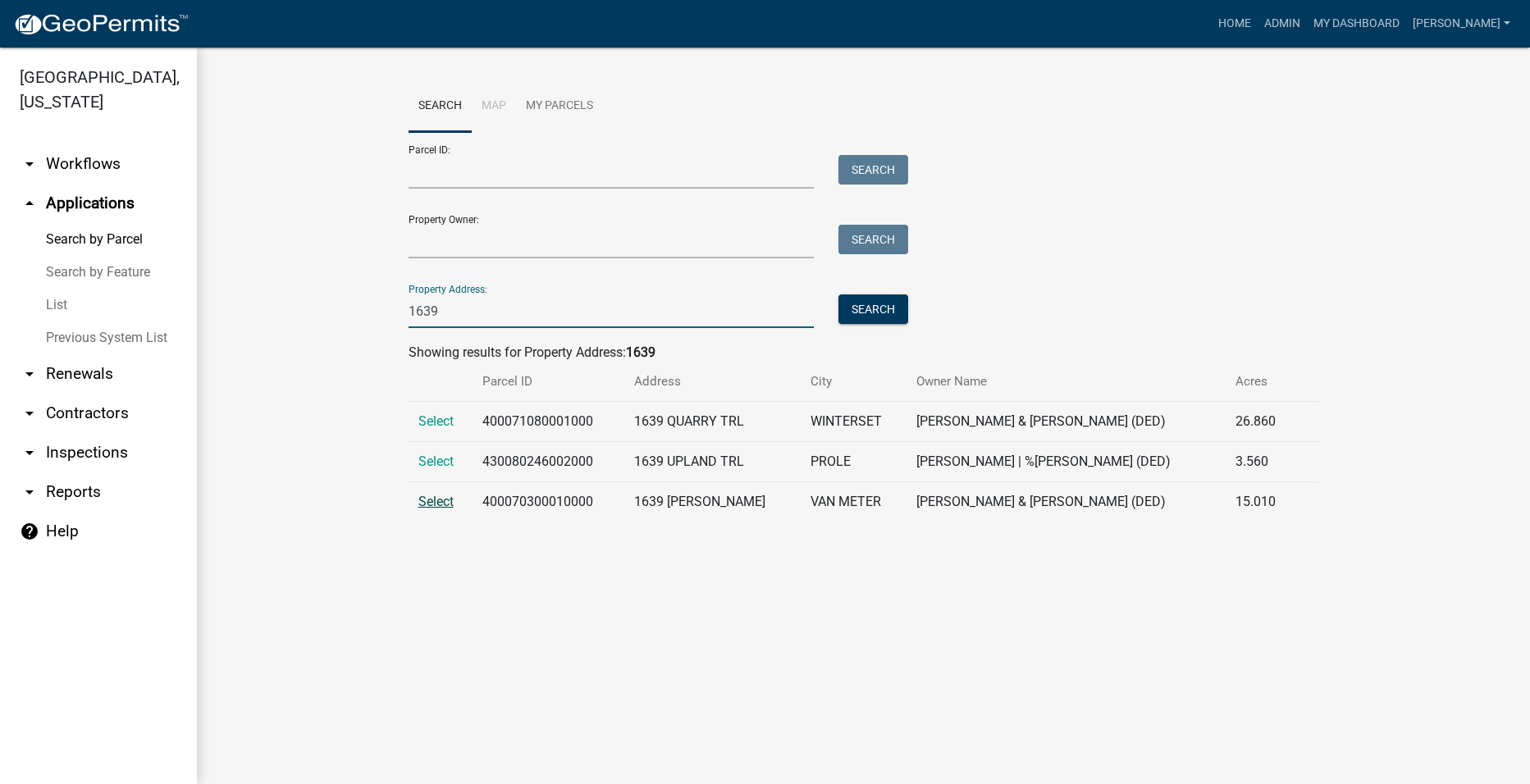
type input "1639"
click at [431, 499] on span "Select" at bounding box center [436, 502] width 35 height 16
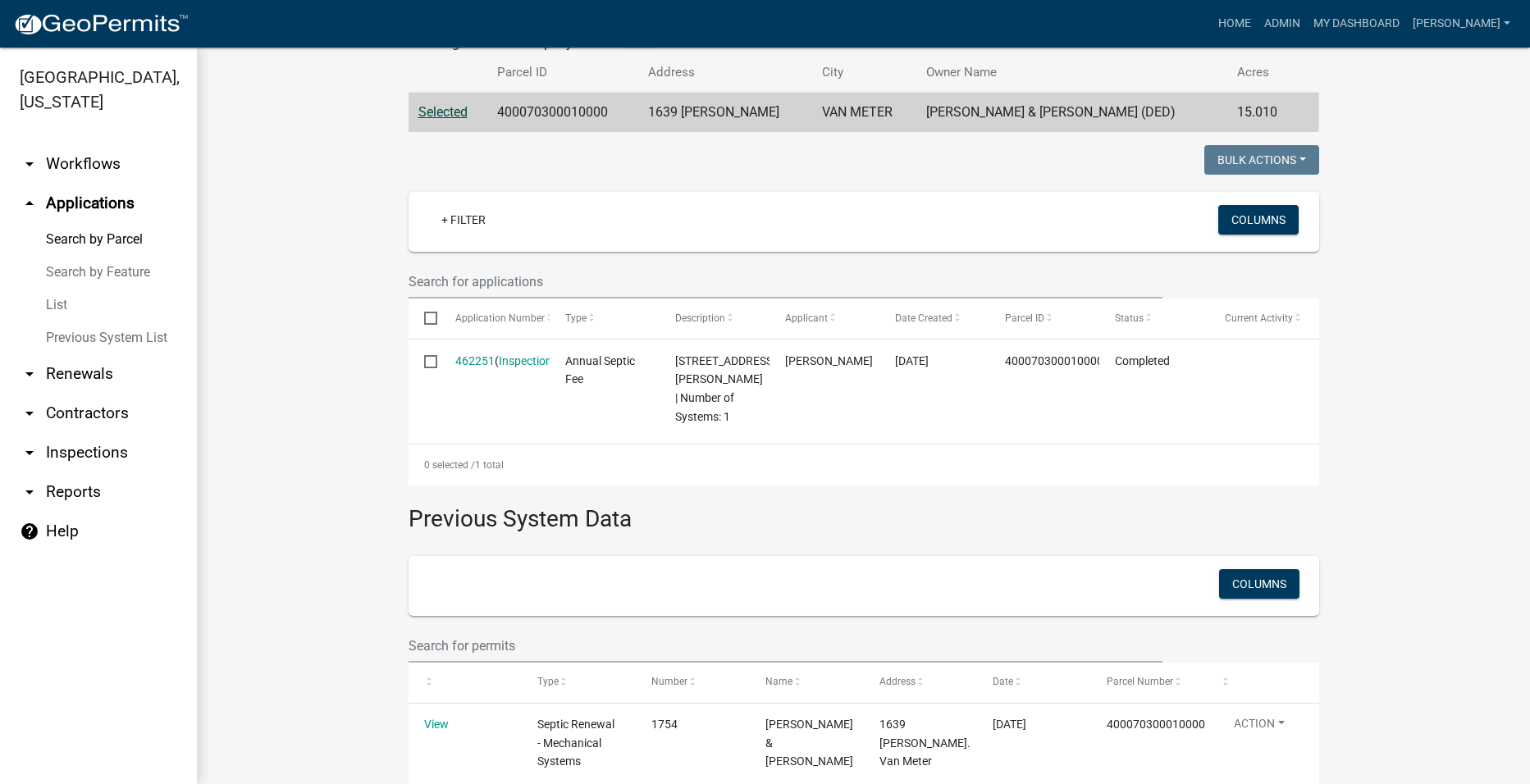
scroll to position [369, 0]
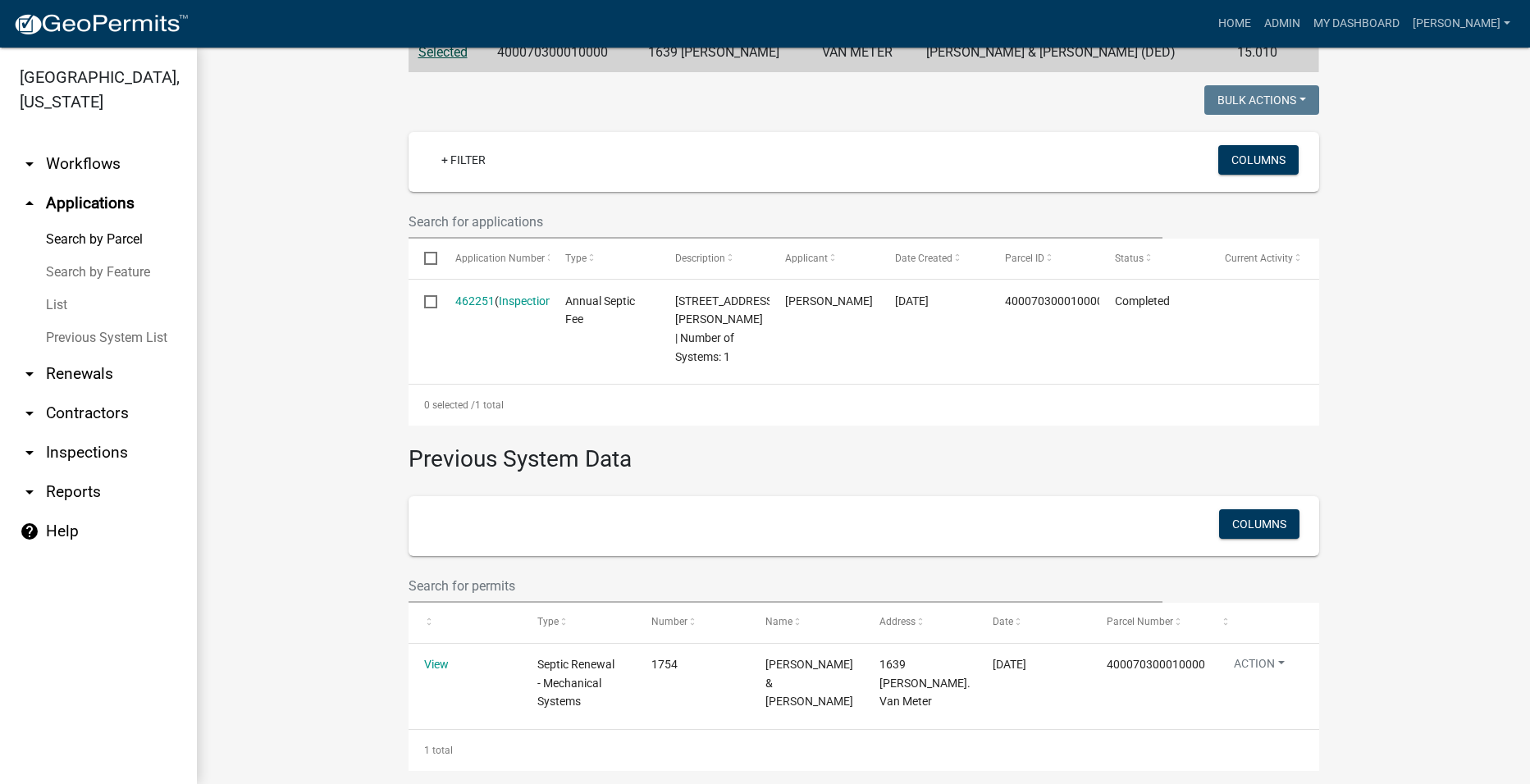
click at [79, 183] on link "arrow_drop_up Applications" at bounding box center [99, 203] width 197 height 39
click at [84, 183] on link "arrow_drop_up Applications" at bounding box center [99, 203] width 197 height 39
click at [38, 194] on icon "arrow_drop_up" at bounding box center [30, 203] width 20 height 20
click at [88, 183] on link "arrow_drop_up Applications" at bounding box center [99, 203] width 197 height 39
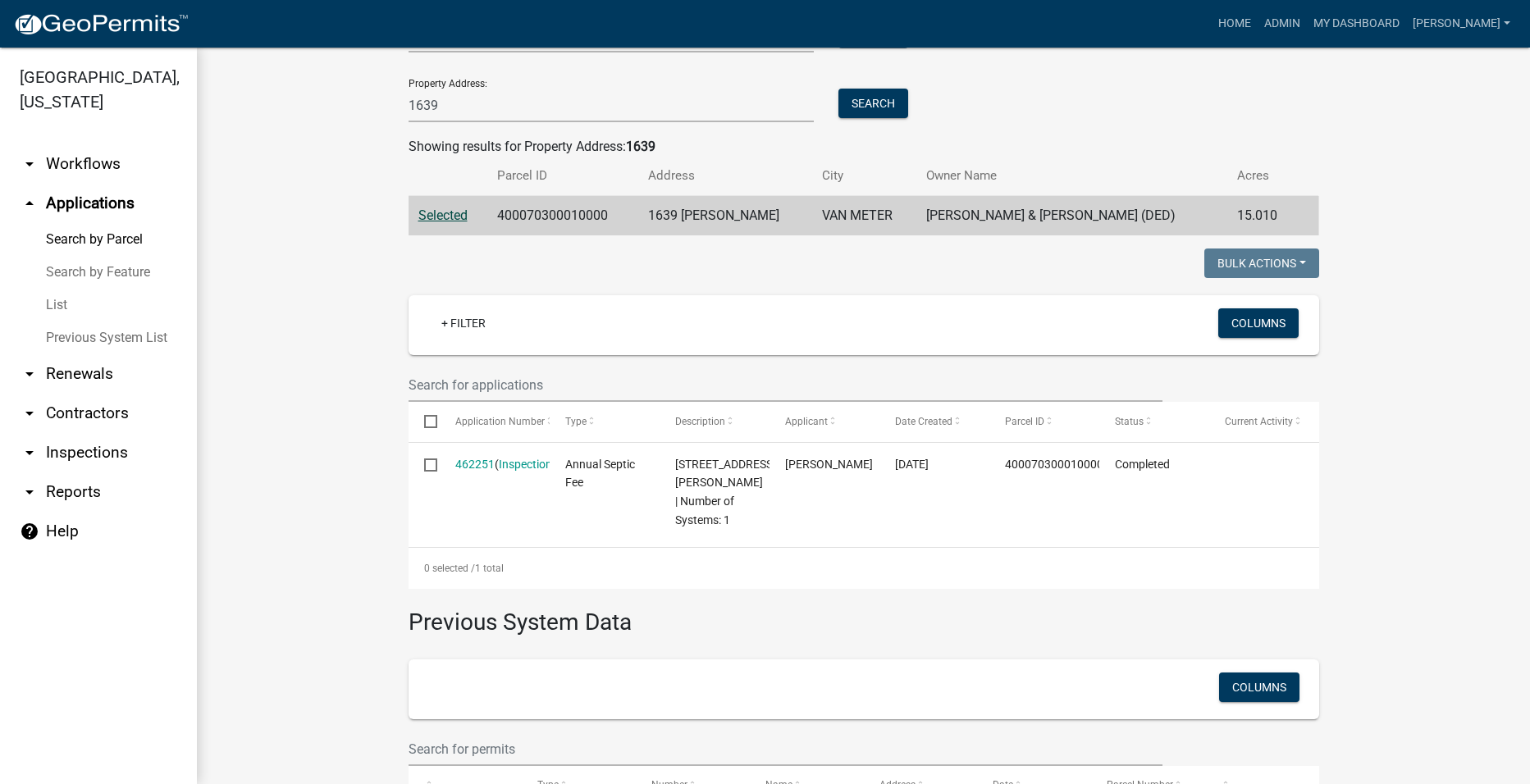
scroll to position [0, 0]
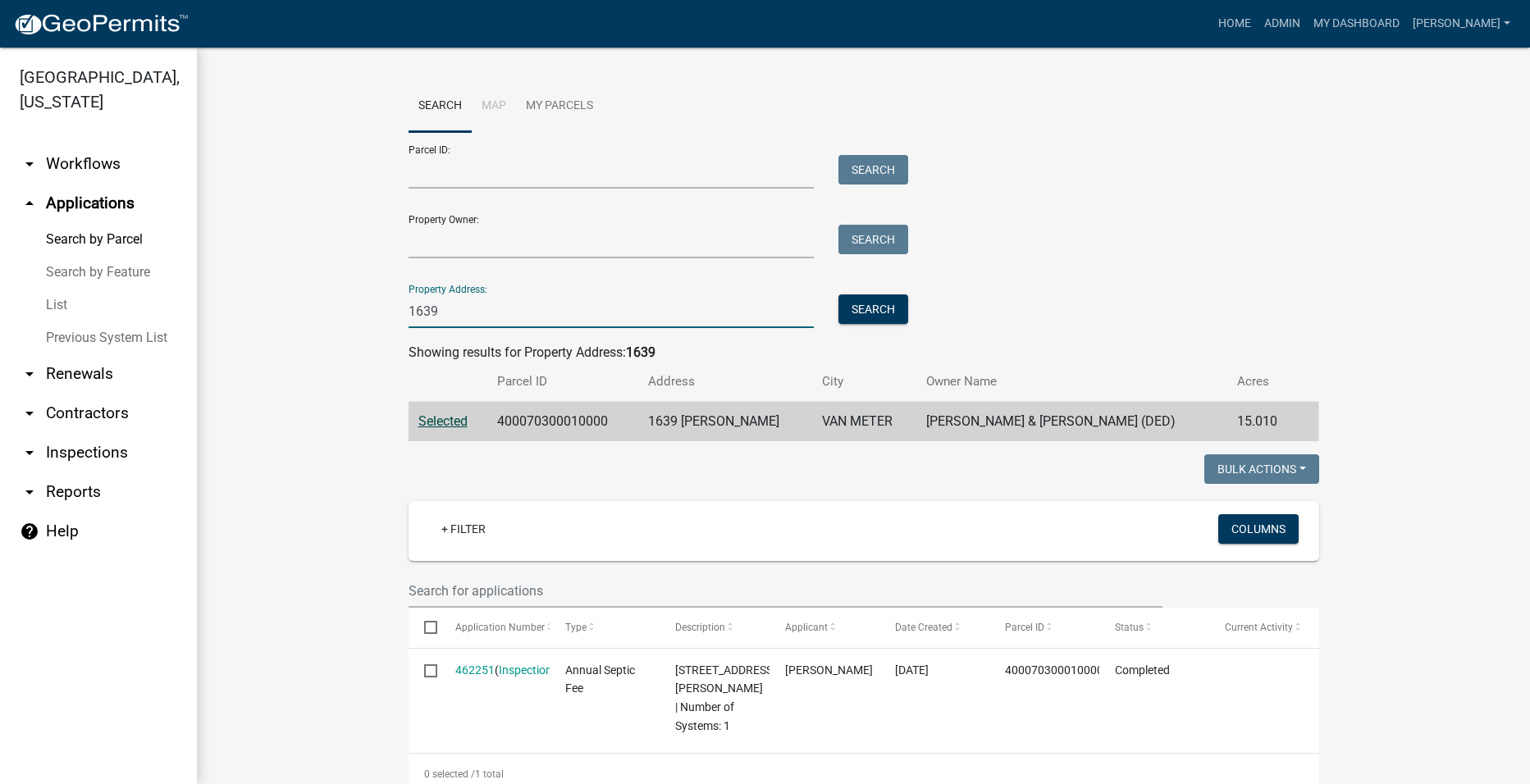
drag, startPoint x: 441, startPoint y: 306, endPoint x: 338, endPoint y: 304, distance: 103.0
click at [341, 306] on wm-workflow-application-search-view "Search Map My Parcels Parcel ID: Search Property Owner: Search Property Address…" at bounding box center [864, 609] width 1268 height 1059
click at [508, 307] on input "Property Address:" at bounding box center [611, 311] width 406 height 34
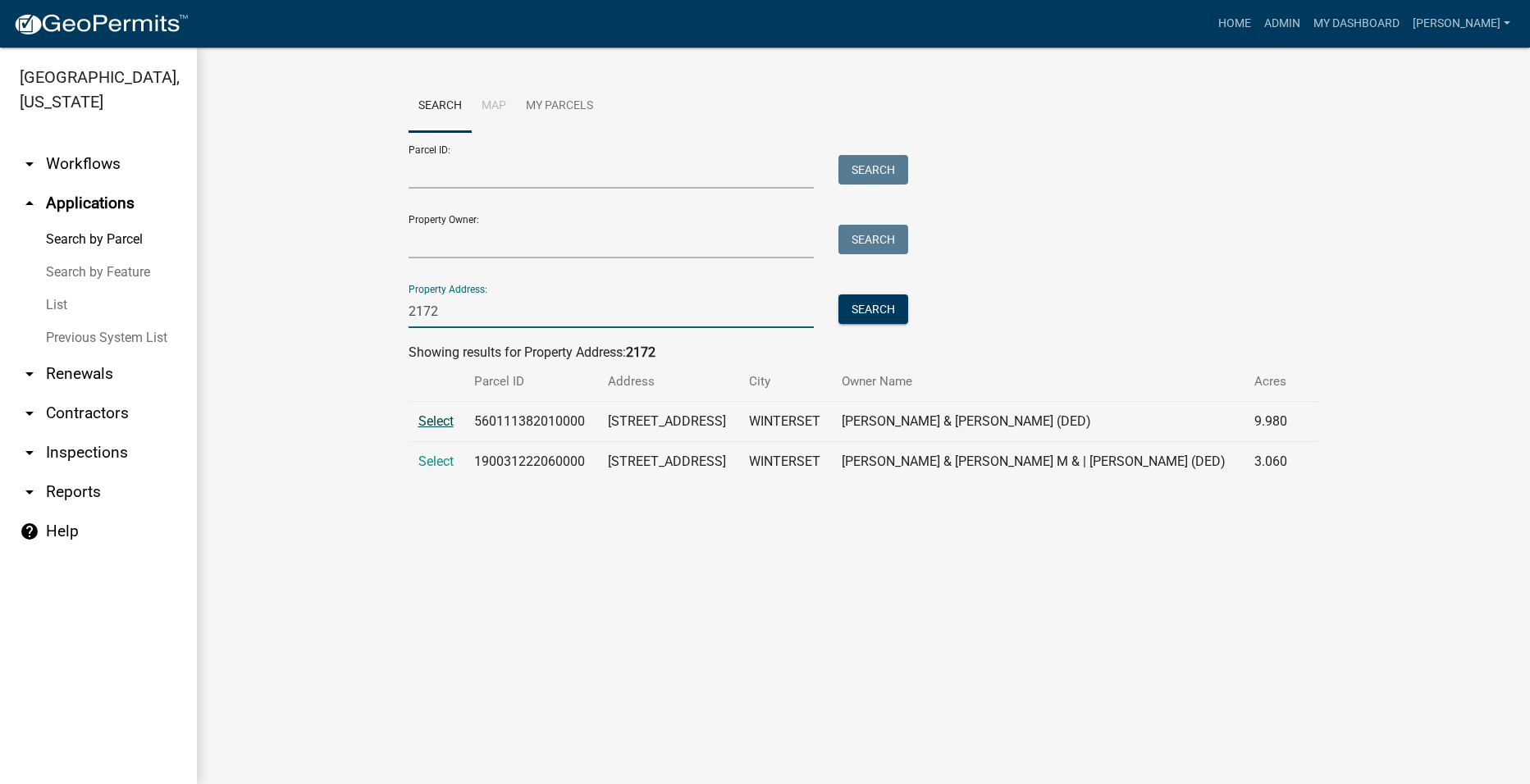
type input "2172"
click at [432, 419] on span "Select" at bounding box center [436, 422] width 35 height 16
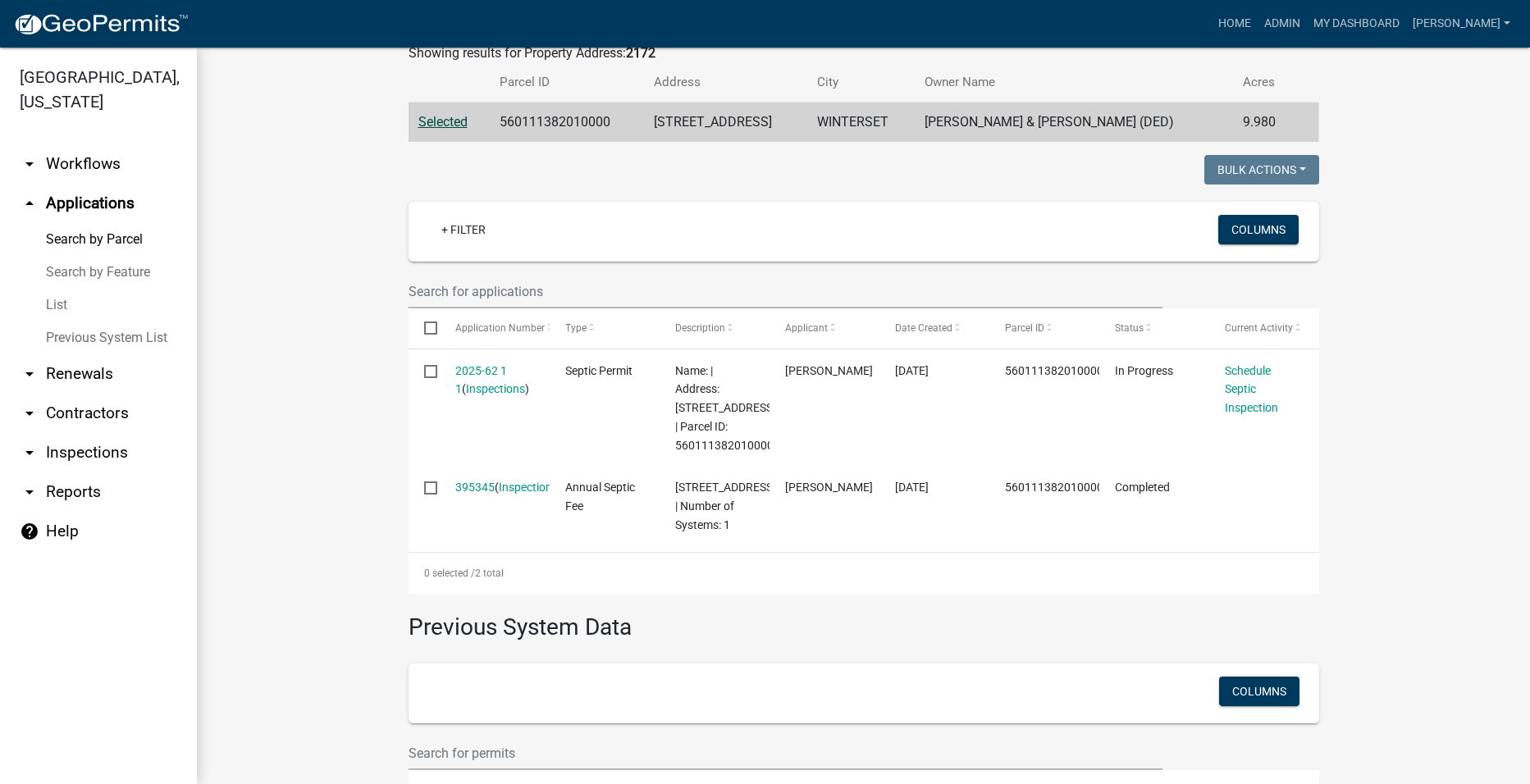
scroll to position [328, 0]
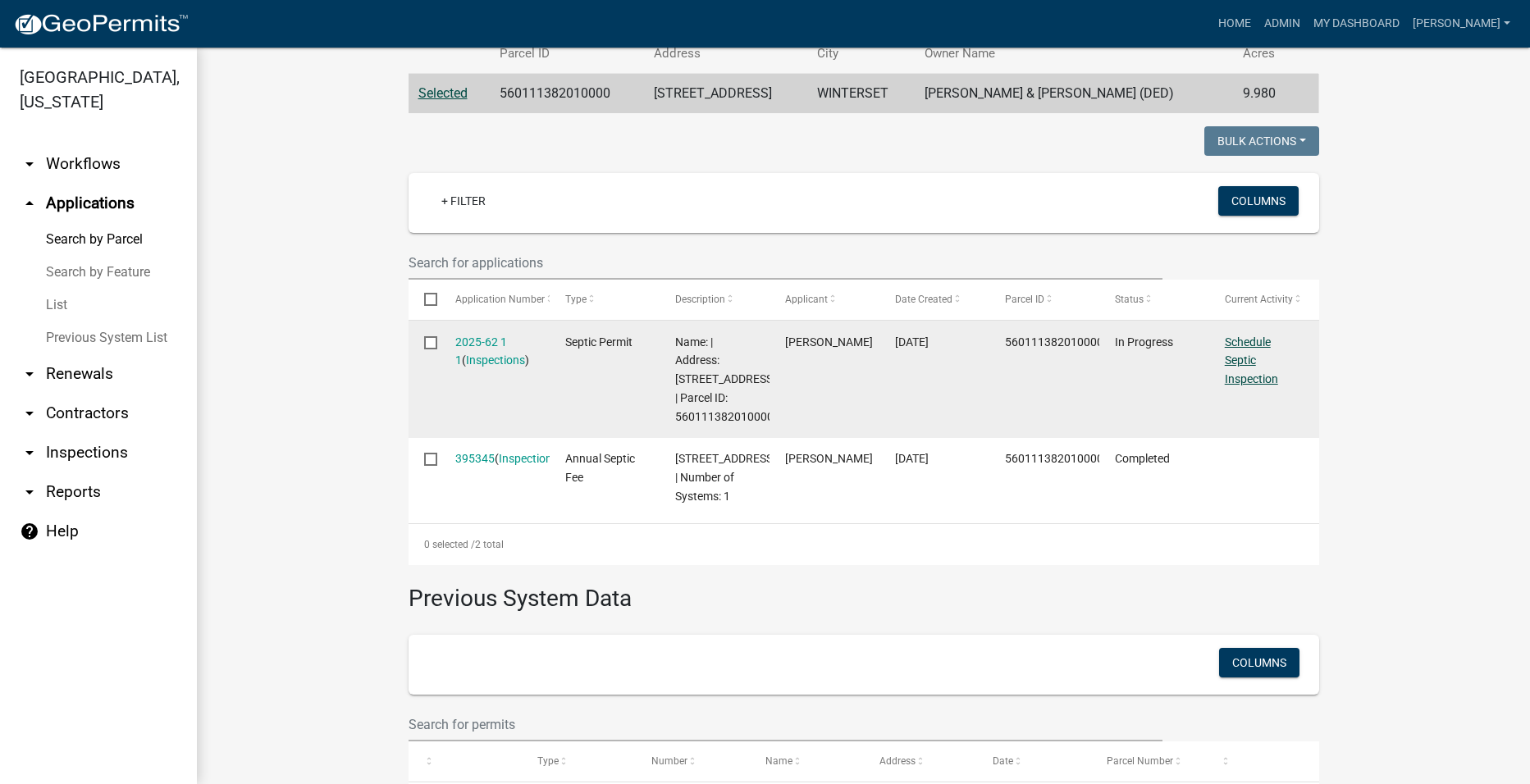
click at [1255, 346] on link "Schedule Septic Inspection" at bounding box center [1251, 361] width 53 height 51
